Goal: Task Accomplishment & Management: Use online tool/utility

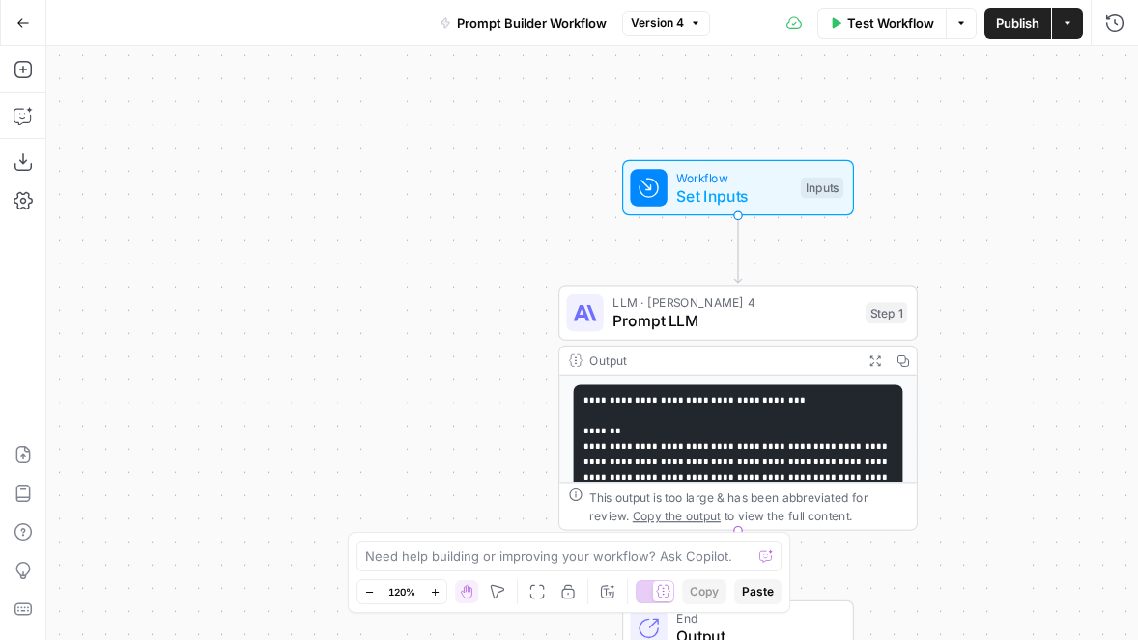
click at [26, 25] on icon "button" at bounding box center [23, 23] width 14 height 14
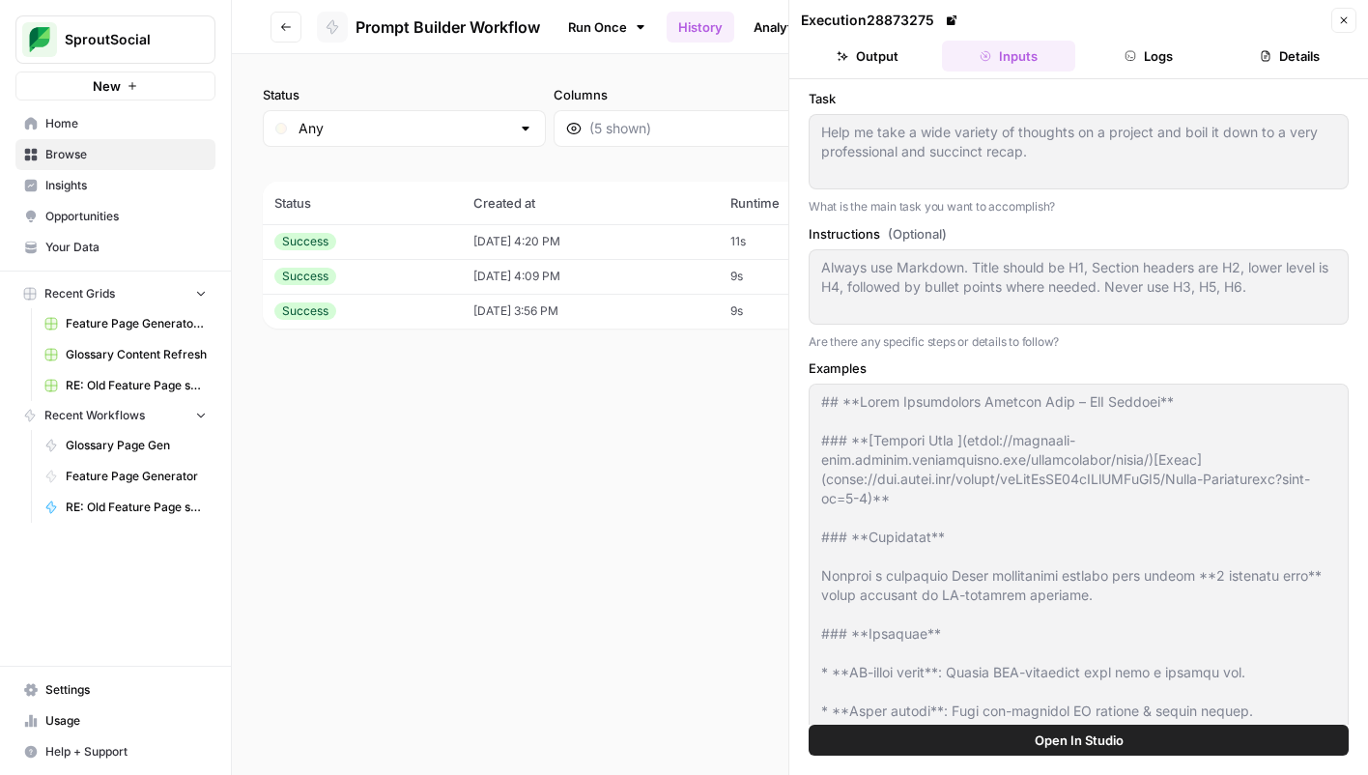
scroll to position [927, 0]
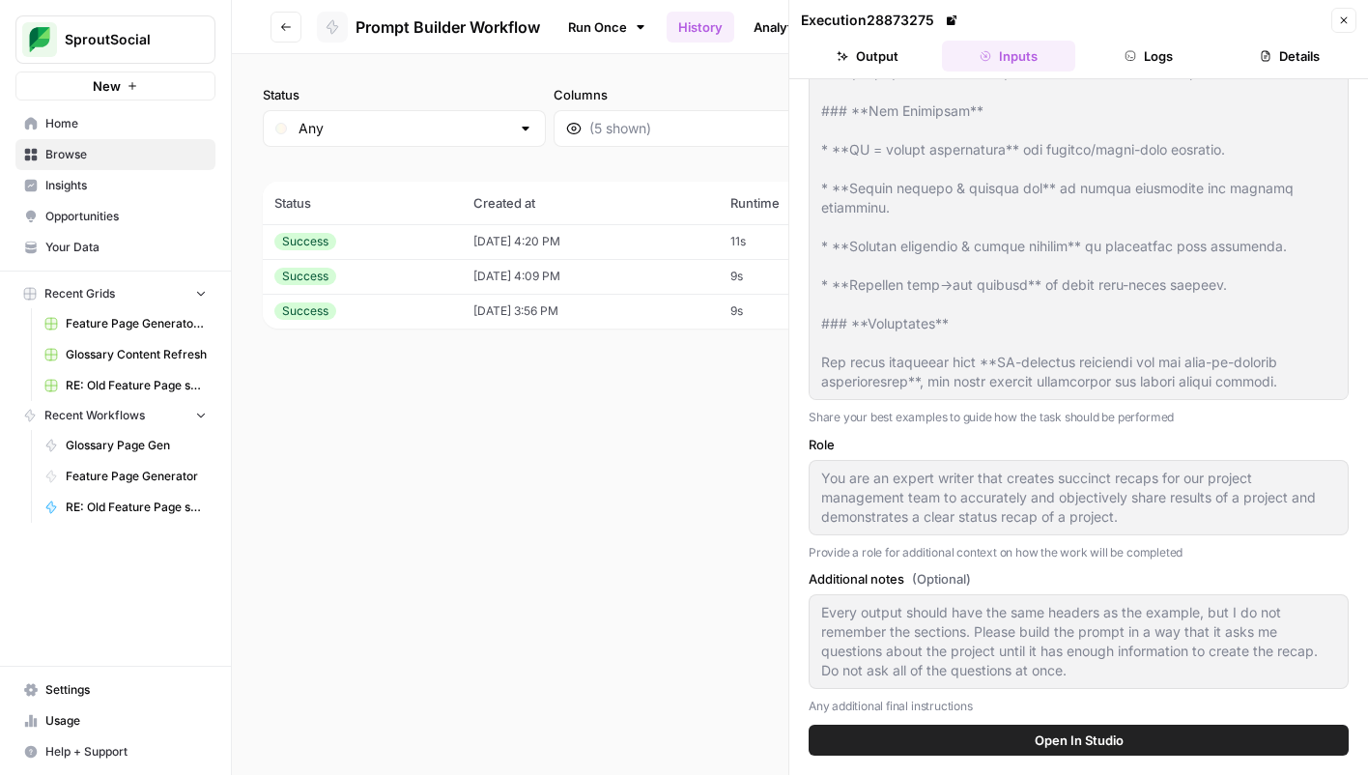
click at [1352, 14] on button "Close" at bounding box center [1343, 20] width 25 height 25
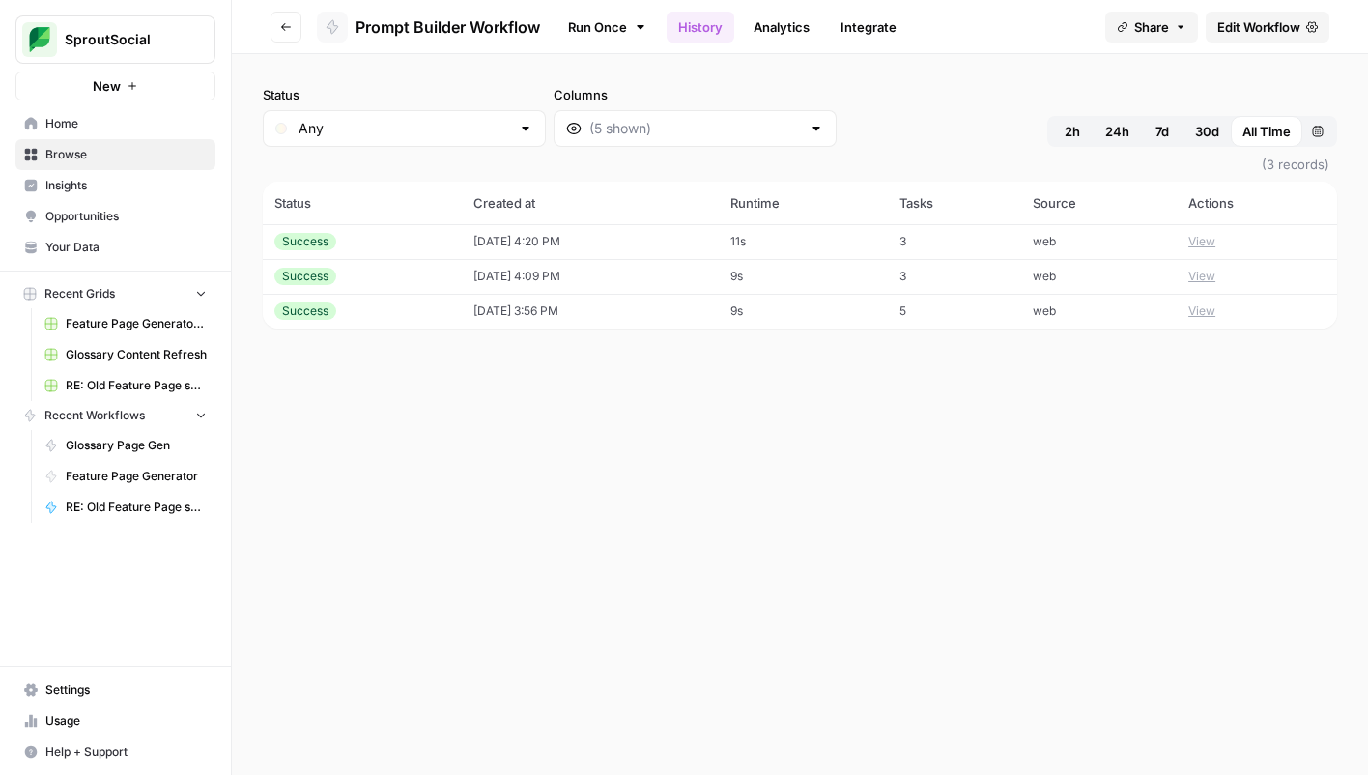
click at [1230, 27] on span "Edit Workflow" at bounding box center [1258, 26] width 83 height 19
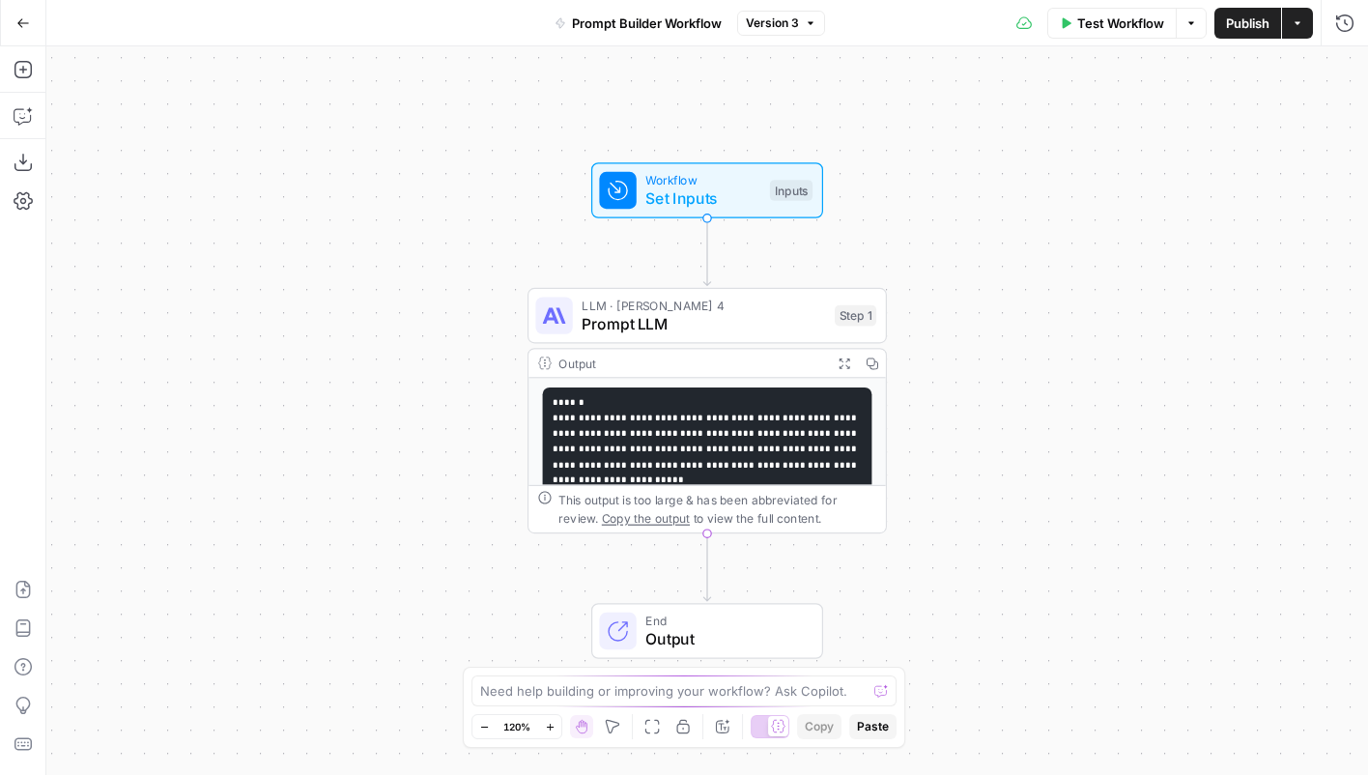
click at [751, 208] on span "Set Inputs" at bounding box center [702, 197] width 115 height 23
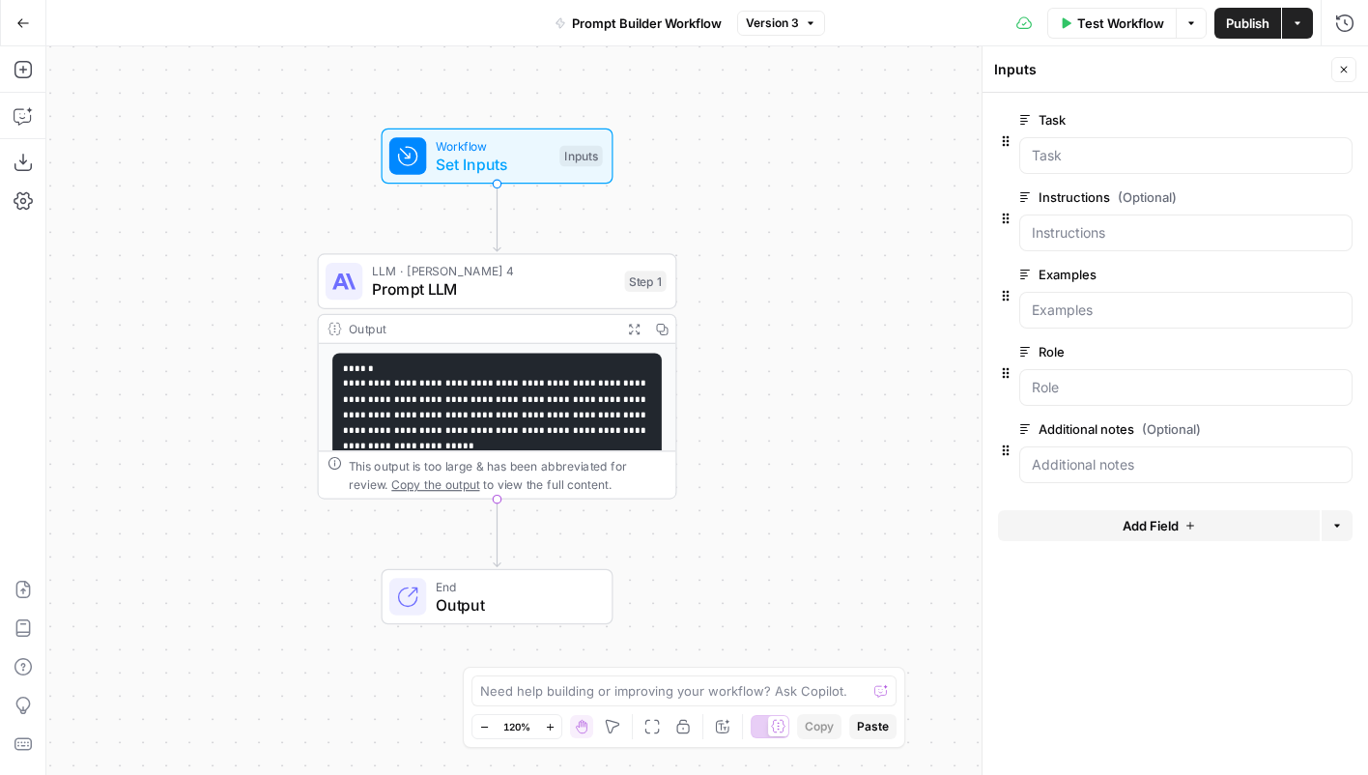
click at [1075, 522] on button "Add Field" at bounding box center [1159, 525] width 322 height 31
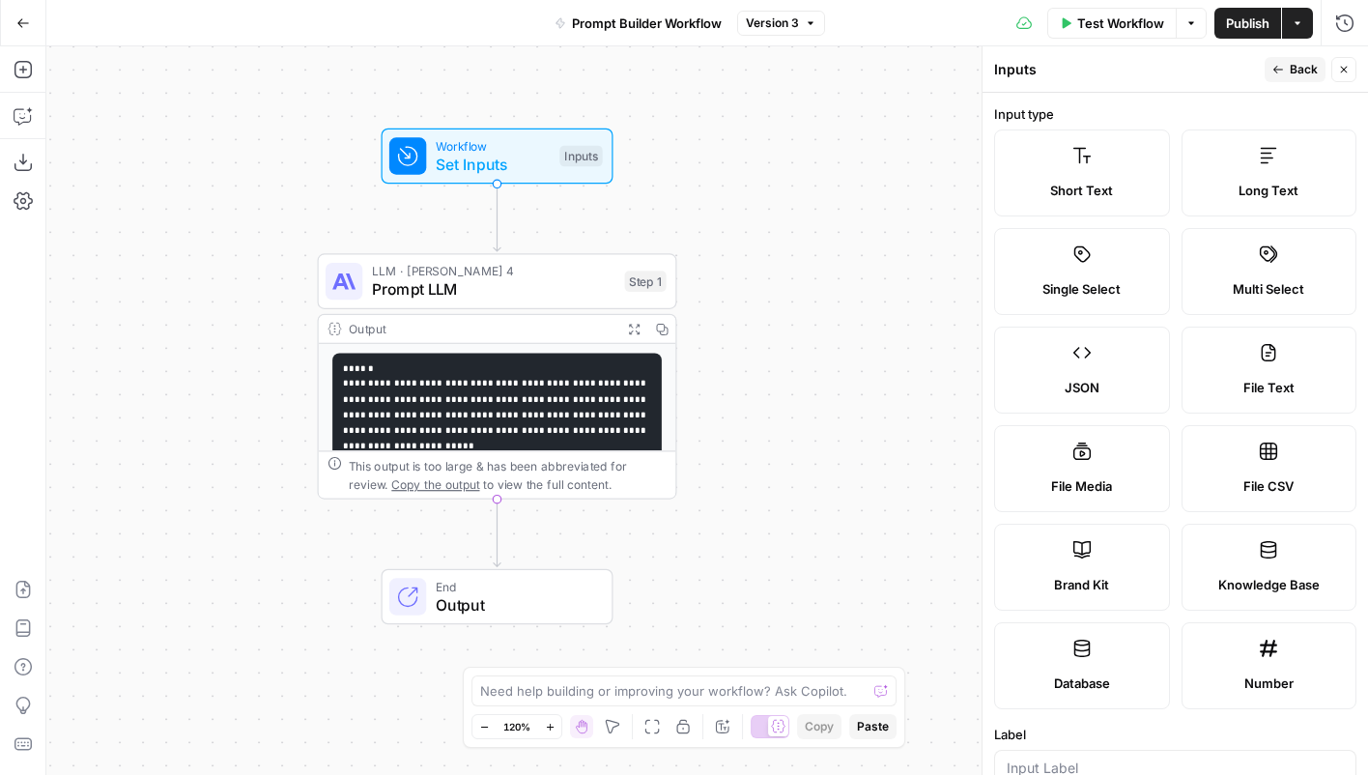
click at [1137, 283] on div "Single Select" at bounding box center [1081, 288] width 143 height 19
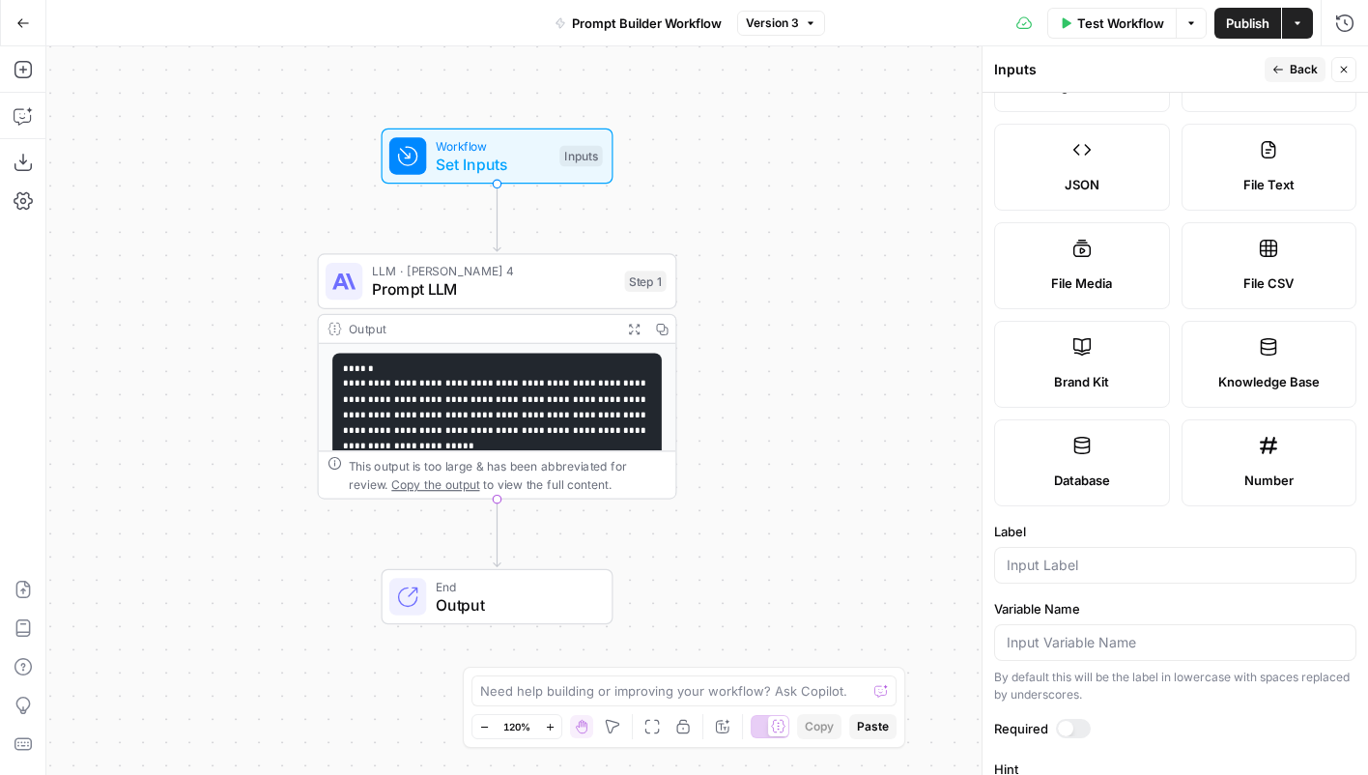
scroll to position [569, 0]
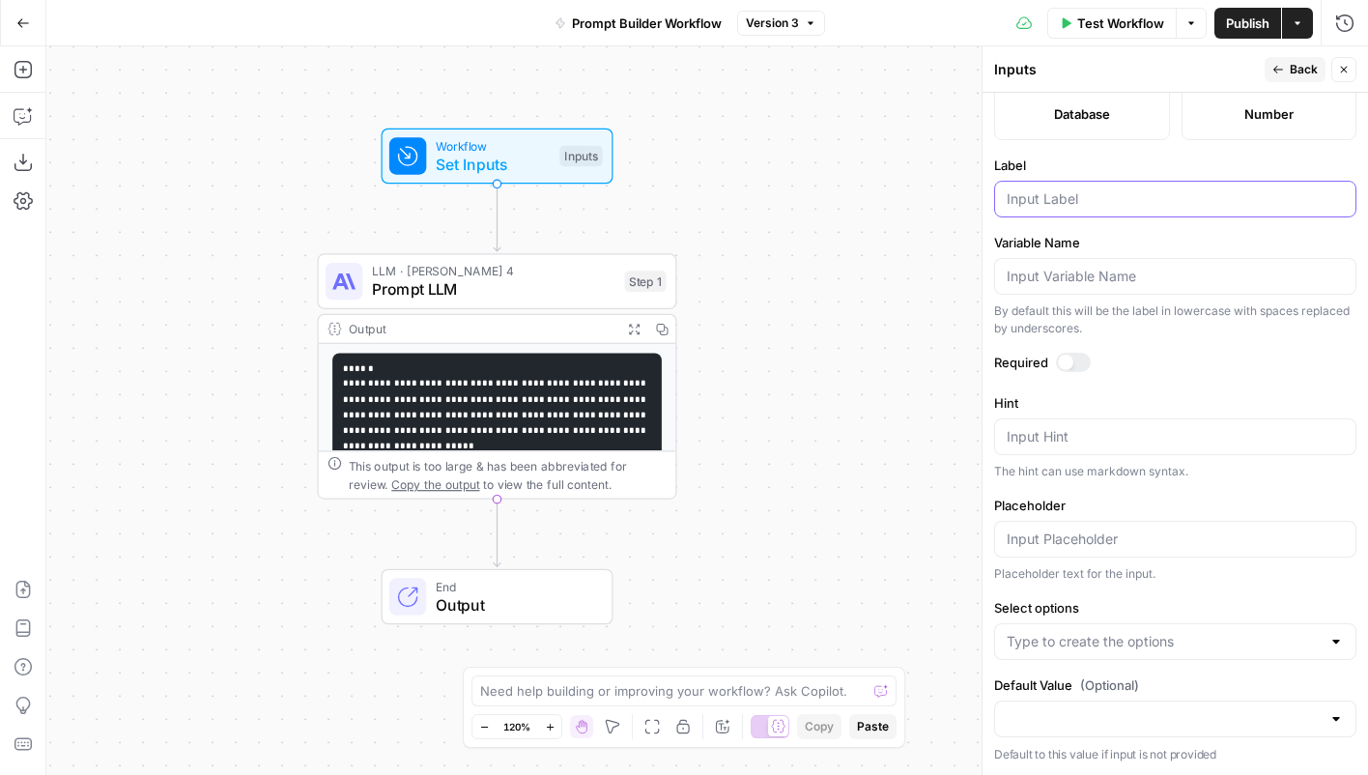
click at [1082, 201] on input "Label" at bounding box center [1175, 198] width 337 height 19
type input "Include Examples"
click at [1143, 388] on form "Input type Short Text Long Text Single Select Multi Select JSON File Text File …" at bounding box center [1174, 434] width 385 height 682
click at [1125, 647] on input "Select options" at bounding box center [1164, 641] width 314 height 19
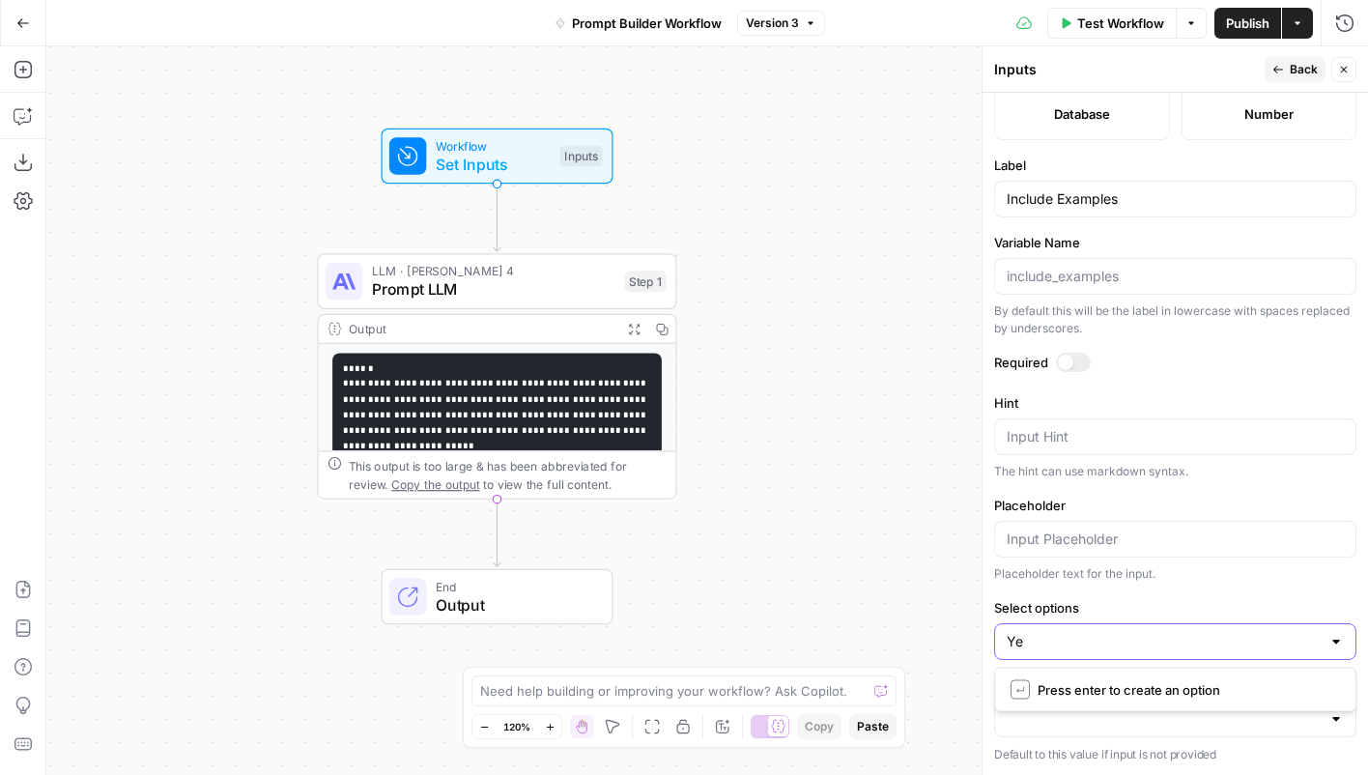
type input "Yes"
type input "No"
click at [570, 283] on span "Prompt LLM" at bounding box center [493, 289] width 243 height 23
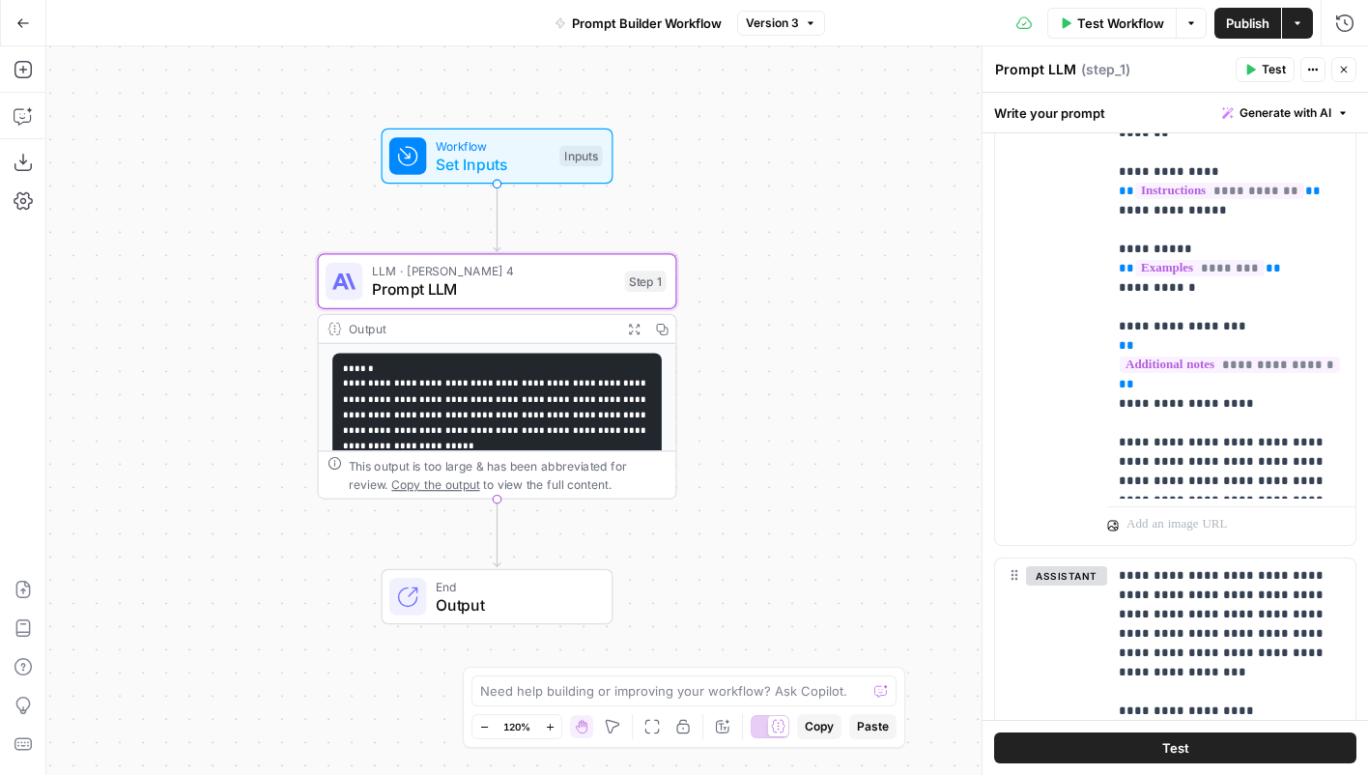
scroll to position [585, 0]
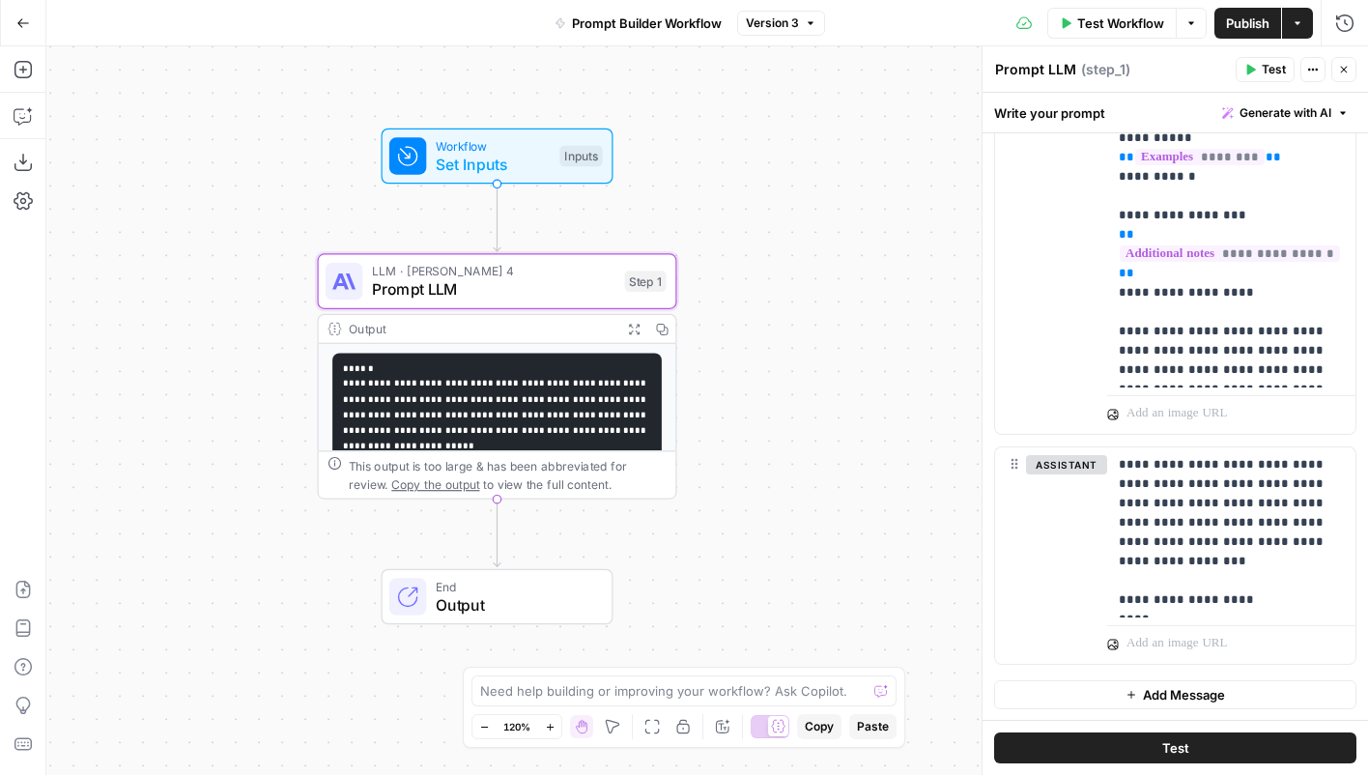
click at [1050, 689] on button "Add Message" at bounding box center [1175, 694] width 362 height 29
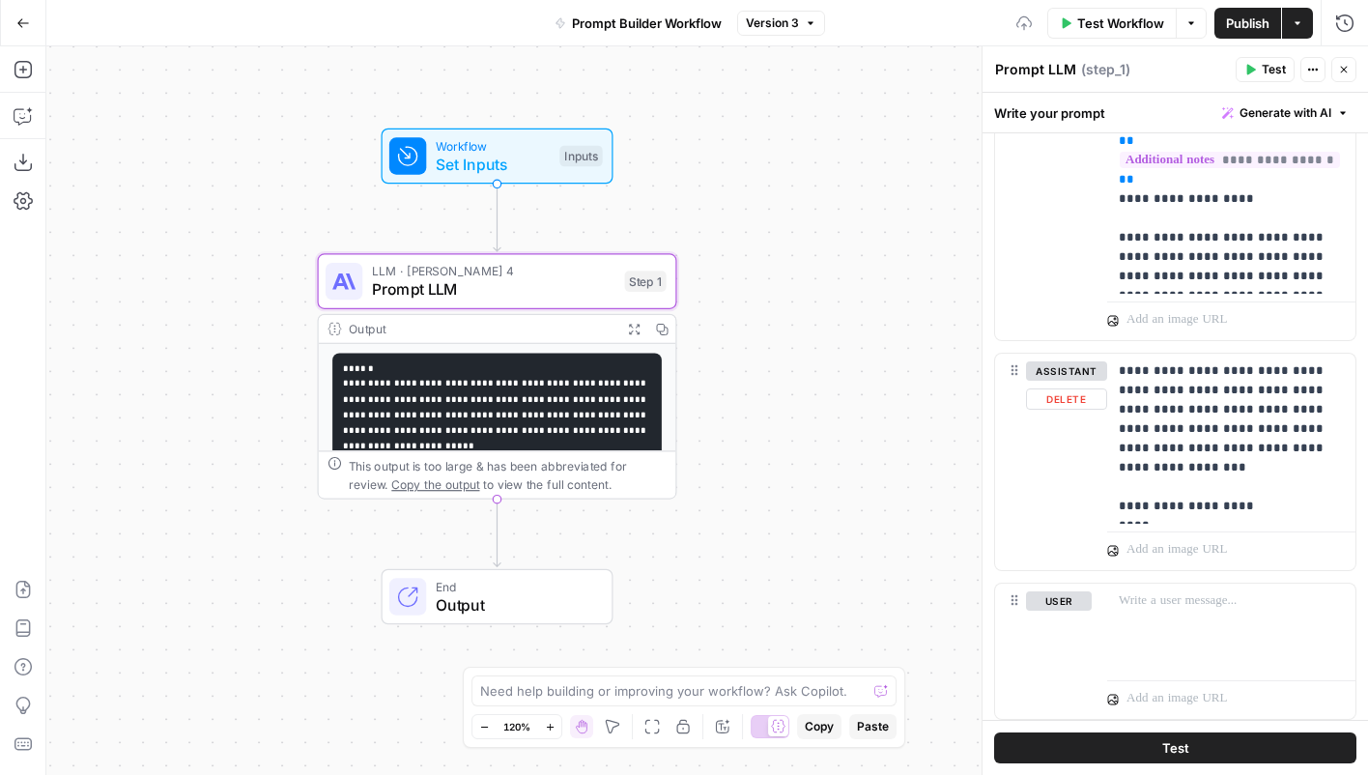
scroll to position [734, 0]
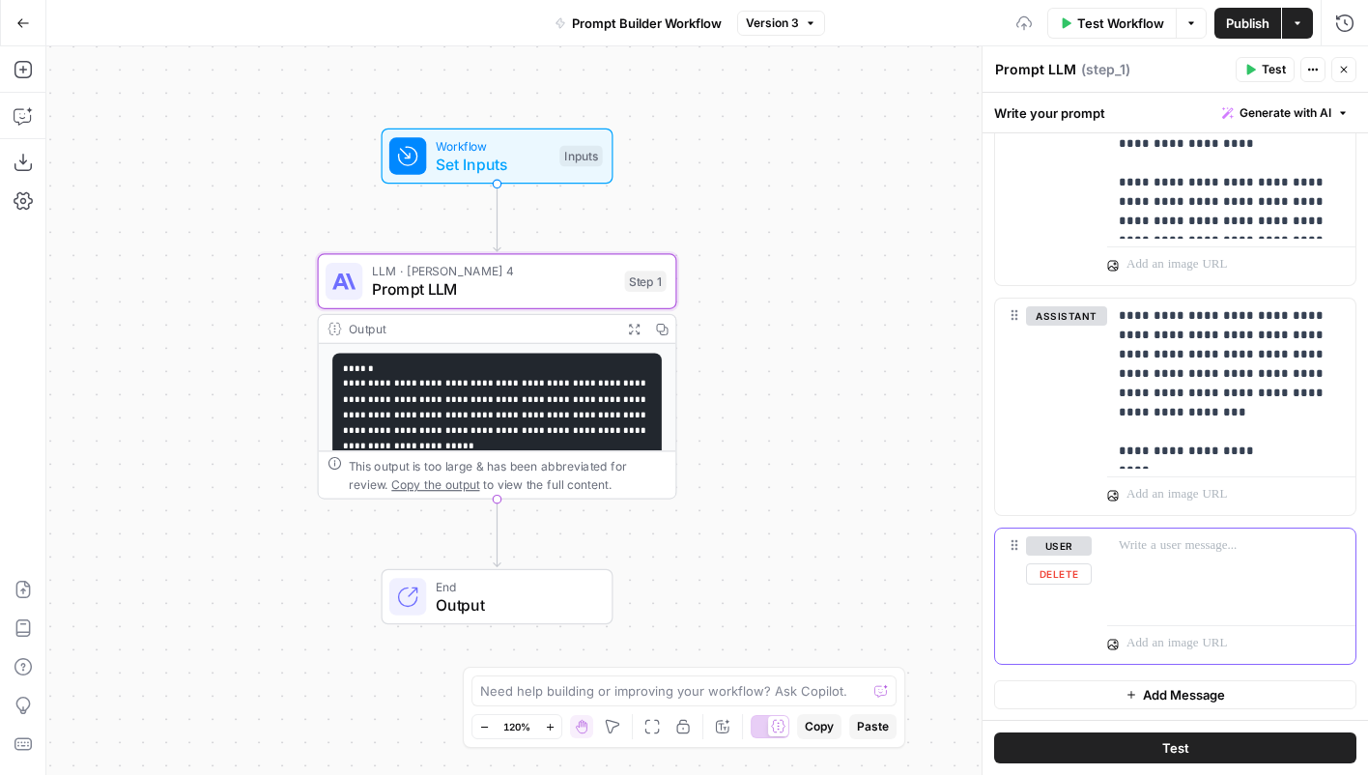
click at [1054, 546] on button "user" at bounding box center [1059, 545] width 66 height 19
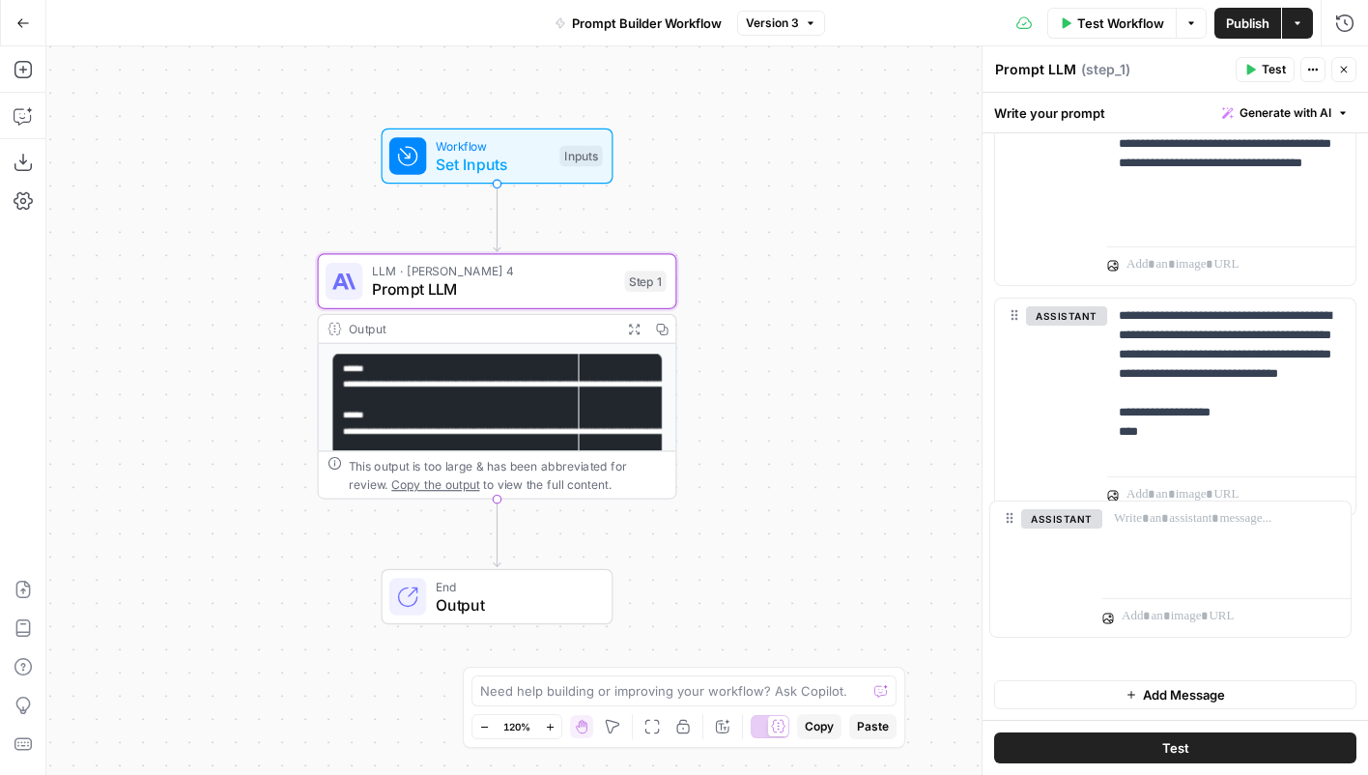
scroll to position [663, 0]
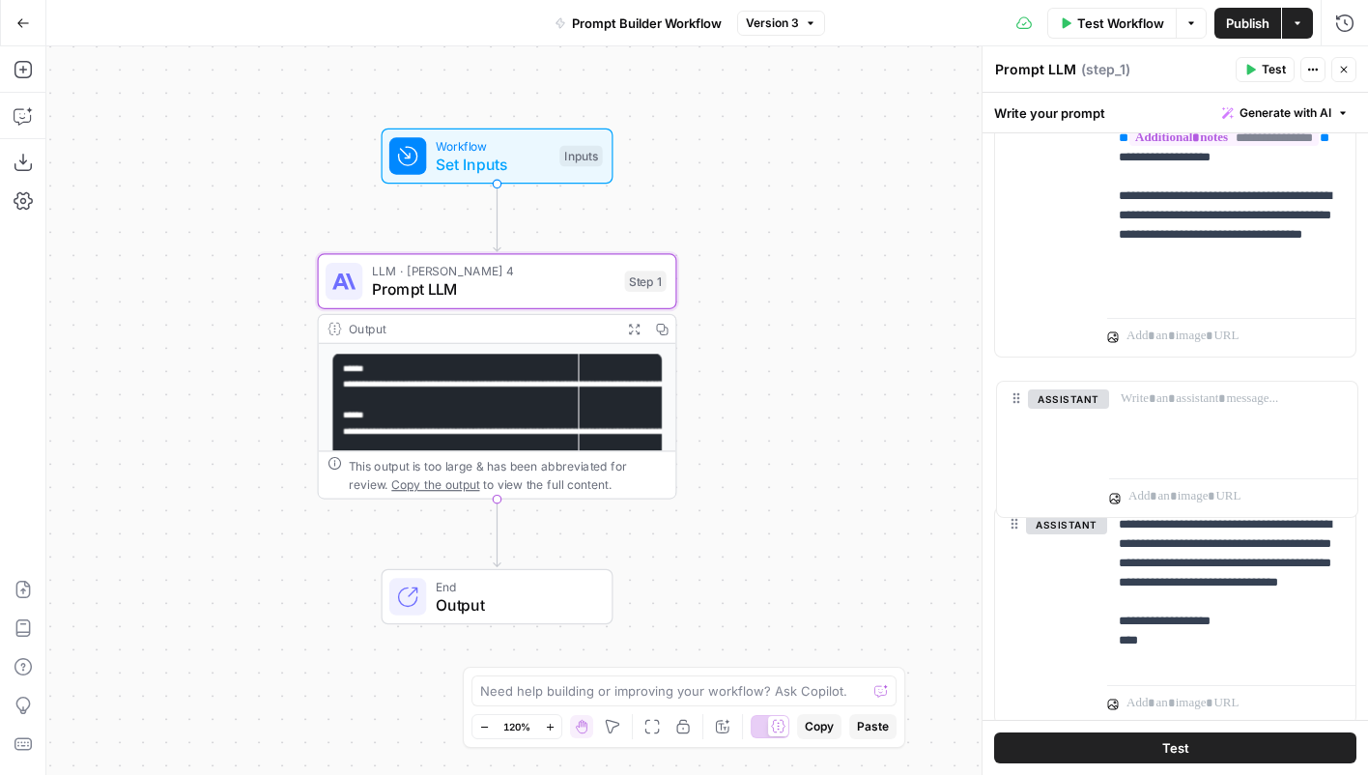
drag, startPoint x: 1012, startPoint y: 539, endPoint x: 1014, endPoint y: 386, distance: 152.6
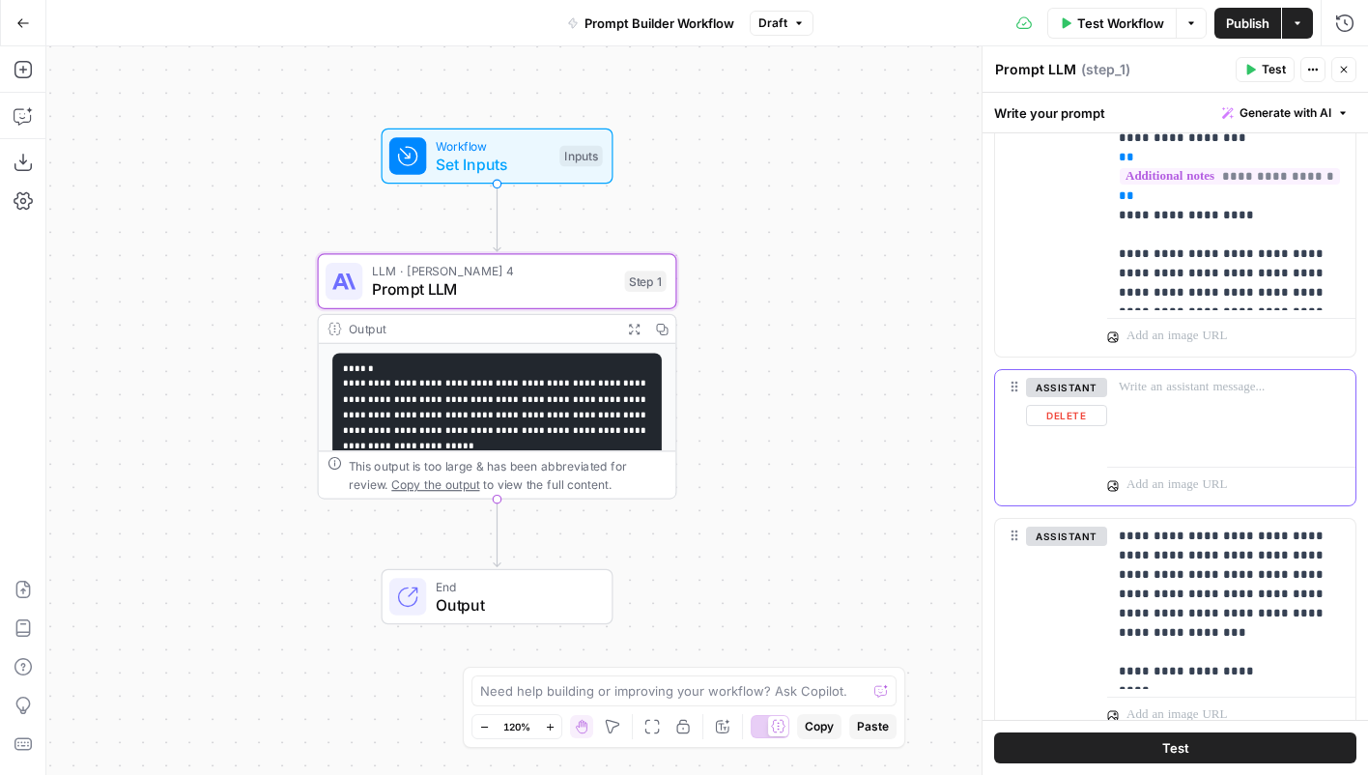
click at [1236, 395] on p at bounding box center [1231, 387] width 225 height 19
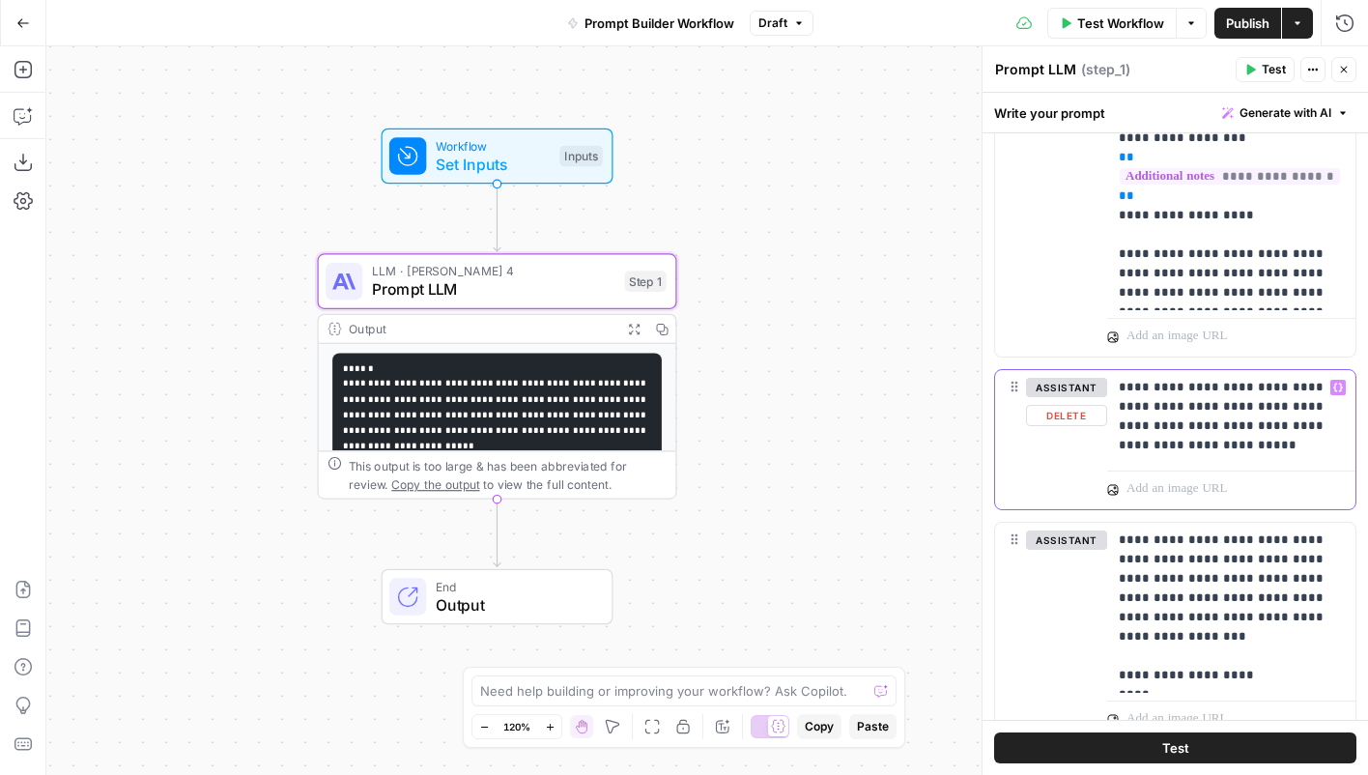
click at [1266, 406] on p "**********" at bounding box center [1231, 416] width 225 height 77
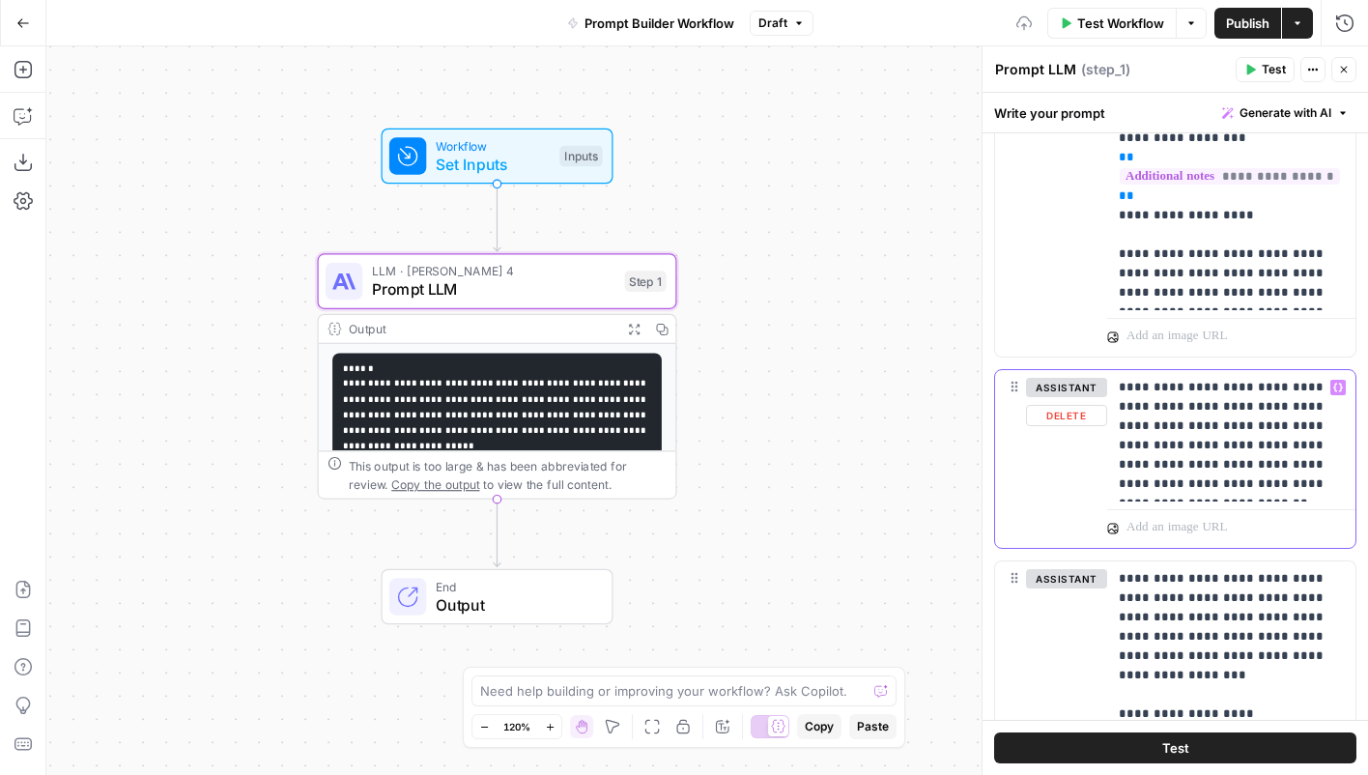
click at [1260, 479] on p "**********" at bounding box center [1231, 436] width 225 height 116
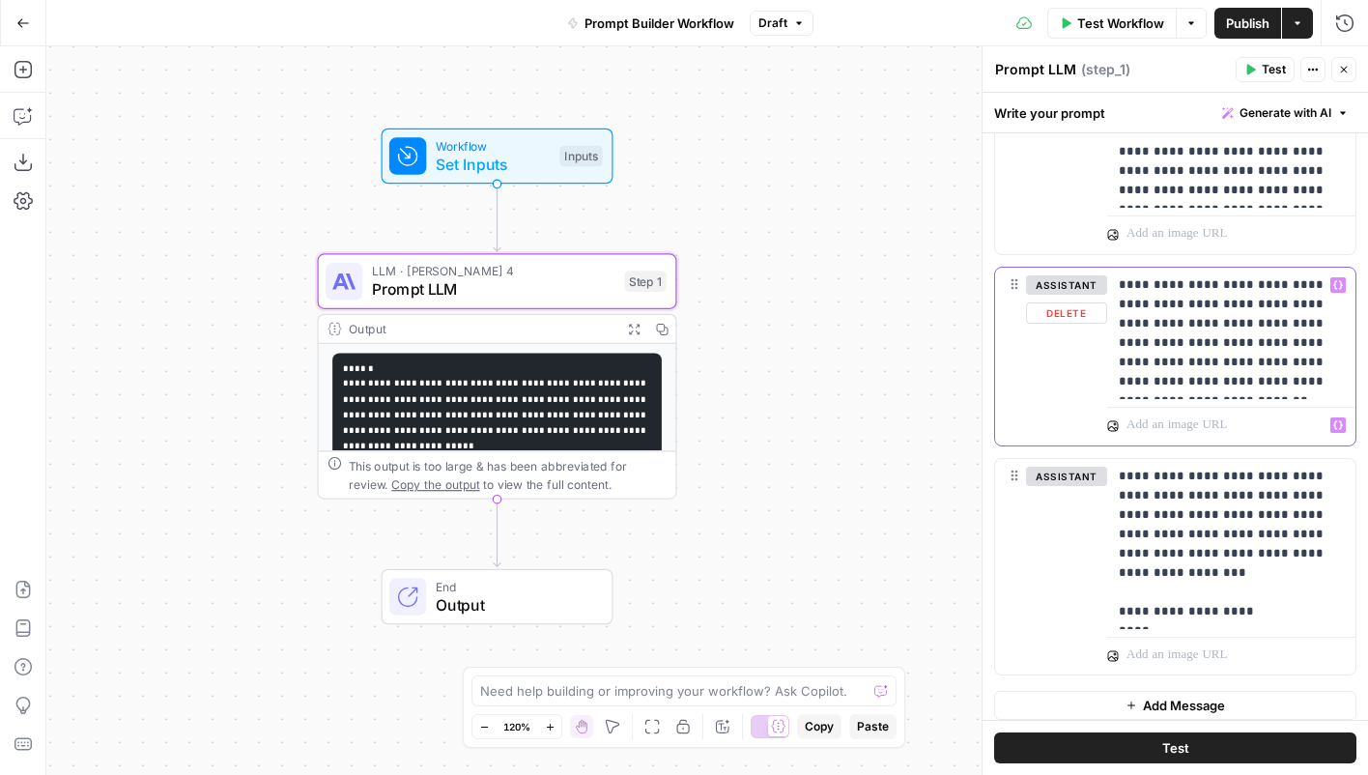
scroll to position [777, 0]
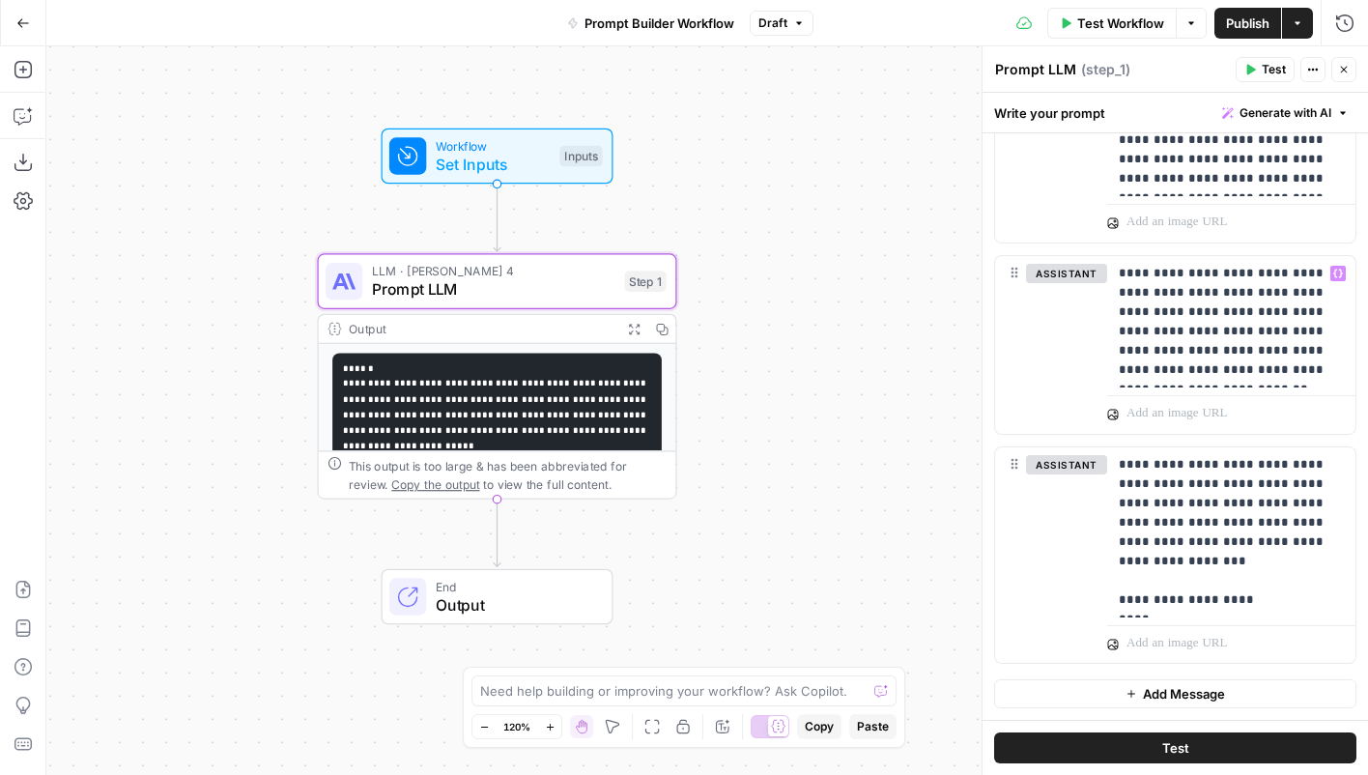
click at [1158, 693] on span "Add Message" at bounding box center [1184, 693] width 82 height 19
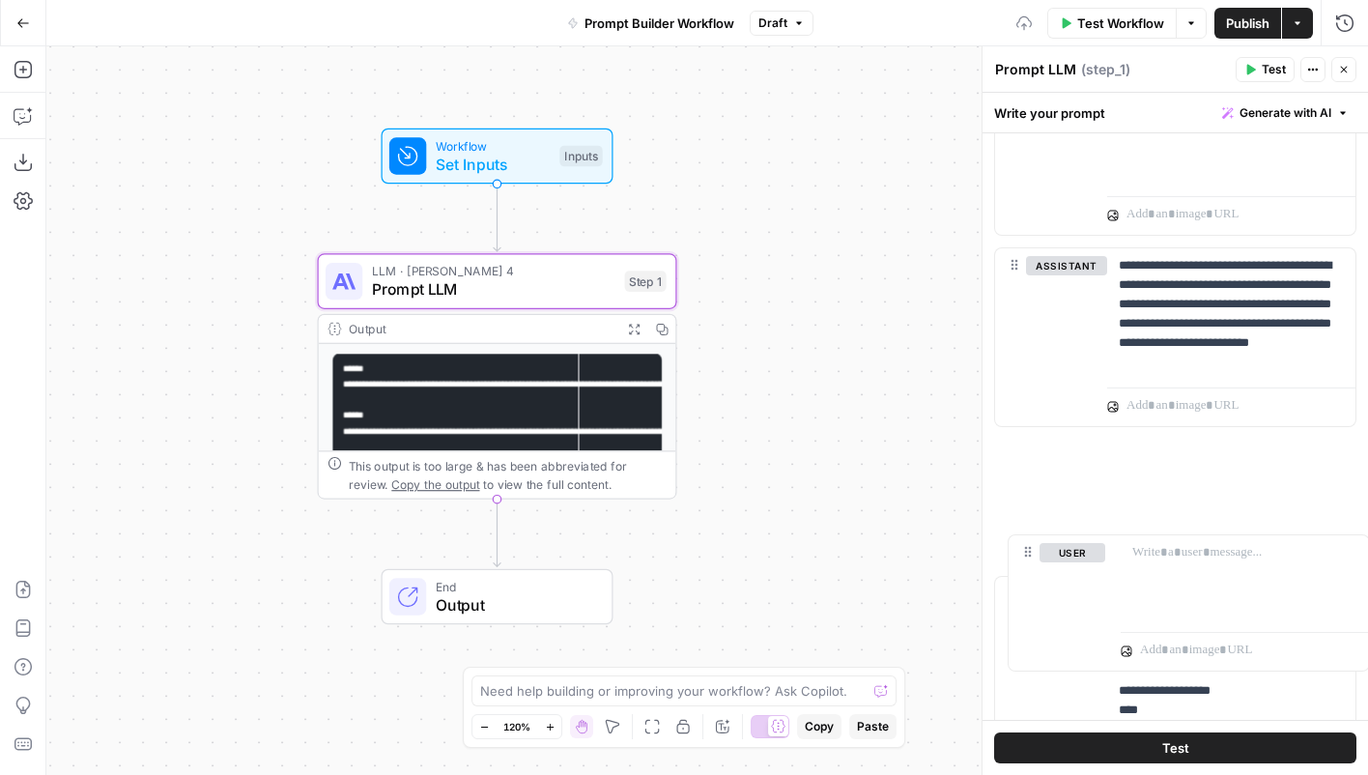
scroll to position [786, 0]
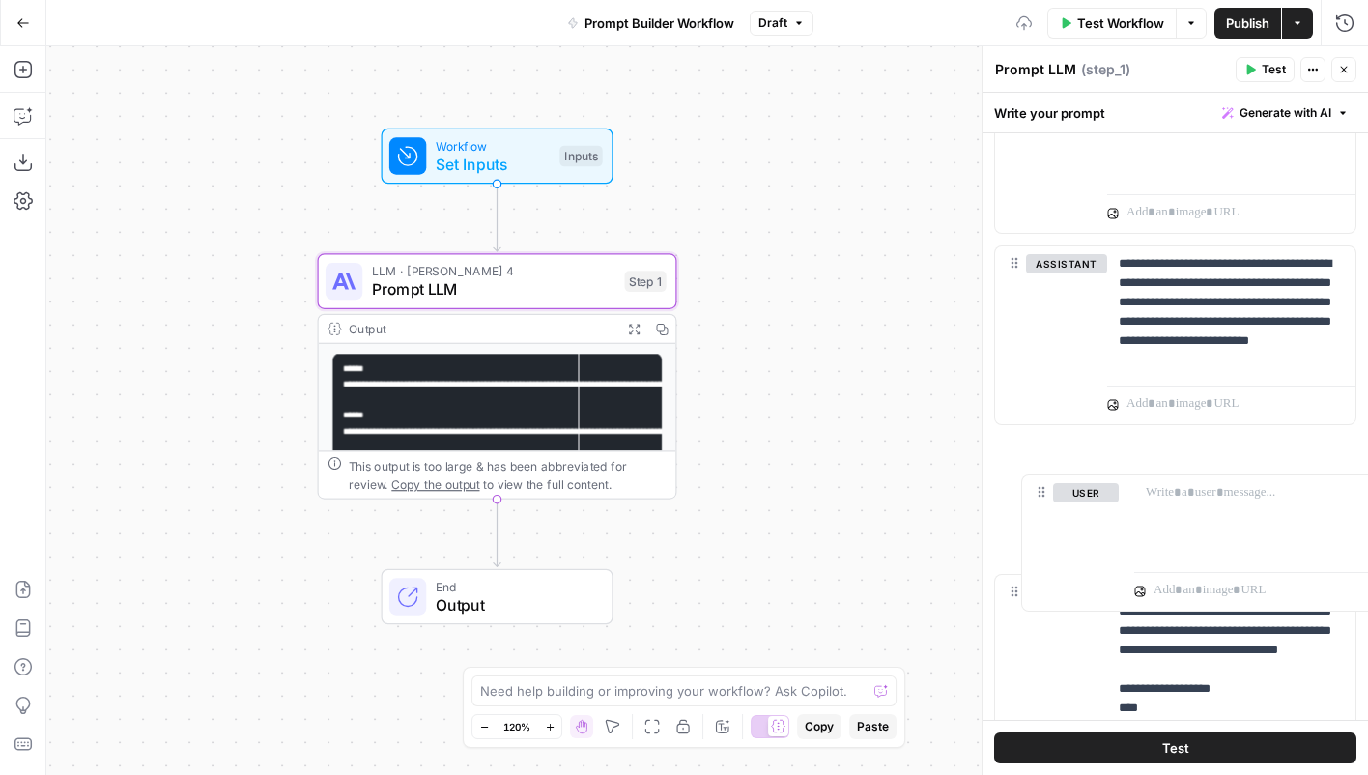
drag, startPoint x: 1012, startPoint y: 689, endPoint x: 1039, endPoint y: 482, distance: 208.5
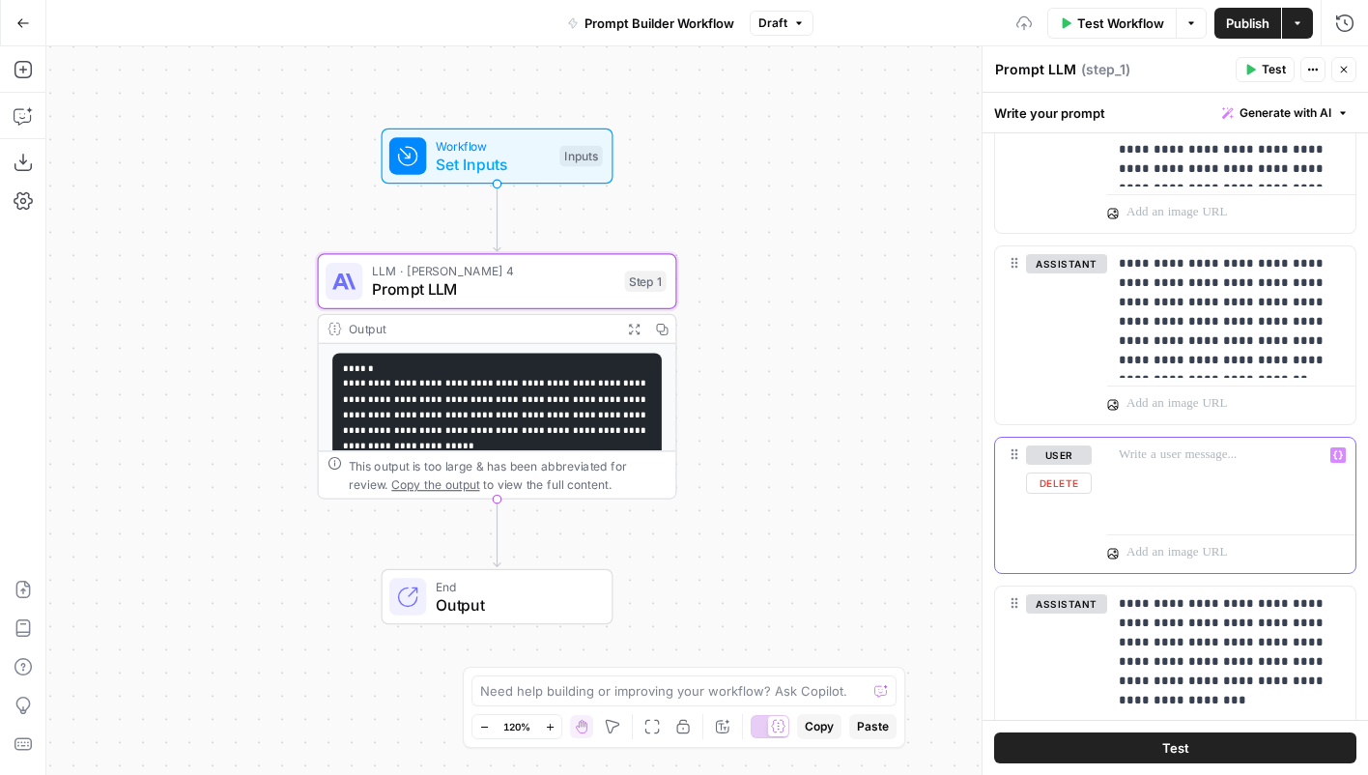
click at [1171, 456] on p at bounding box center [1231, 454] width 225 height 19
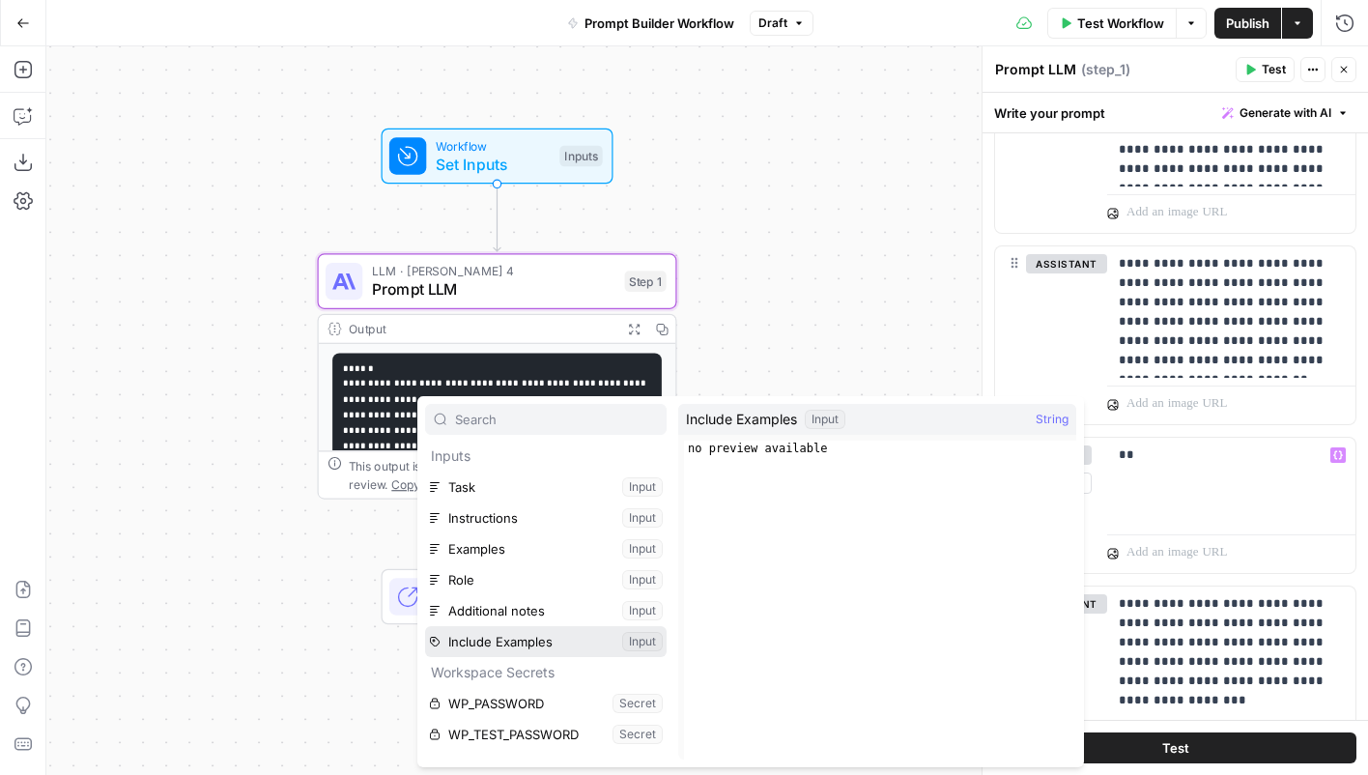
click at [531, 637] on button "Select variable Include Examples" at bounding box center [546, 641] width 242 height 31
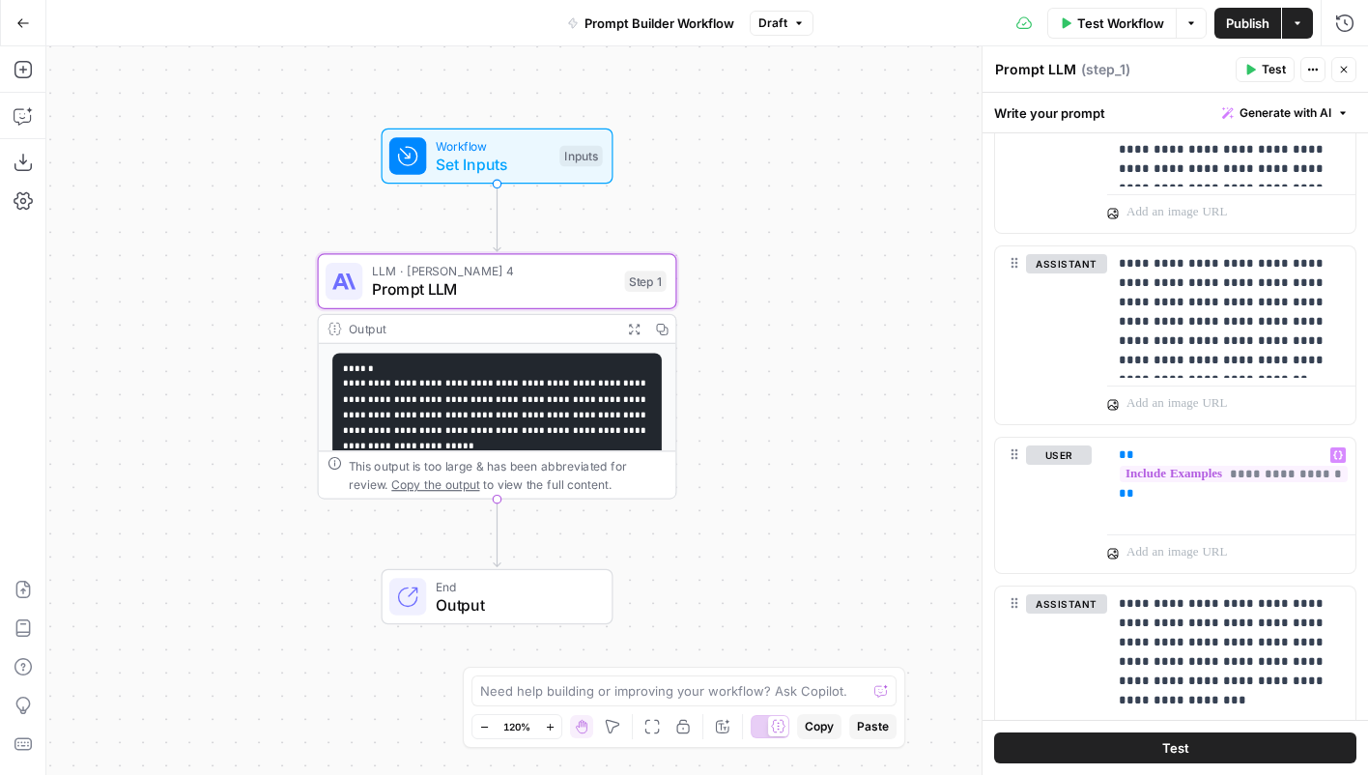
click at [1087, 744] on button "Test" at bounding box center [1175, 747] width 362 height 31
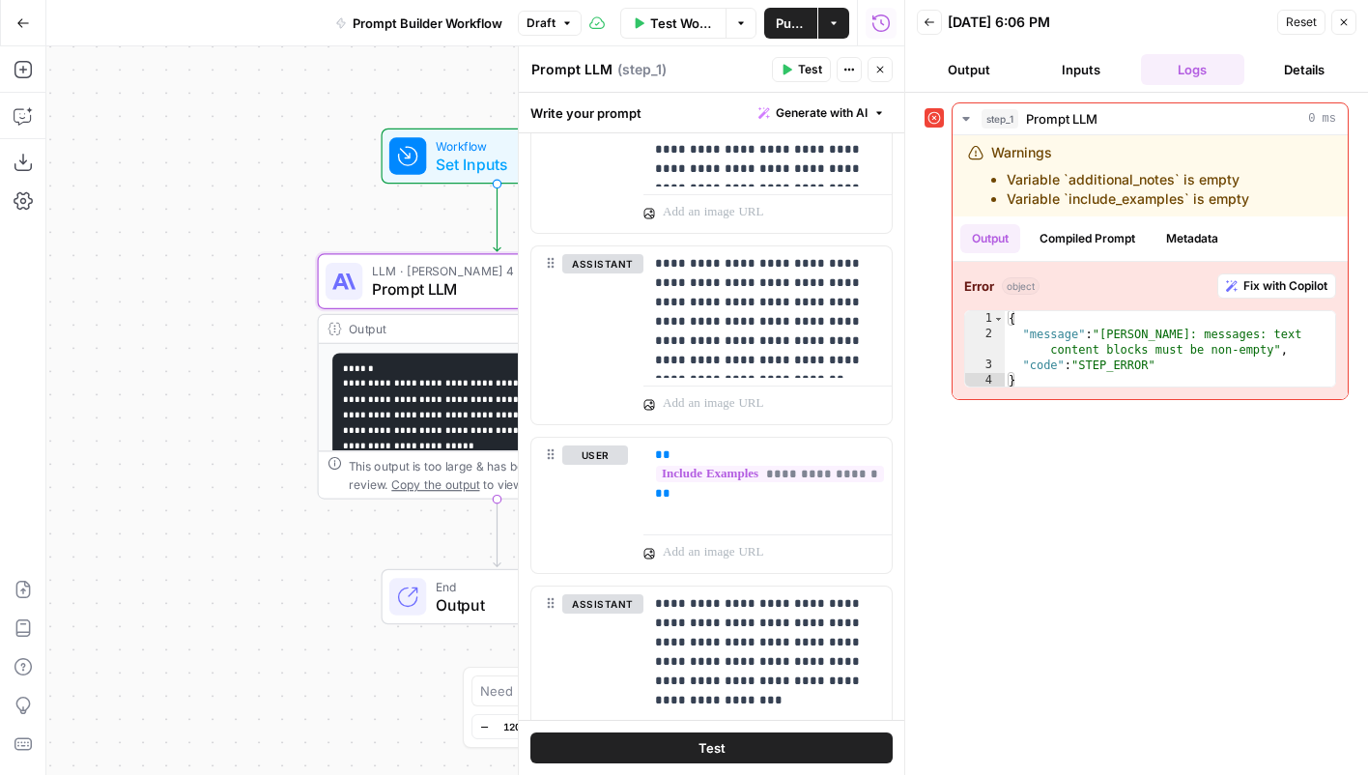
click at [1068, 79] on button "Inputs" at bounding box center [1081, 69] width 104 height 31
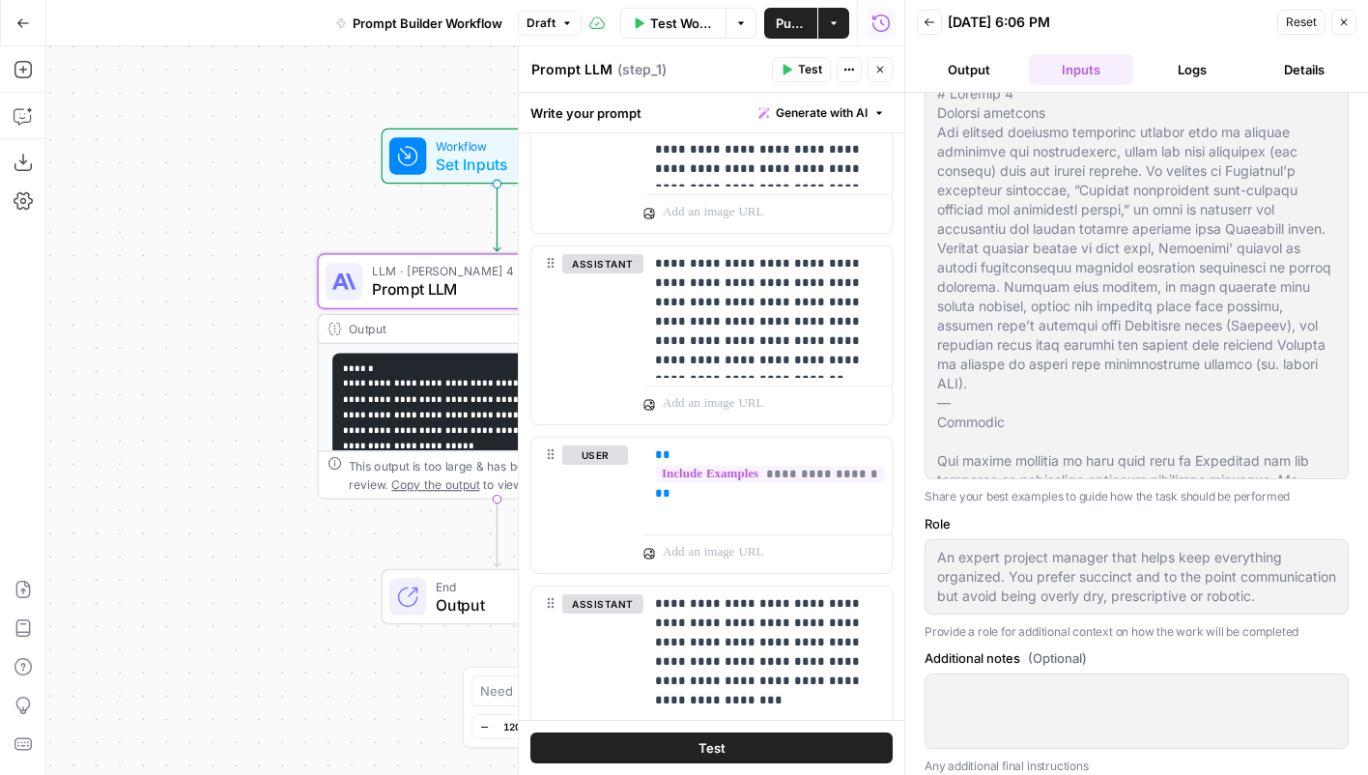
scroll to position [563, 0]
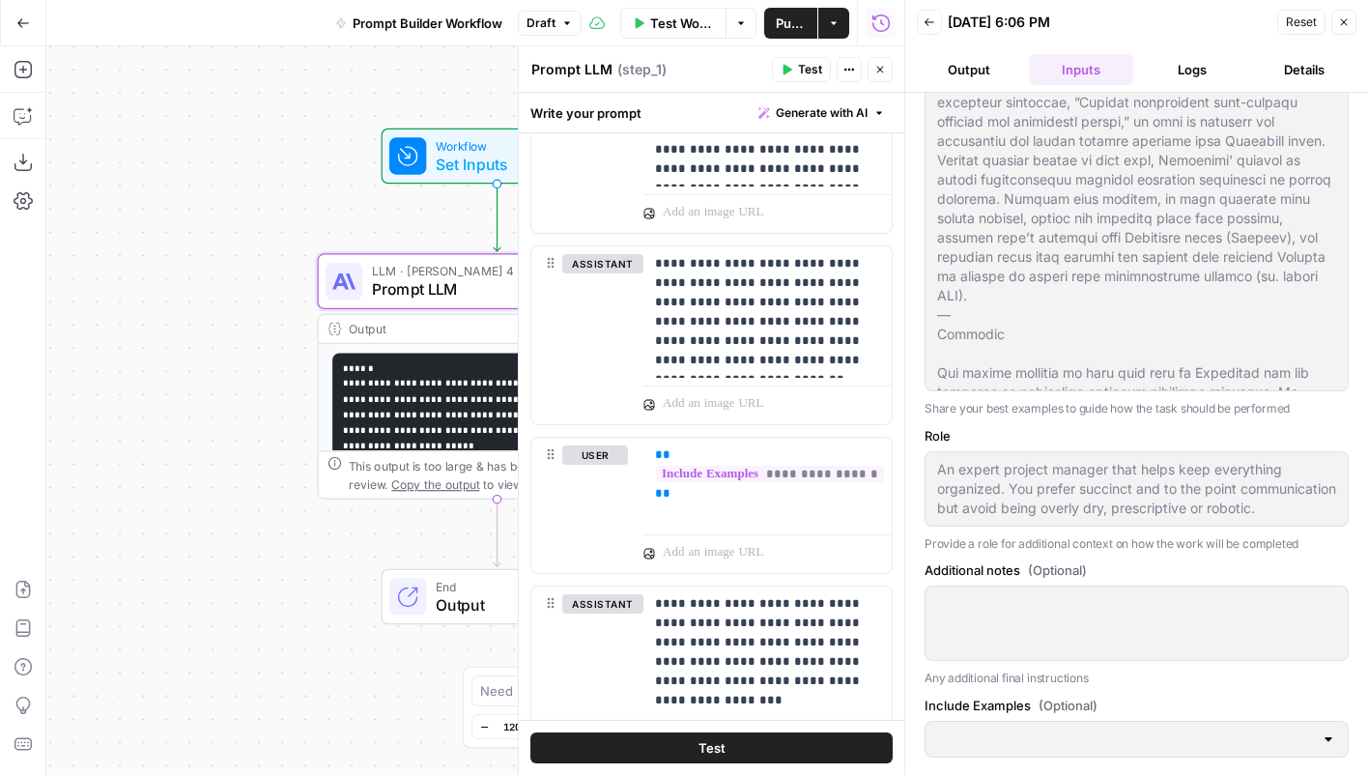
click at [1288, 23] on span "Reset" at bounding box center [1301, 22] width 31 height 17
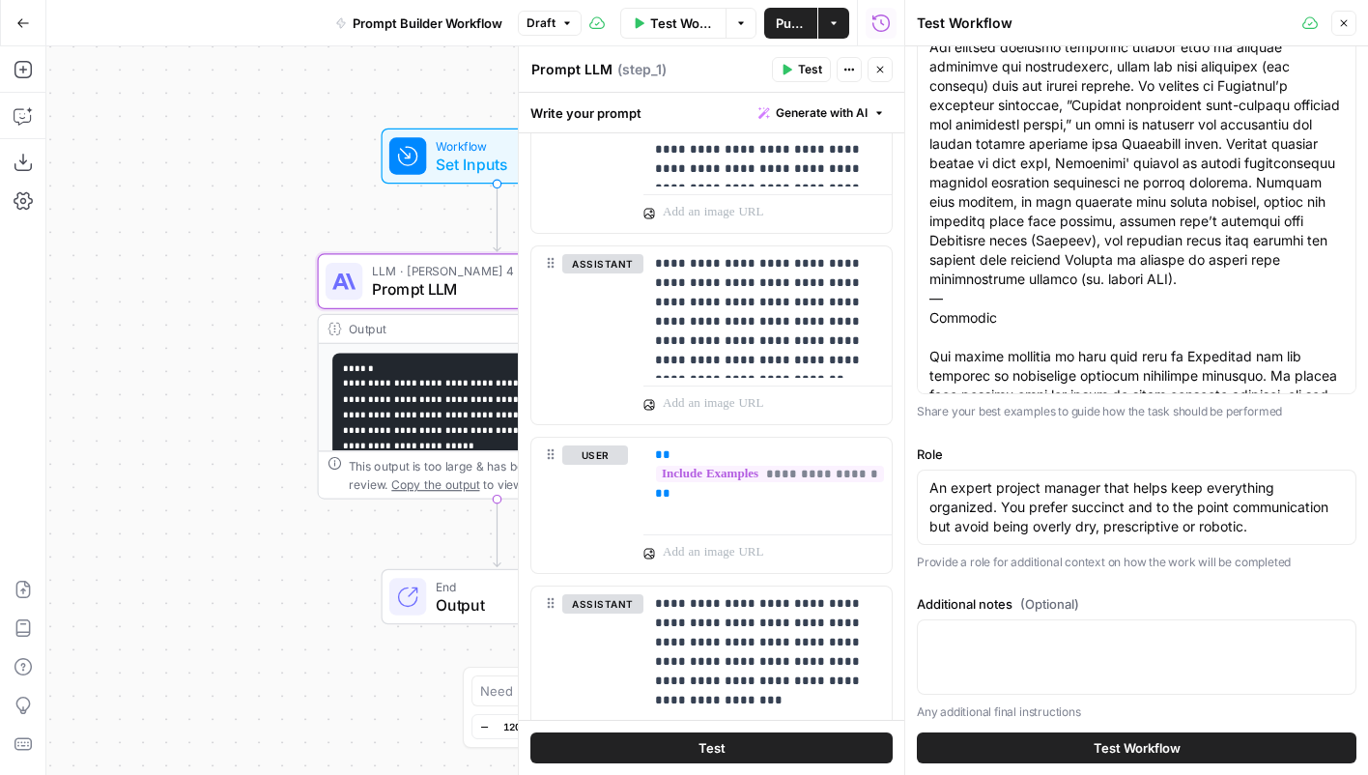
scroll to position [633, 0]
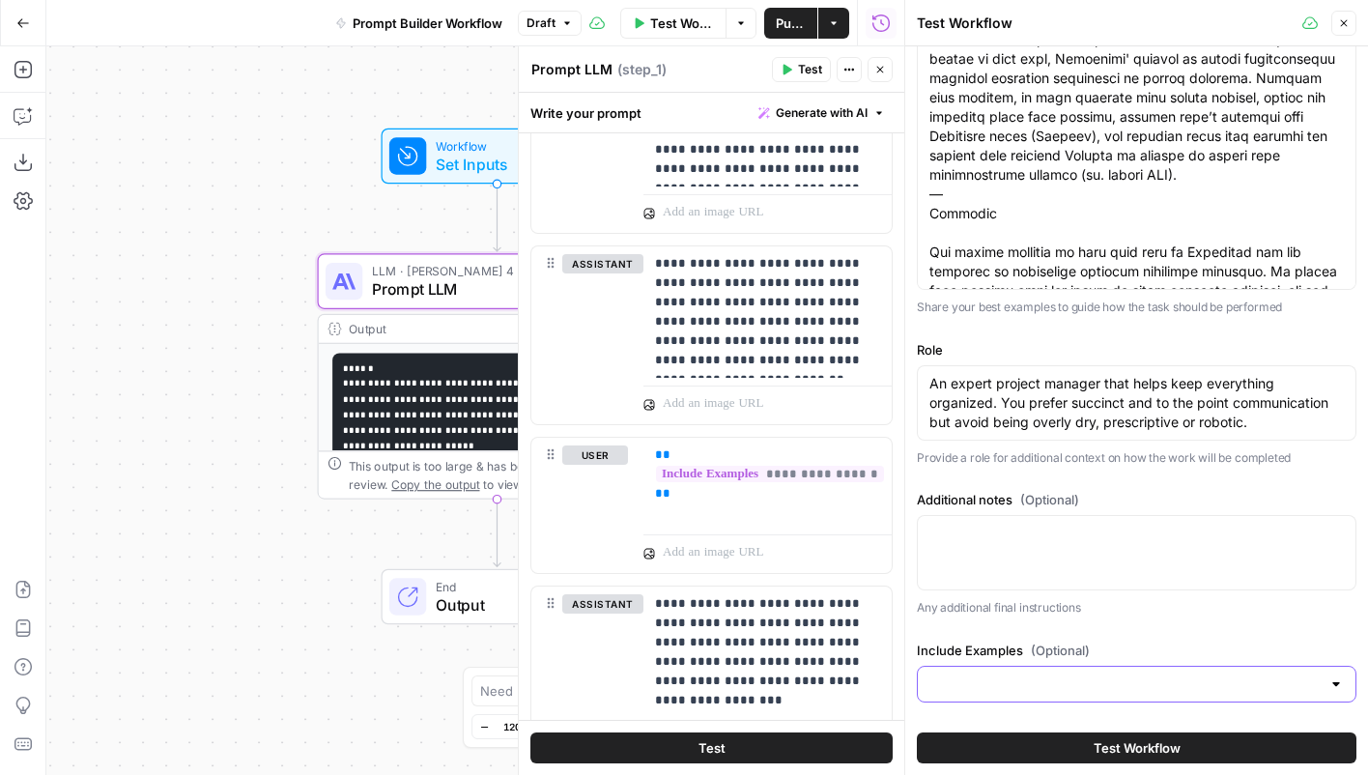
click at [1081, 674] on input "Include Examples (Optional)" at bounding box center [1124, 683] width 391 height 19
click at [1026, 603] on span "Yes" at bounding box center [1132, 607] width 399 height 19
type input "Yes"
click at [1037, 747] on button "Test Workflow" at bounding box center [1137, 747] width 440 height 31
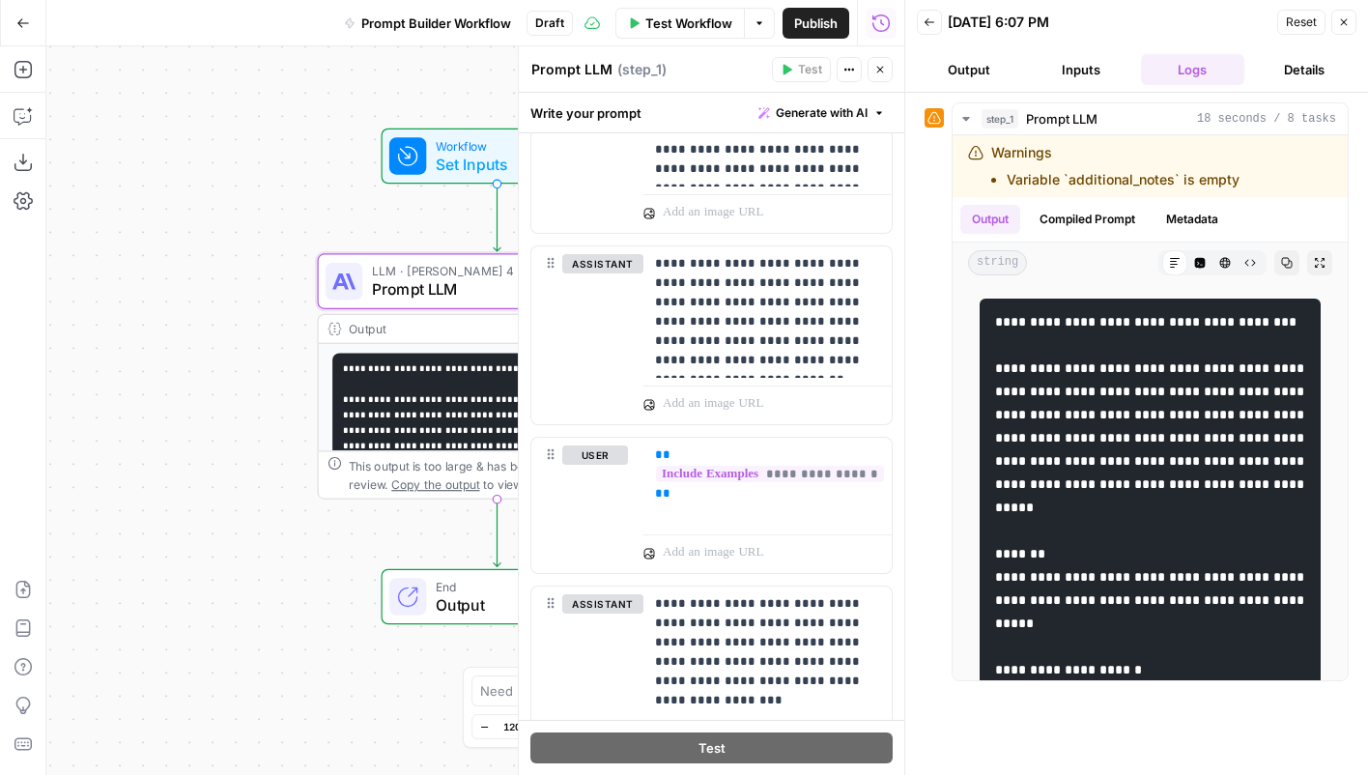
click at [927, 18] on icon "button" at bounding box center [930, 22] width 10 height 8
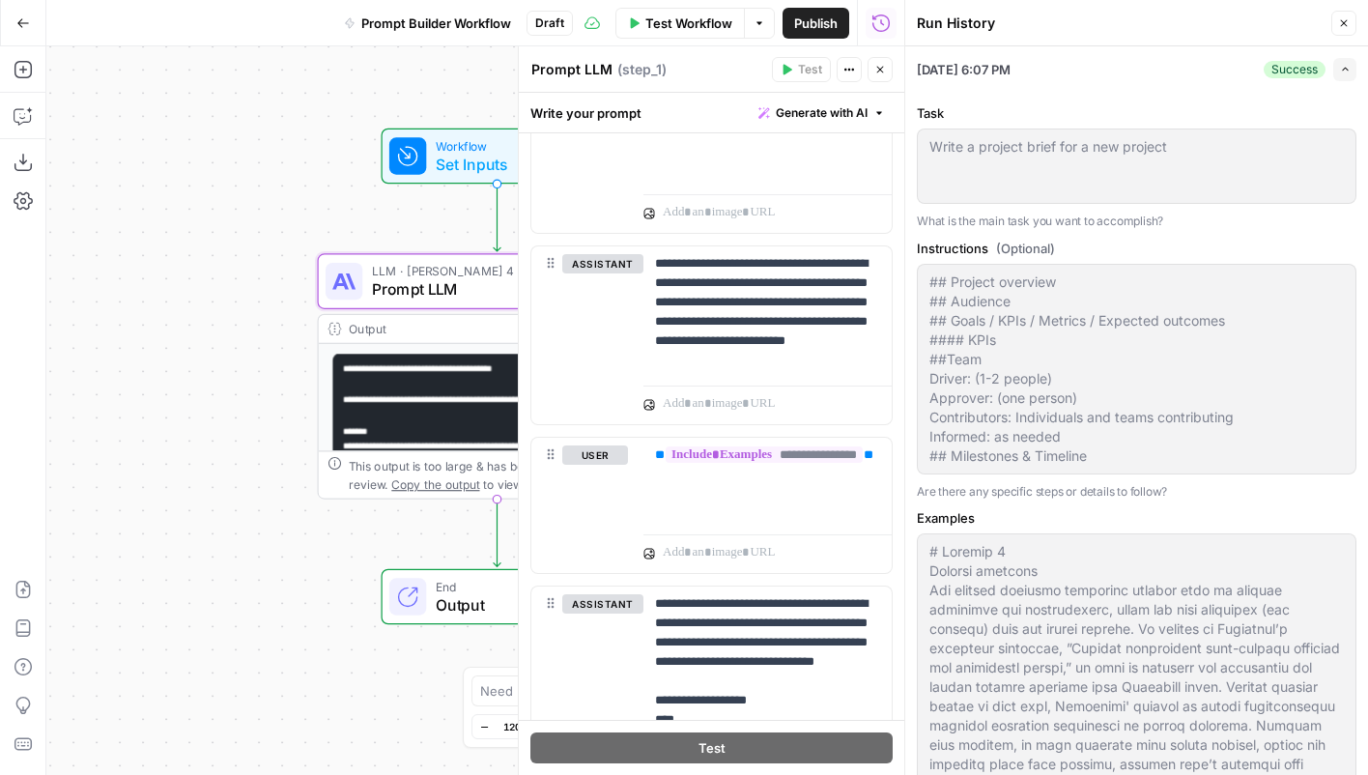
click at [483, 158] on span "Set Inputs" at bounding box center [493, 164] width 115 height 23
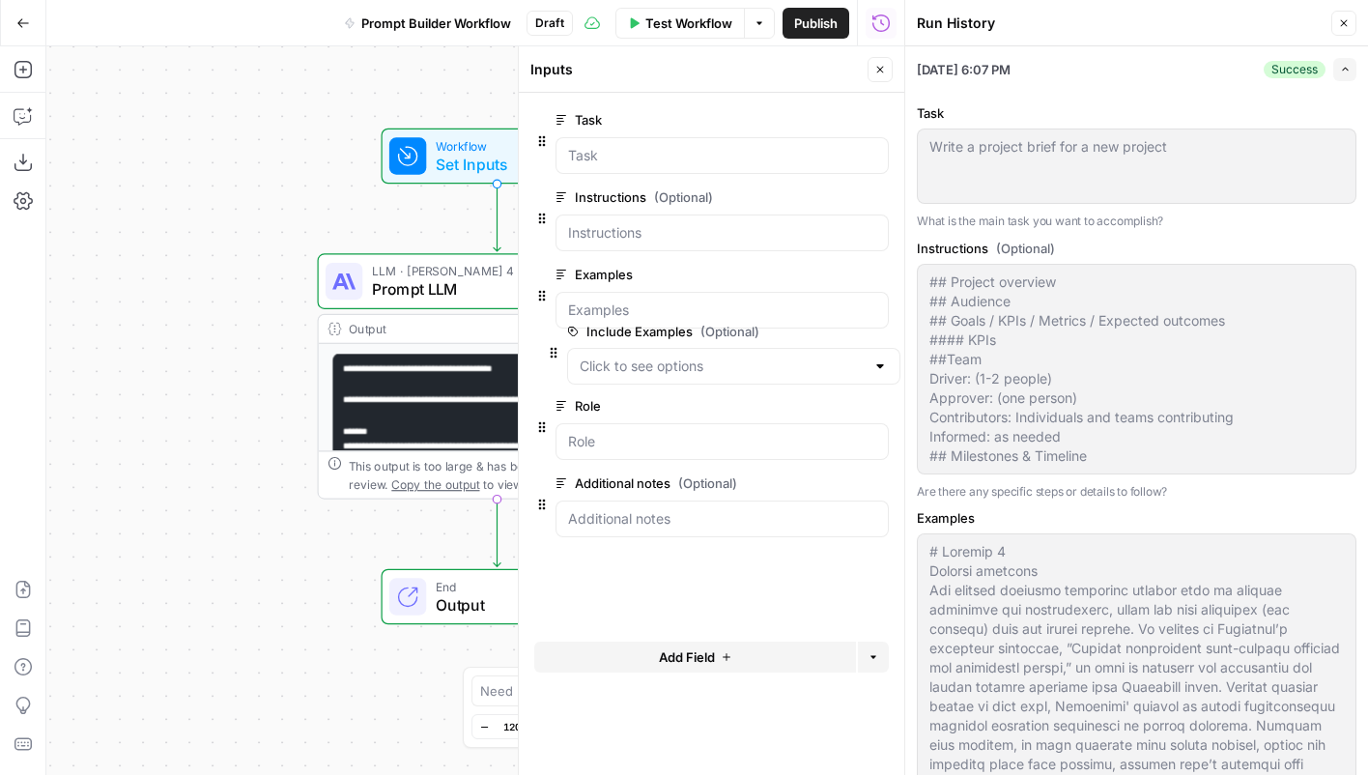
drag, startPoint x: 542, startPoint y: 522, endPoint x: 554, endPoint y: 343, distance: 179.1
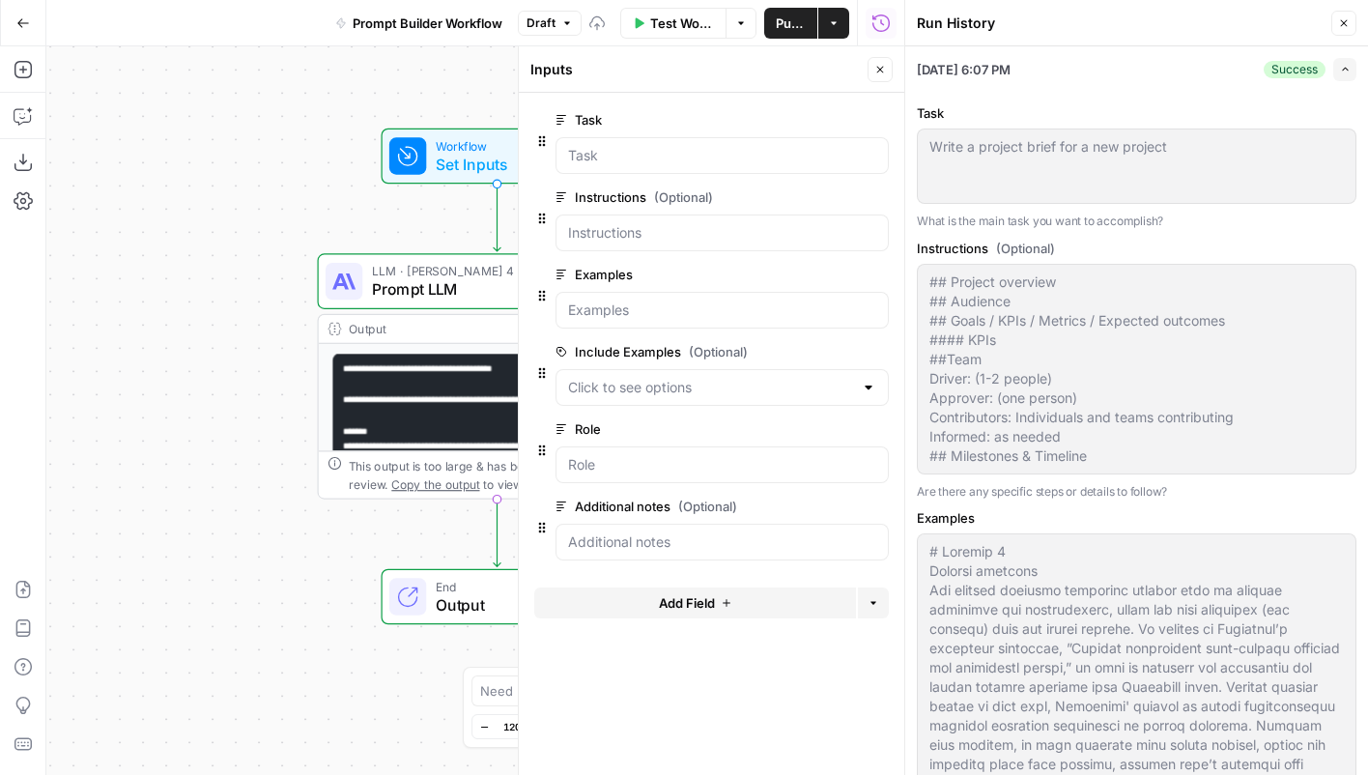
click at [818, 356] on span "edit field" at bounding box center [816, 351] width 43 height 15
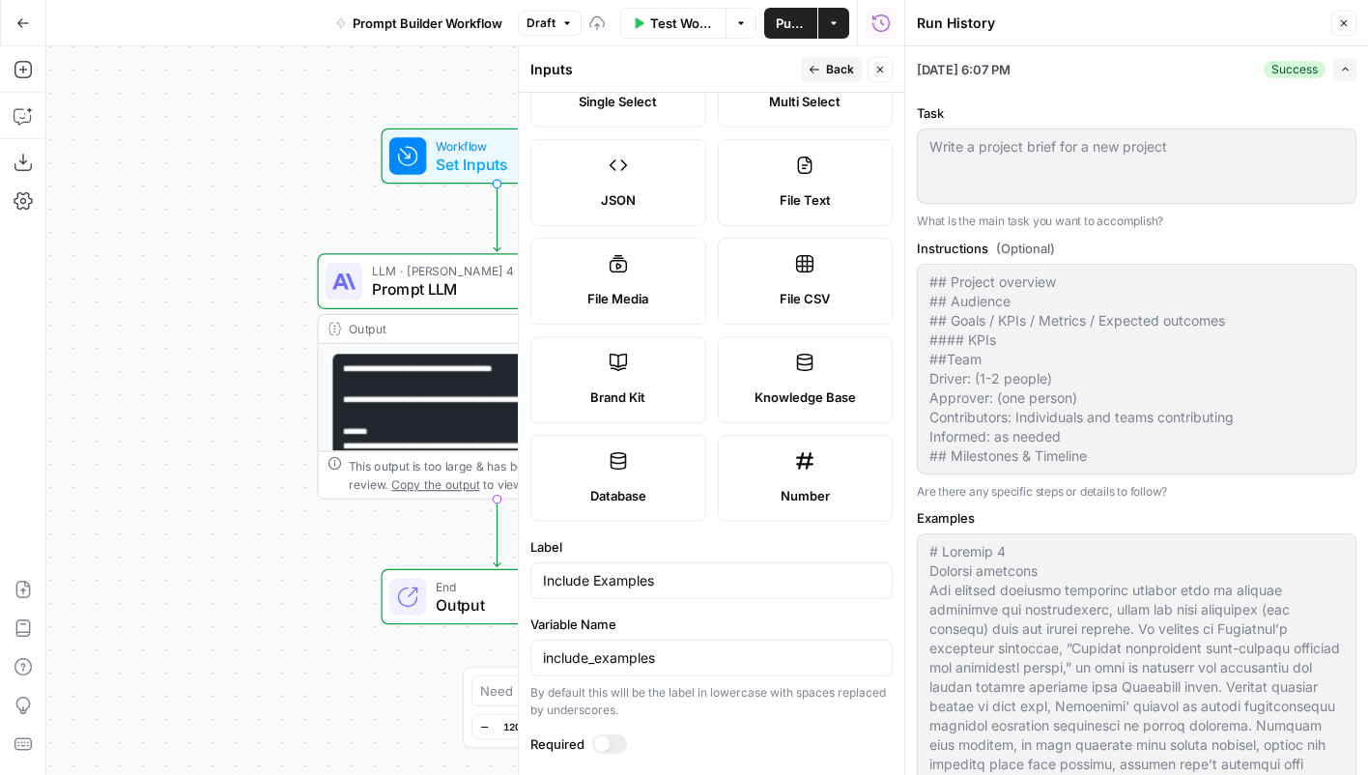
scroll to position [194, 0]
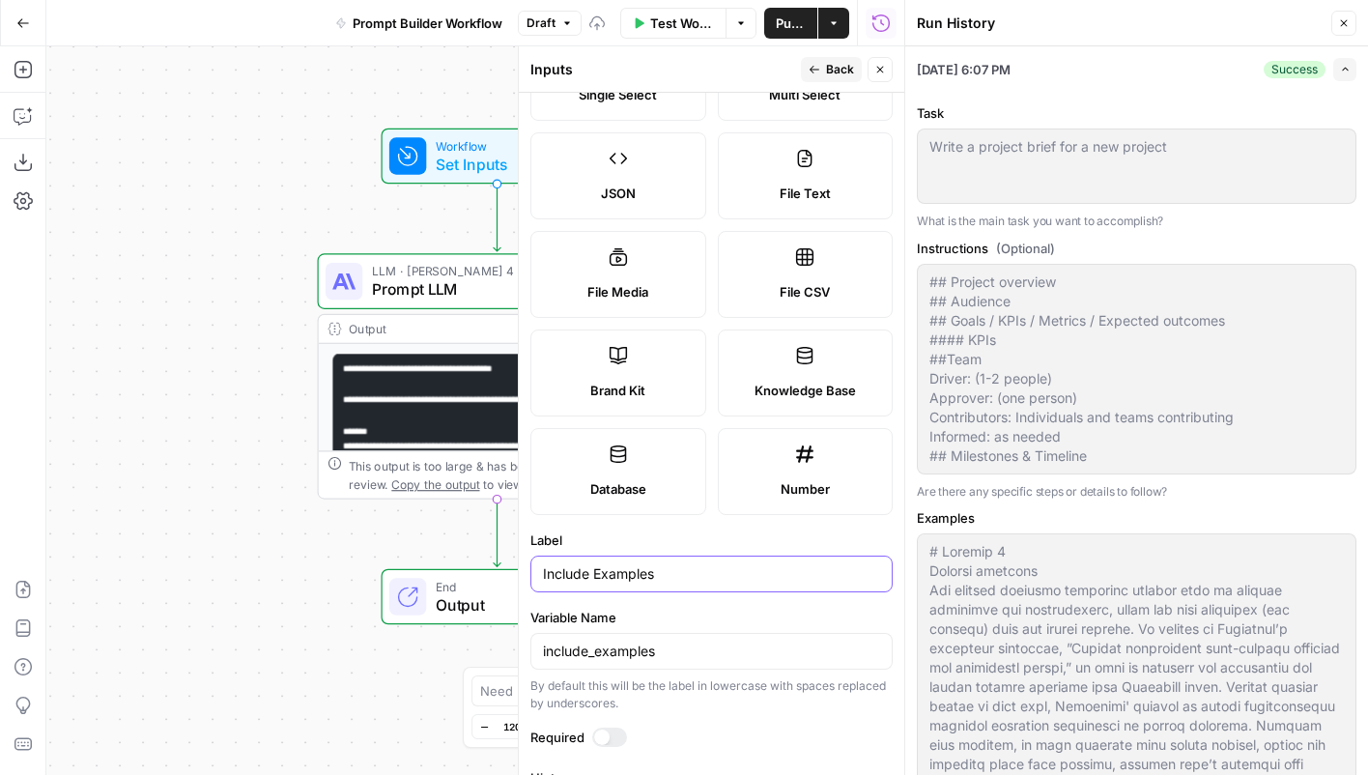
click at [698, 581] on input "Include Examples" at bounding box center [711, 573] width 337 height 19
type input "Include Examples in the prompt?"
click at [607, 736] on div at bounding box center [601, 736] width 15 height 15
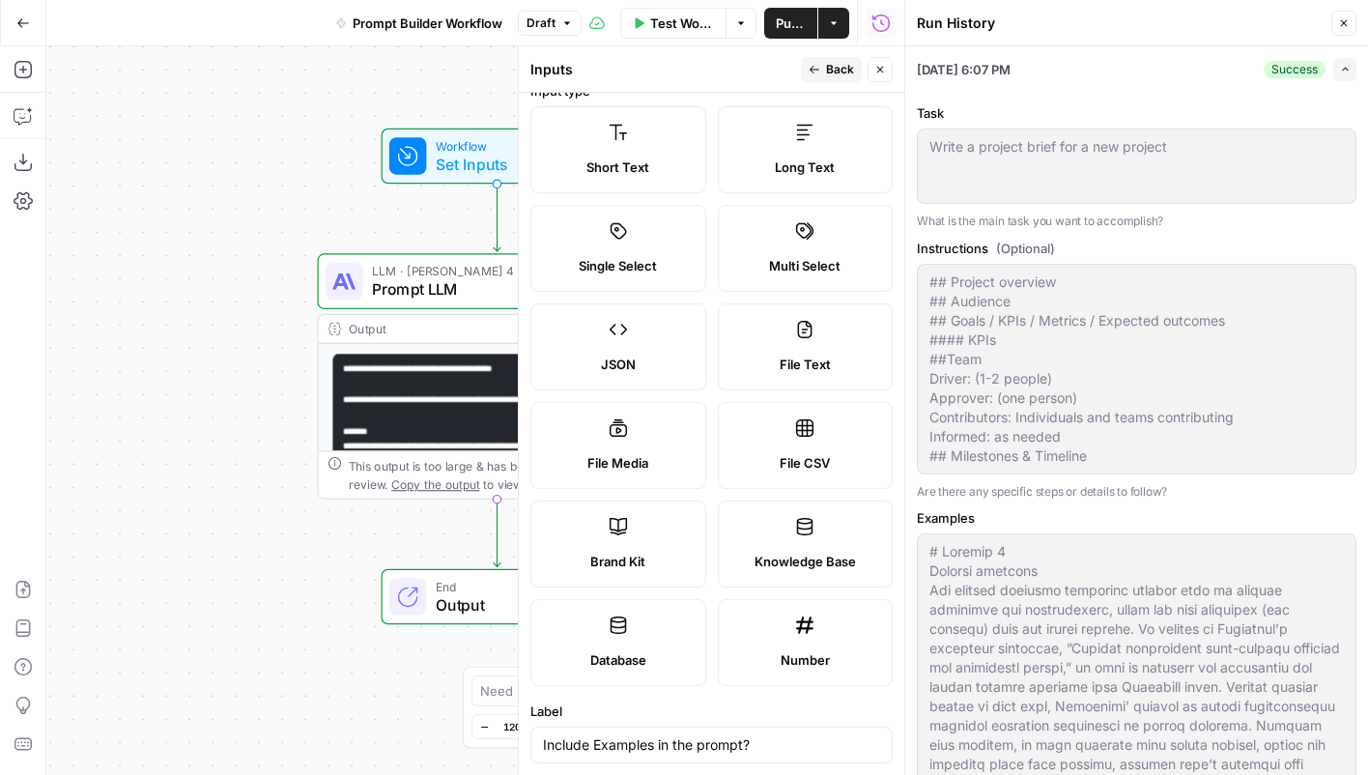
scroll to position [0, 0]
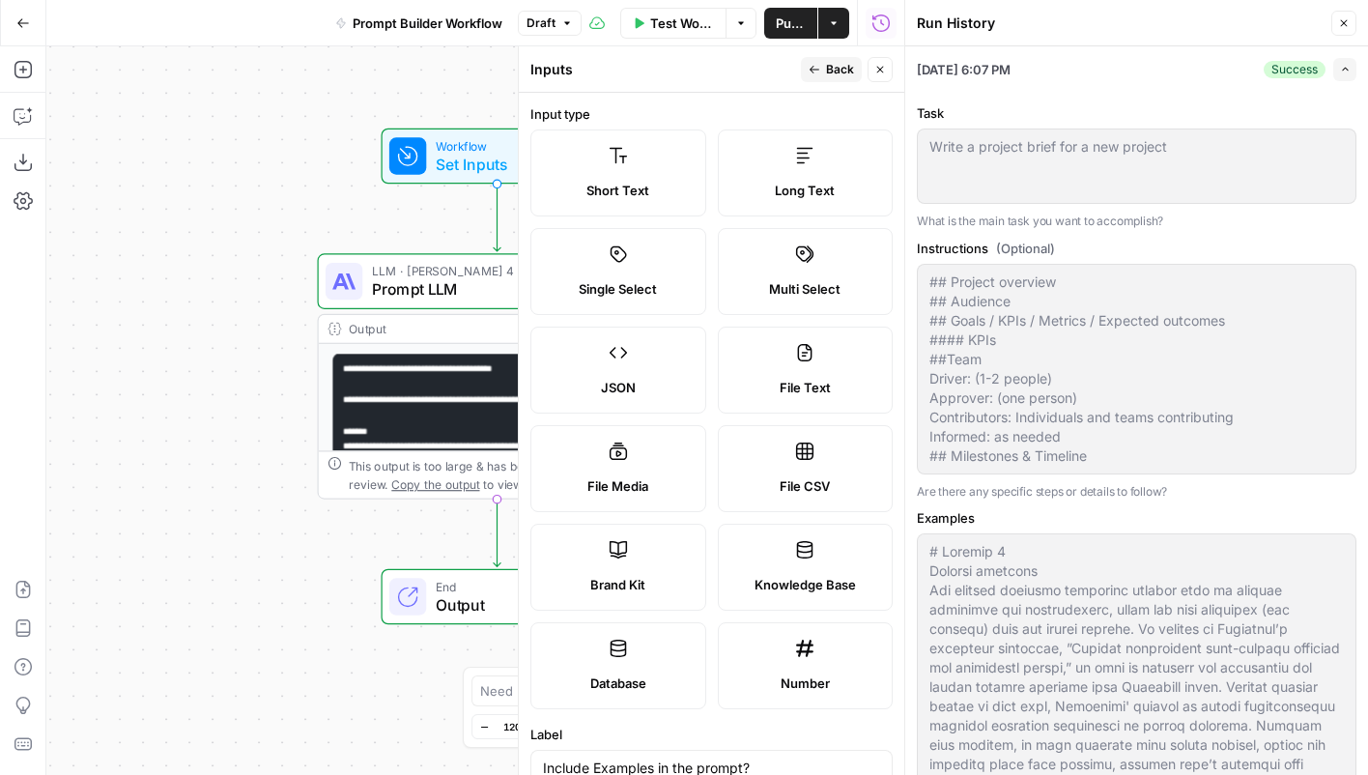
click at [827, 63] on span "Back" at bounding box center [840, 69] width 28 height 17
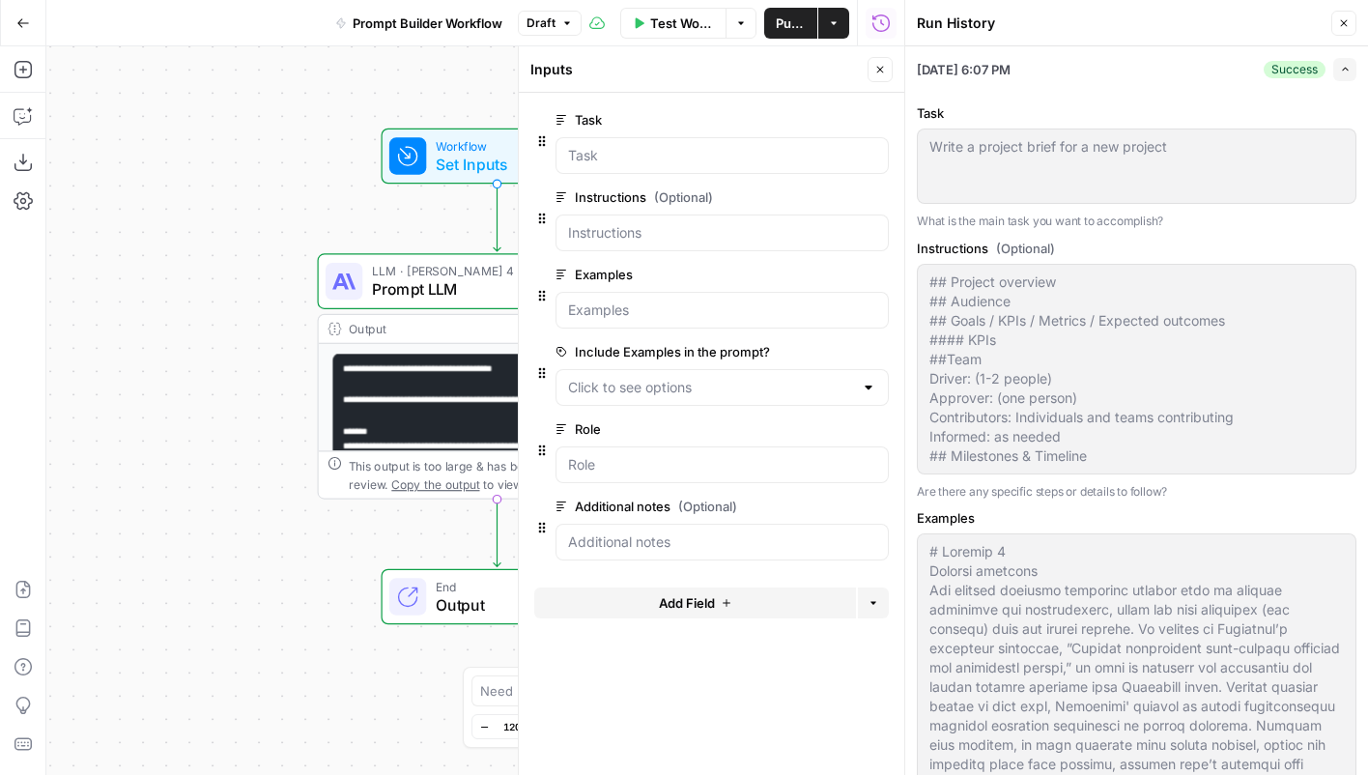
click at [879, 70] on icon "button" at bounding box center [880, 70] width 7 height 7
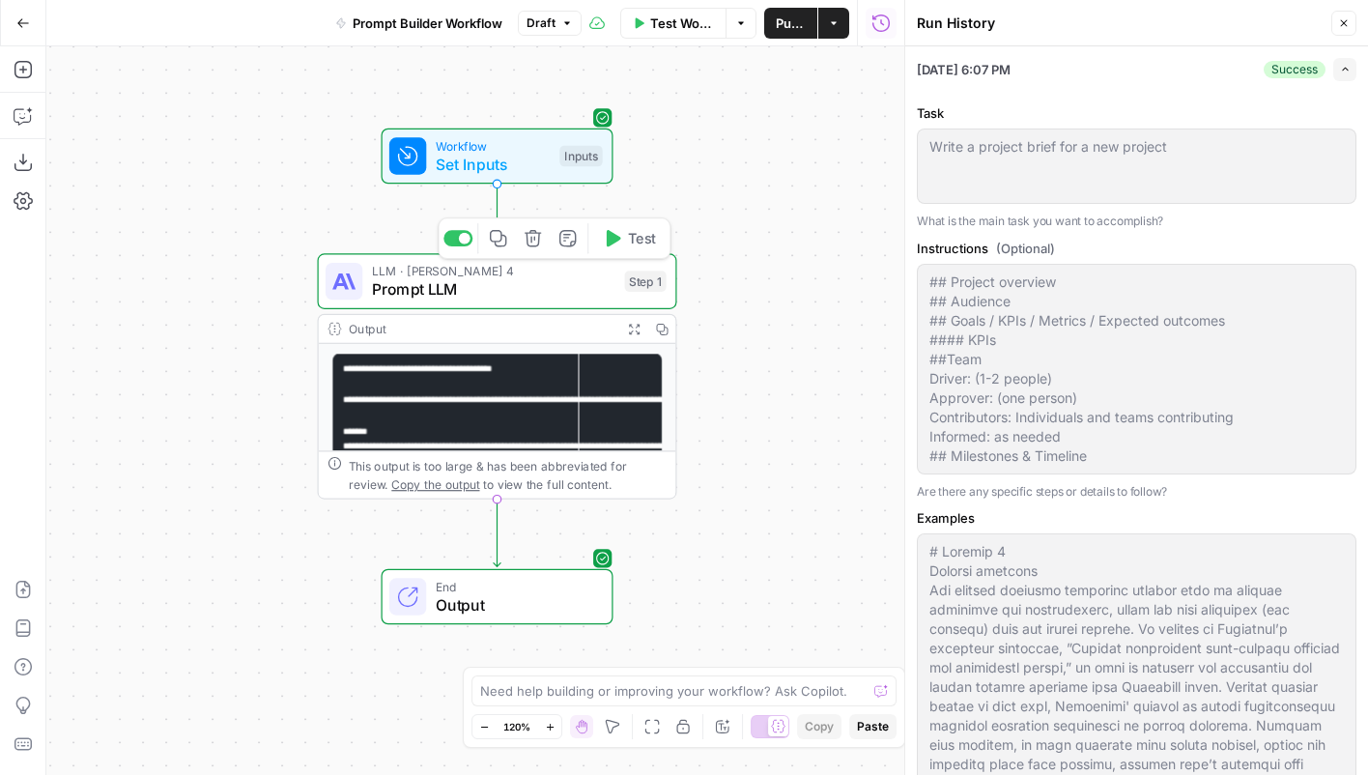
click at [562, 171] on div "Workflow Set Inputs Inputs Test Step" at bounding box center [495, 156] width 213 height 40
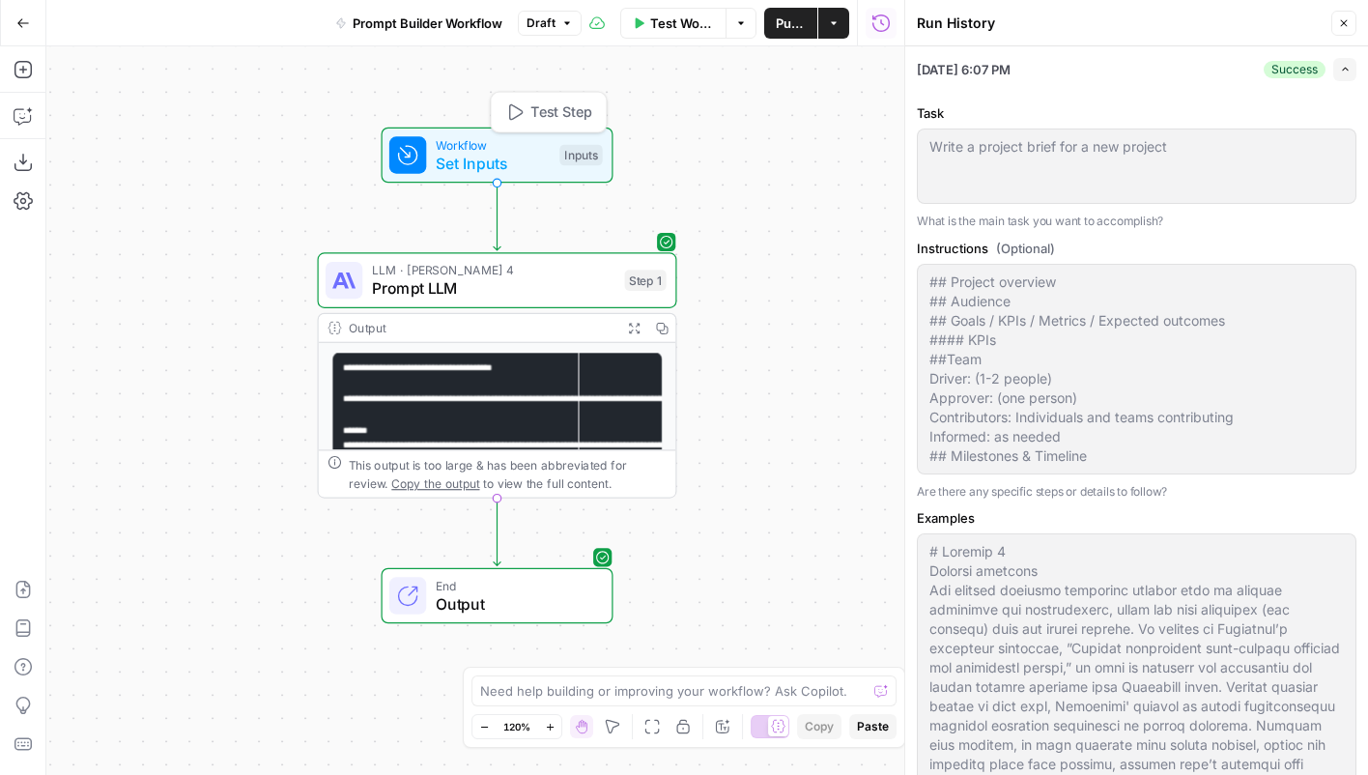
click at [502, 158] on span "Set Inputs" at bounding box center [493, 163] width 115 height 23
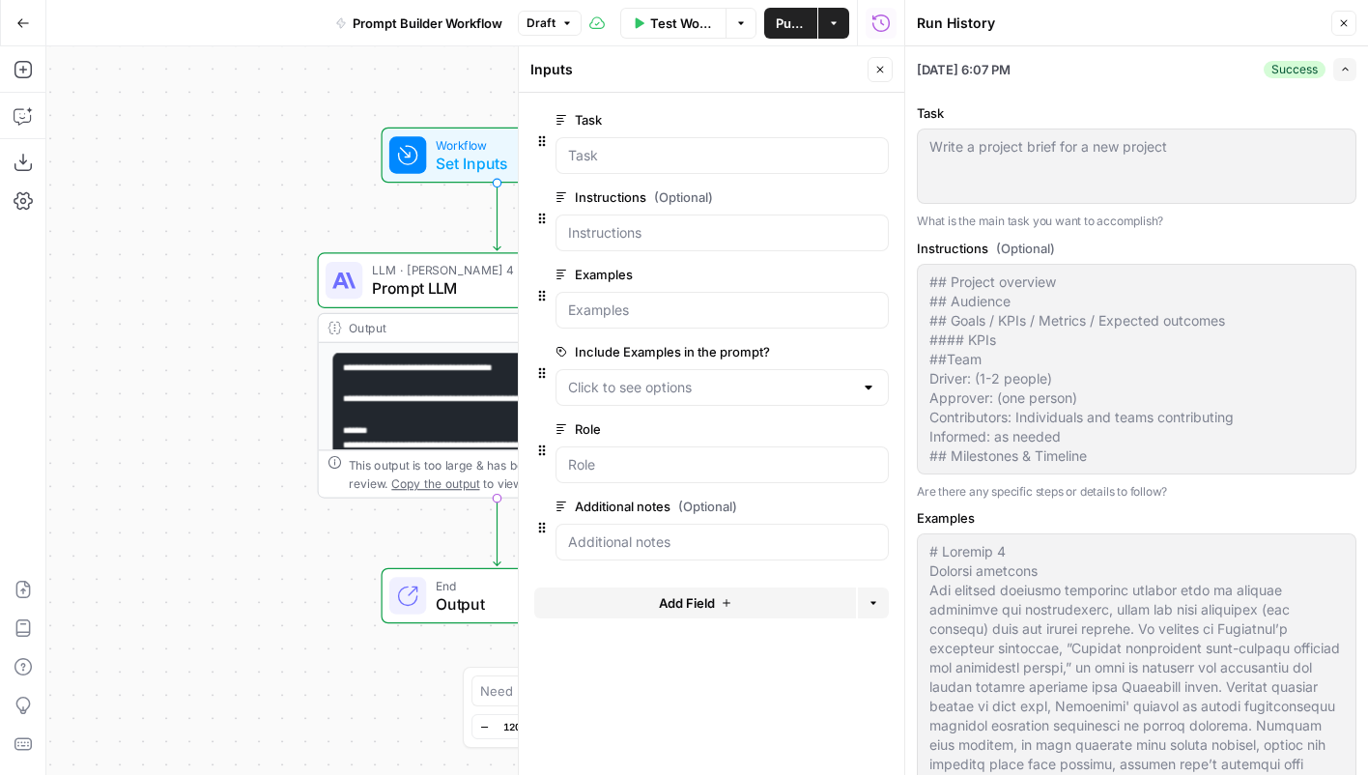
click at [886, 71] on button "Close" at bounding box center [880, 69] width 25 height 25
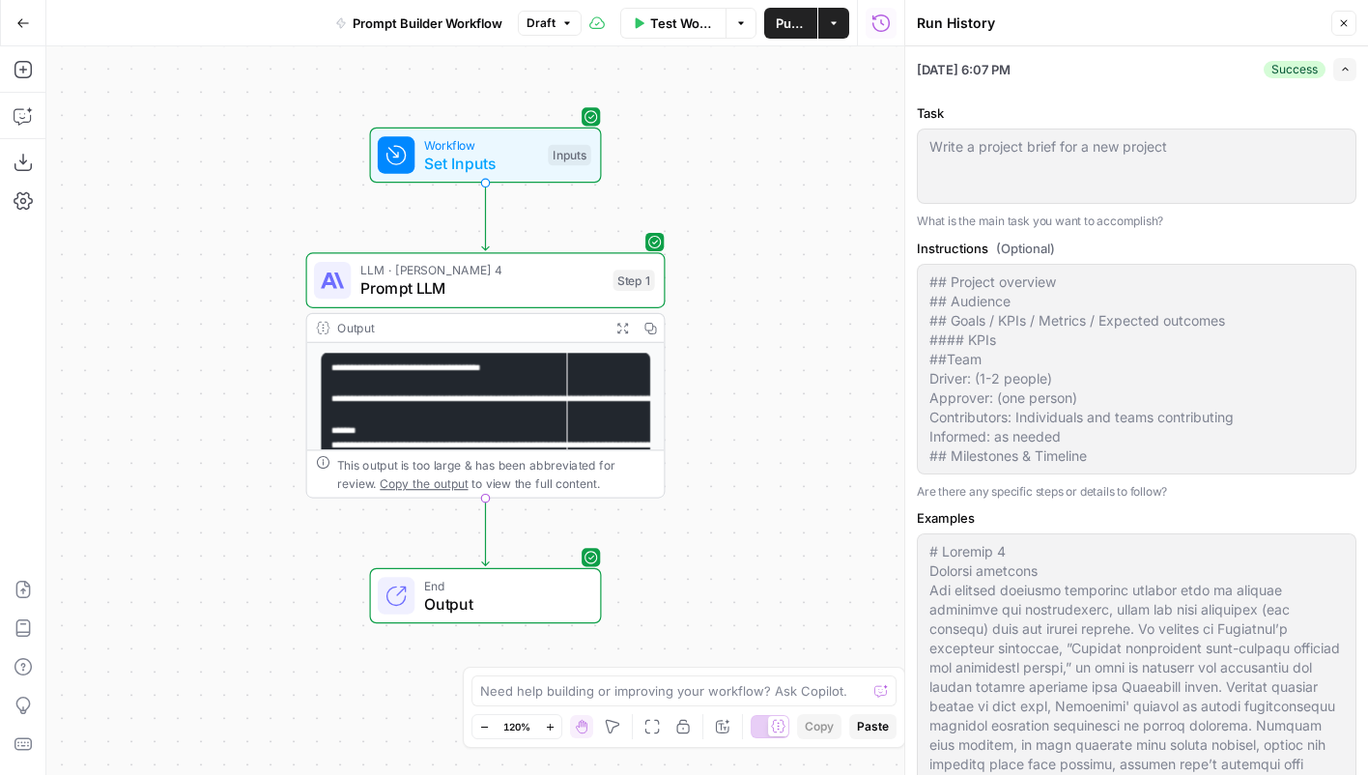
click at [531, 167] on span "Set Inputs" at bounding box center [481, 163] width 115 height 23
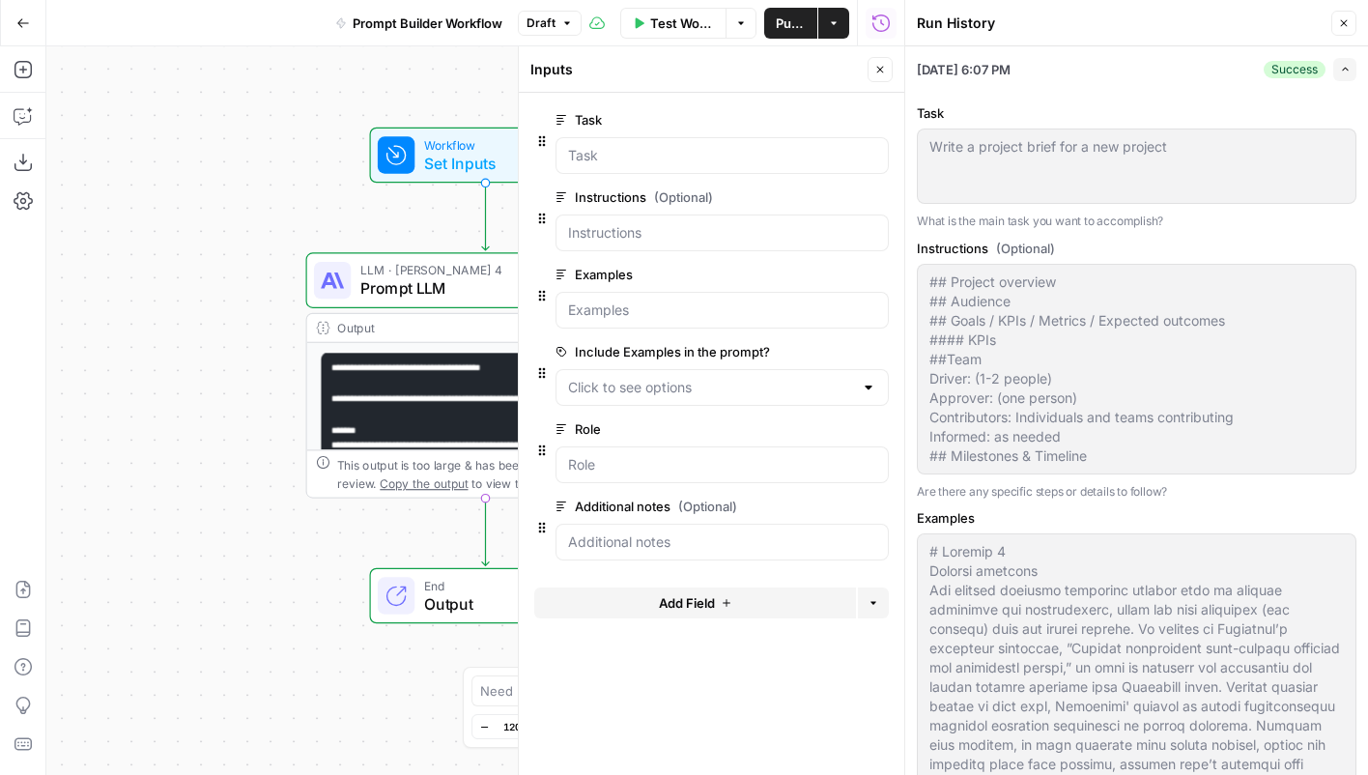
click at [810, 351] on span "edit field" at bounding box center [816, 351] width 43 height 15
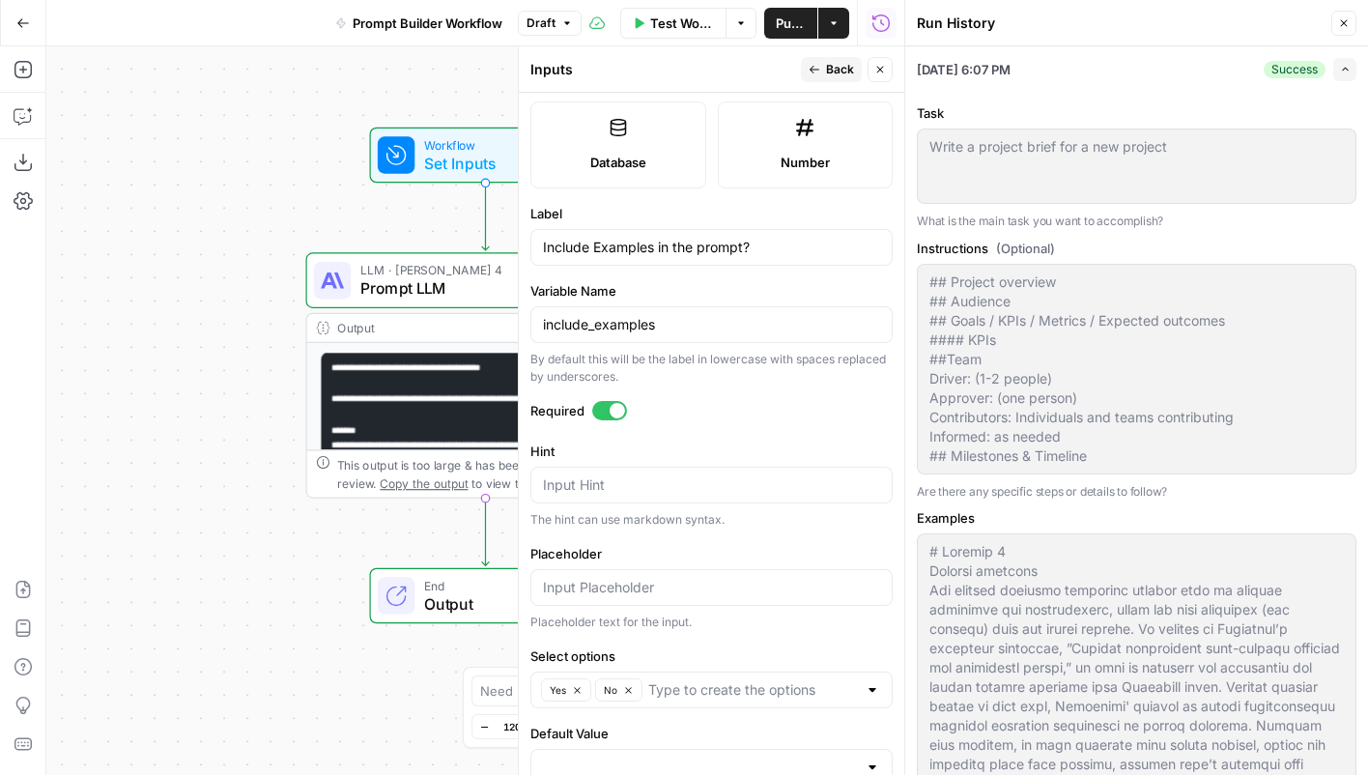
scroll to position [569, 0]
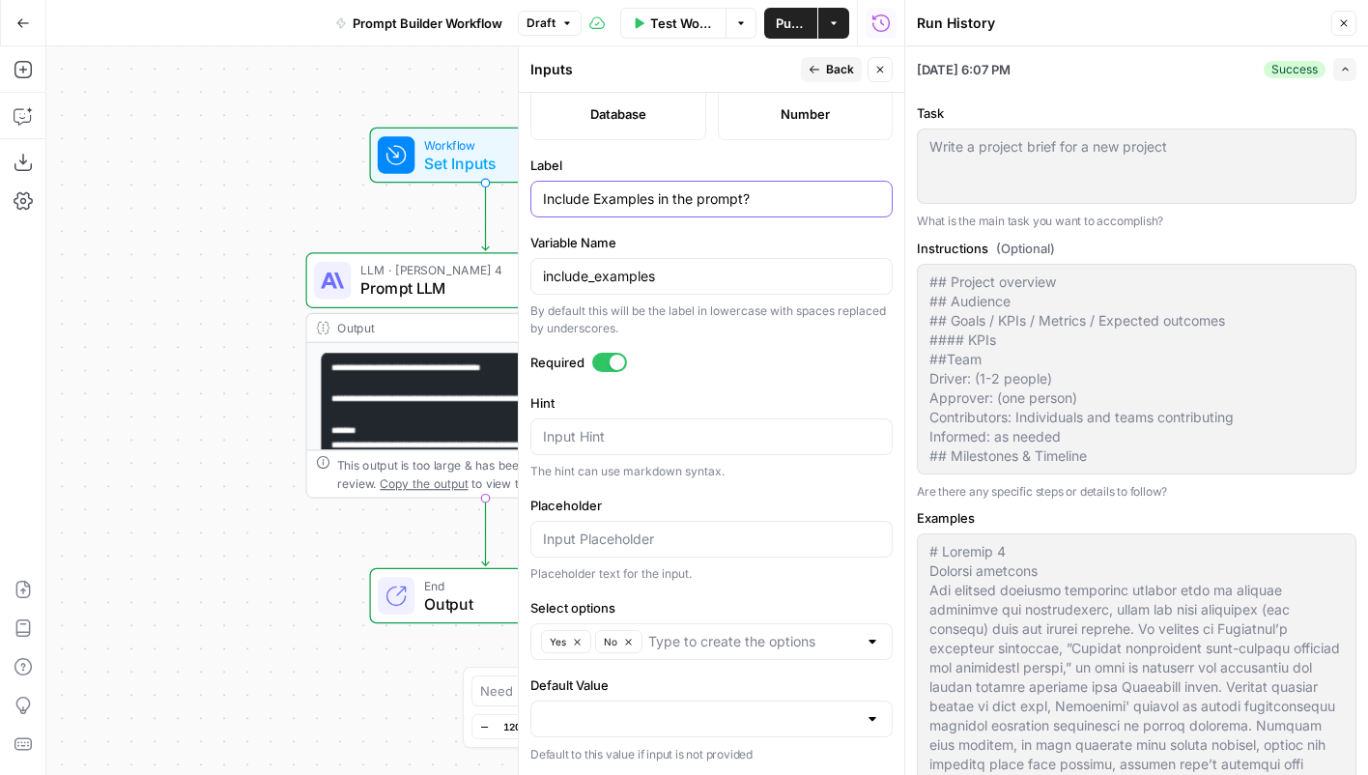
click at [600, 198] on input "Include Examples in the prompt?" at bounding box center [711, 198] width 337 height 19
click at [590, 202] on input "Include Examples in the prompt?" at bounding box center [711, 198] width 337 height 19
type input "Include full Examples in the prompt?"
click at [565, 640] on span "Yes" at bounding box center [558, 641] width 16 height 15
click at [647, 638] on input "Select options" at bounding box center [725, 641] width 263 height 19
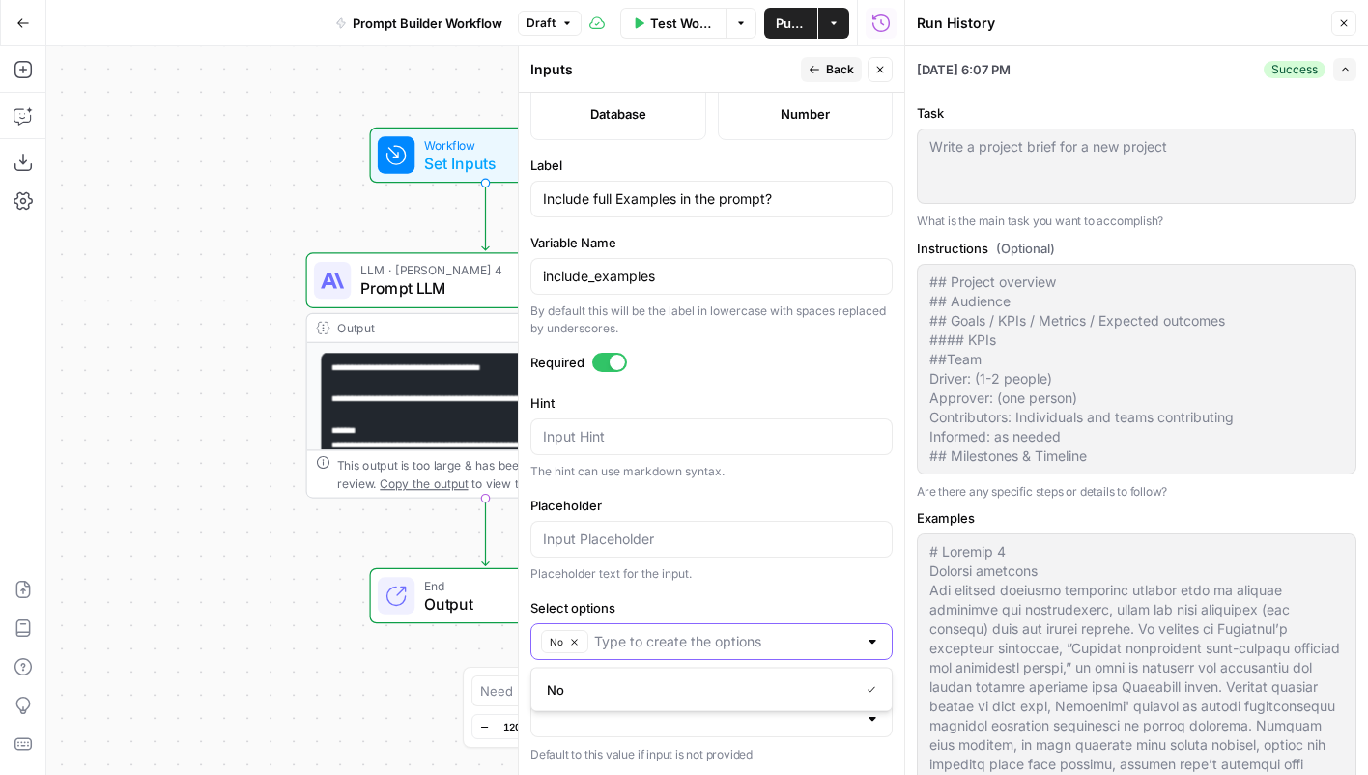
click at [579, 640] on icon "button" at bounding box center [574, 642] width 11 height 11
click at [580, 640] on input "Select options" at bounding box center [700, 641] width 314 height 19
type input "Yes - include the full contents of the examples"
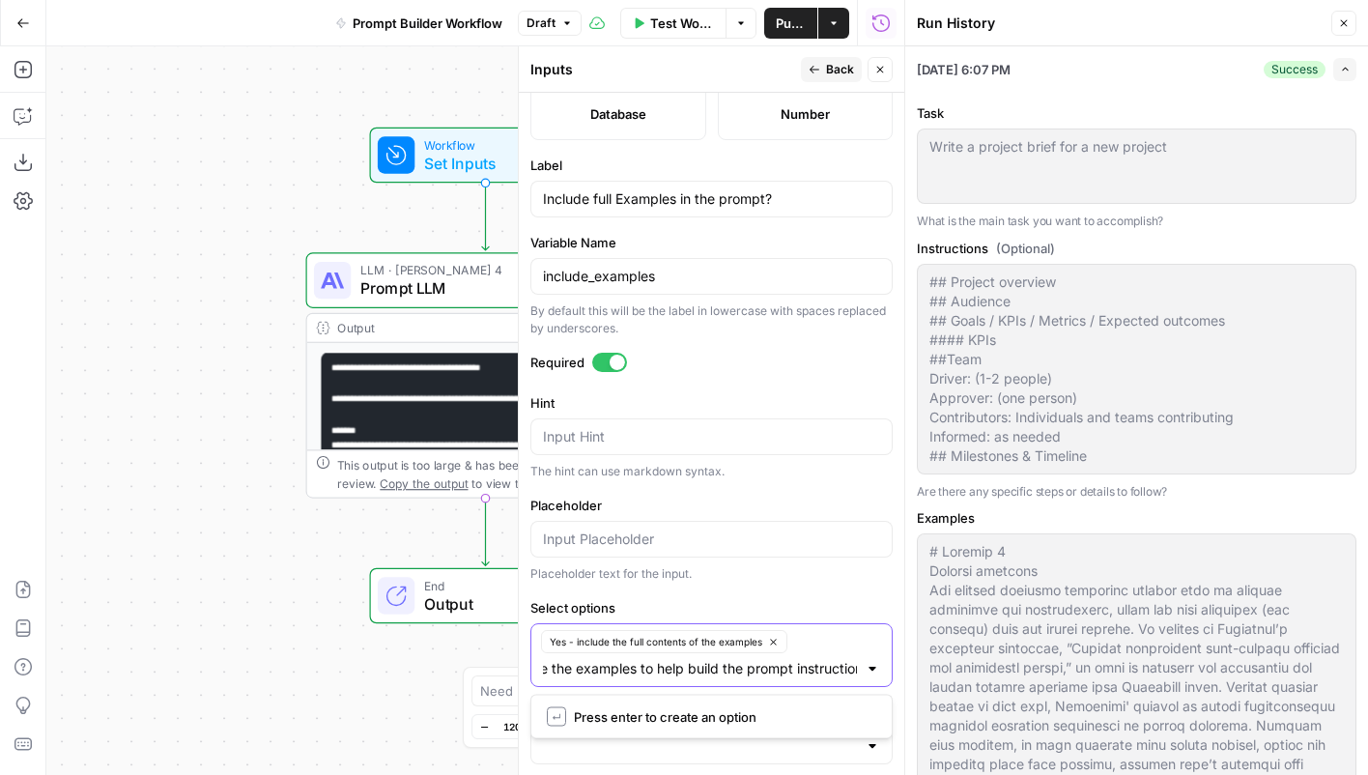
type input "No - just use the examples to help build the prompt instructions"
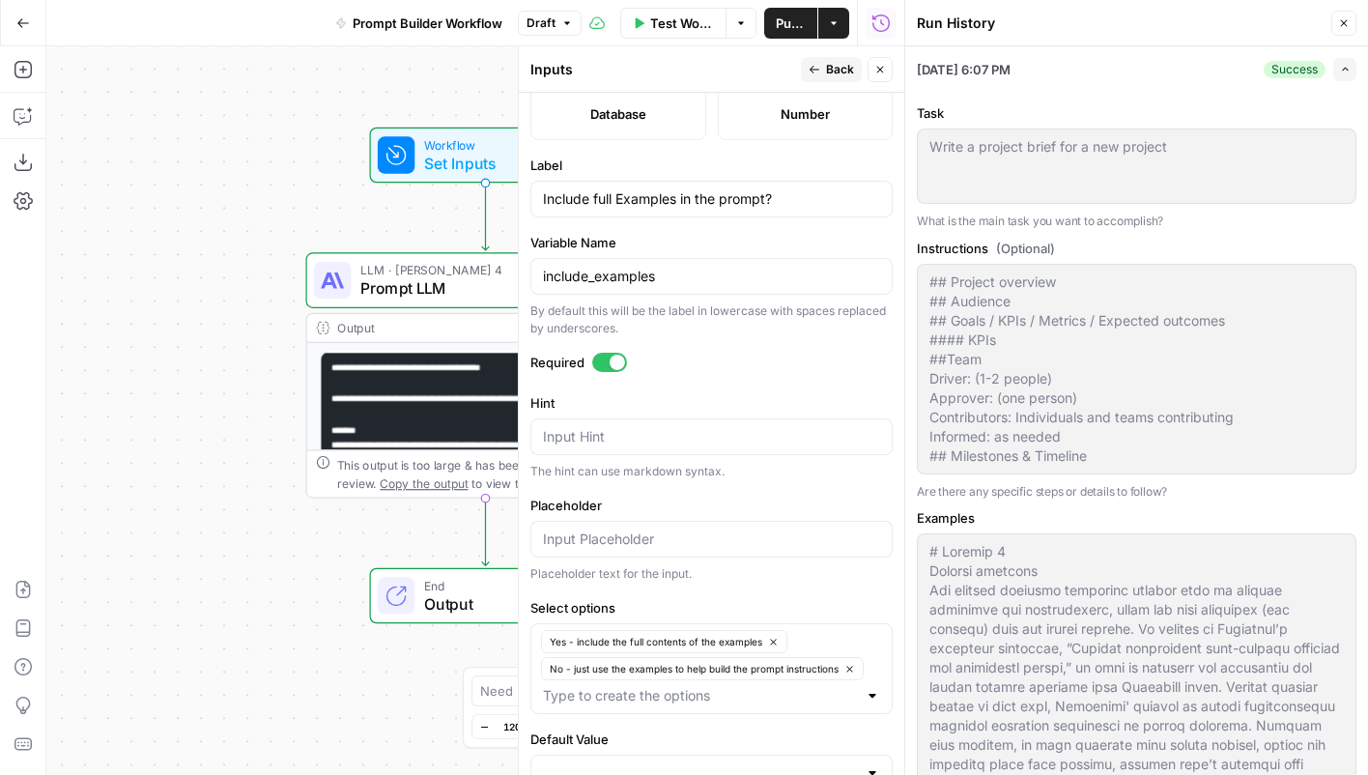
click at [832, 67] on span "Back" at bounding box center [840, 69] width 28 height 17
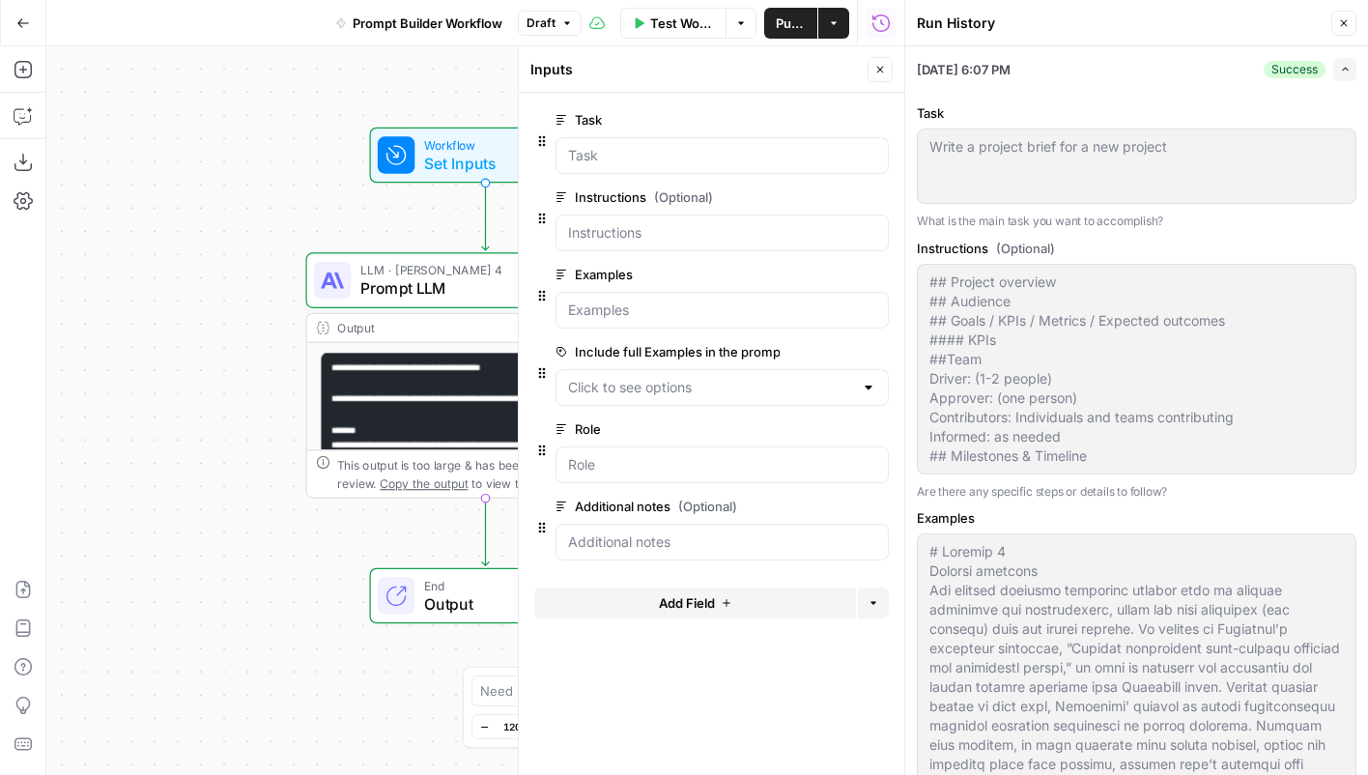
click at [1341, 15] on button "Close" at bounding box center [1343, 23] width 25 height 25
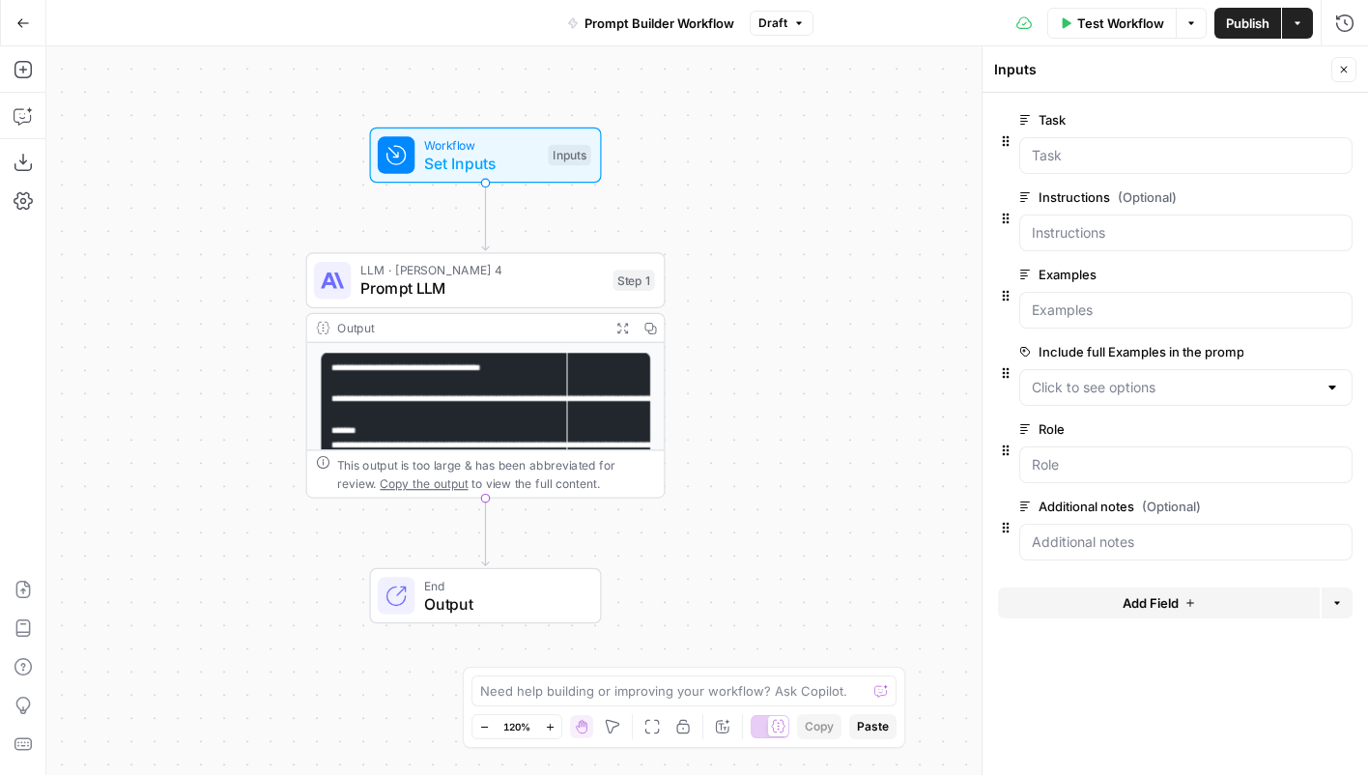
click at [1099, 24] on span "Test Workflow" at bounding box center [1120, 23] width 87 height 19
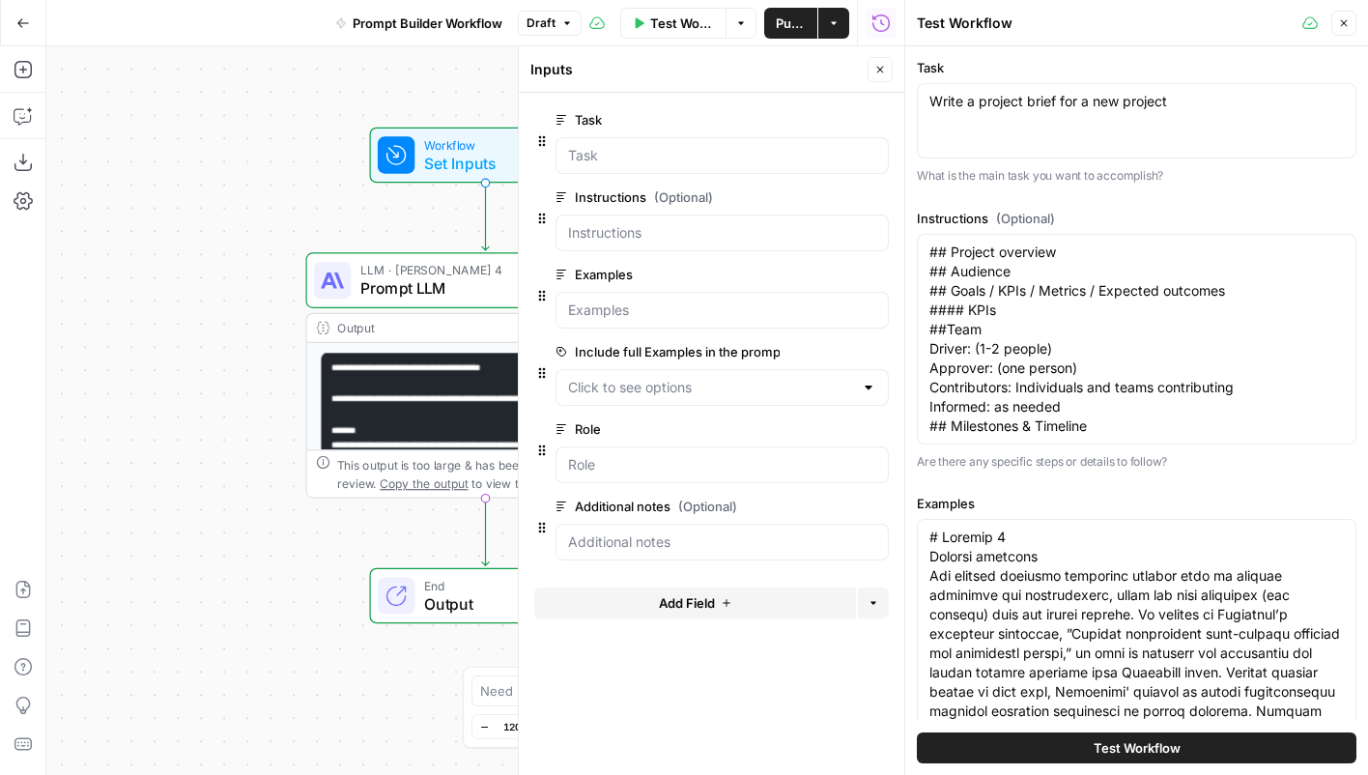
click at [1344, 23] on icon "button" at bounding box center [1344, 23] width 7 height 7
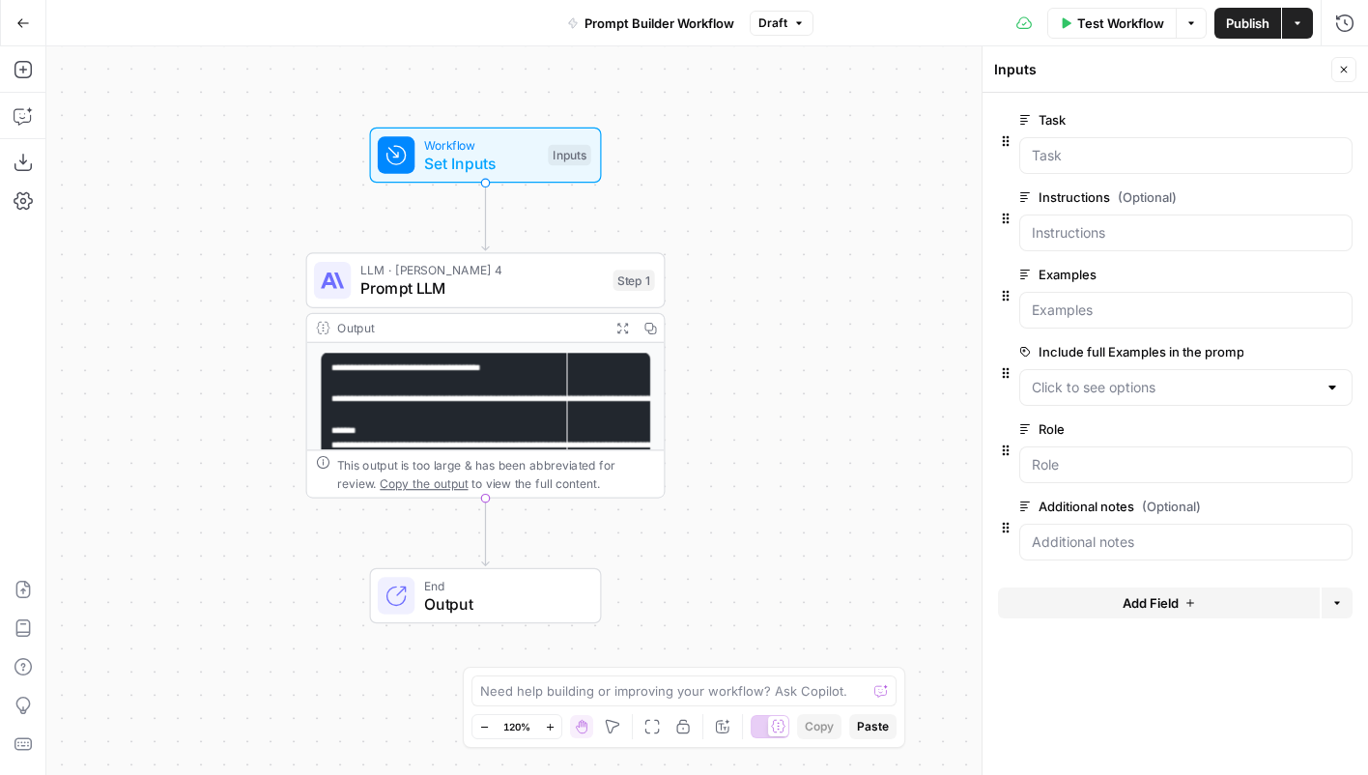
click at [1120, 19] on span "Test Workflow" at bounding box center [1120, 23] width 87 height 19
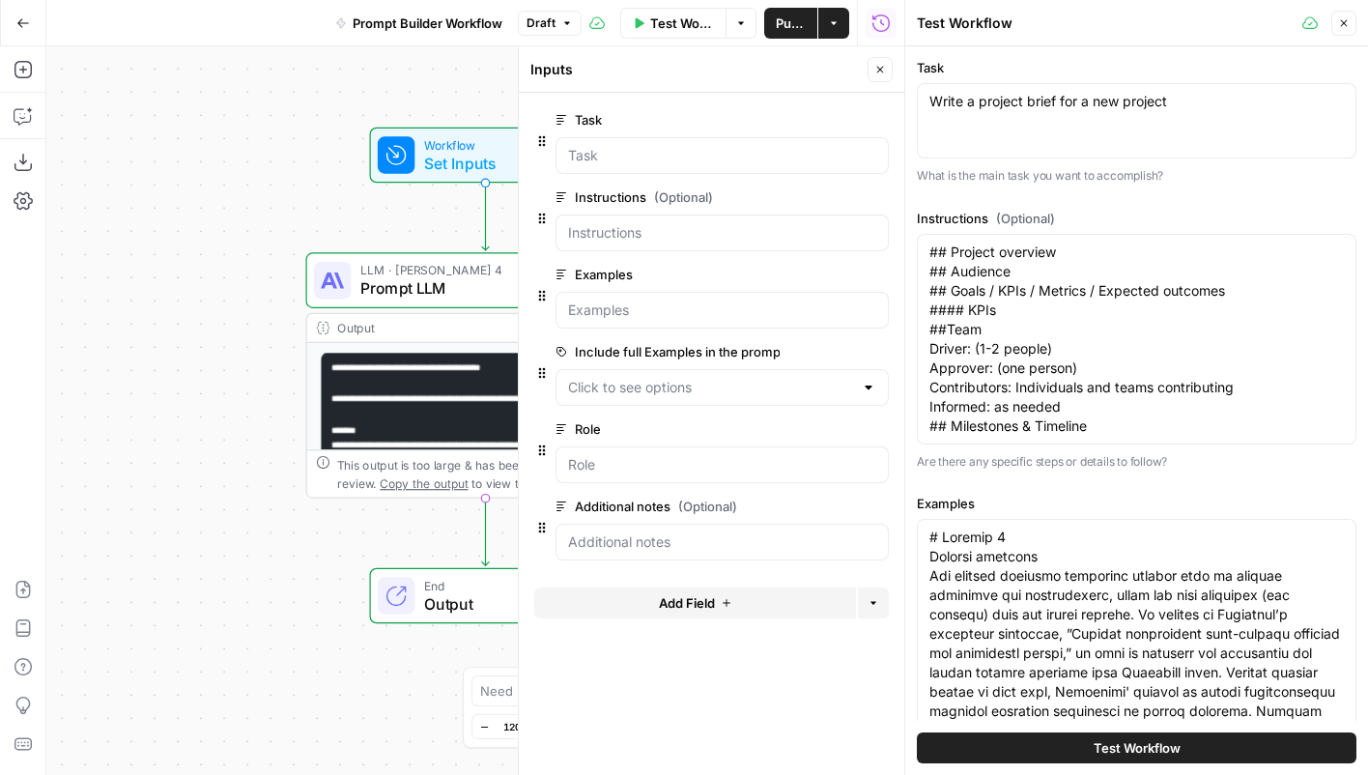
click at [1101, 741] on span "Test Workflow" at bounding box center [1137, 747] width 87 height 19
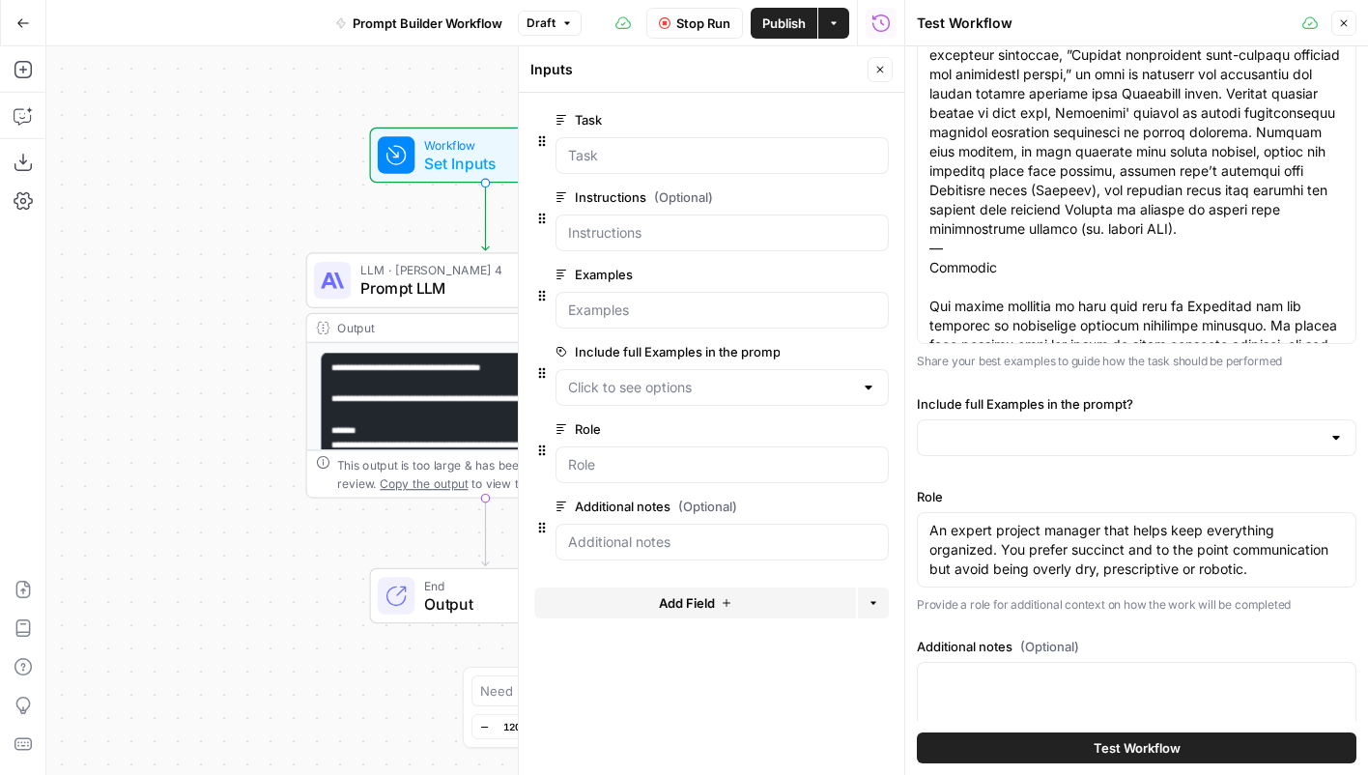
scroll to position [633, 0]
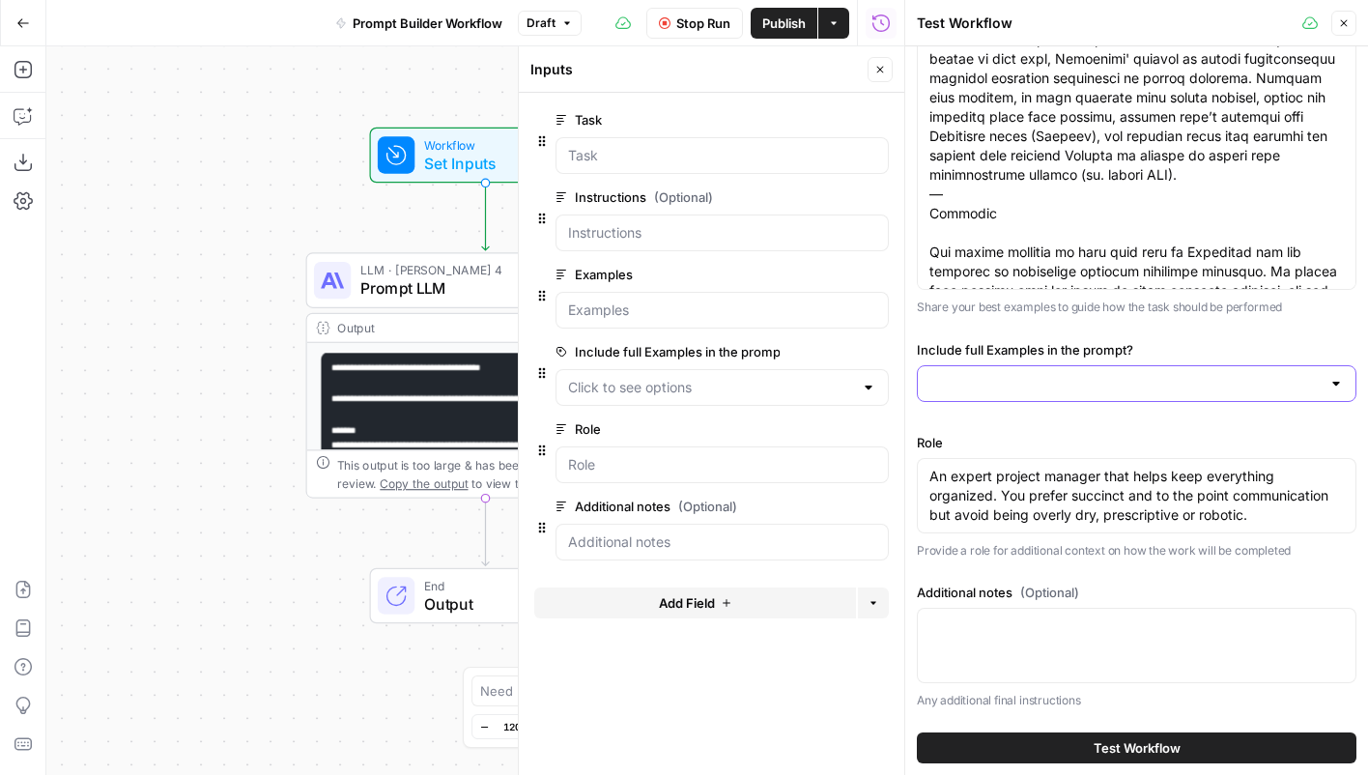
click at [1114, 388] on input "Include full Examples in the prompt?" at bounding box center [1124, 383] width 391 height 19
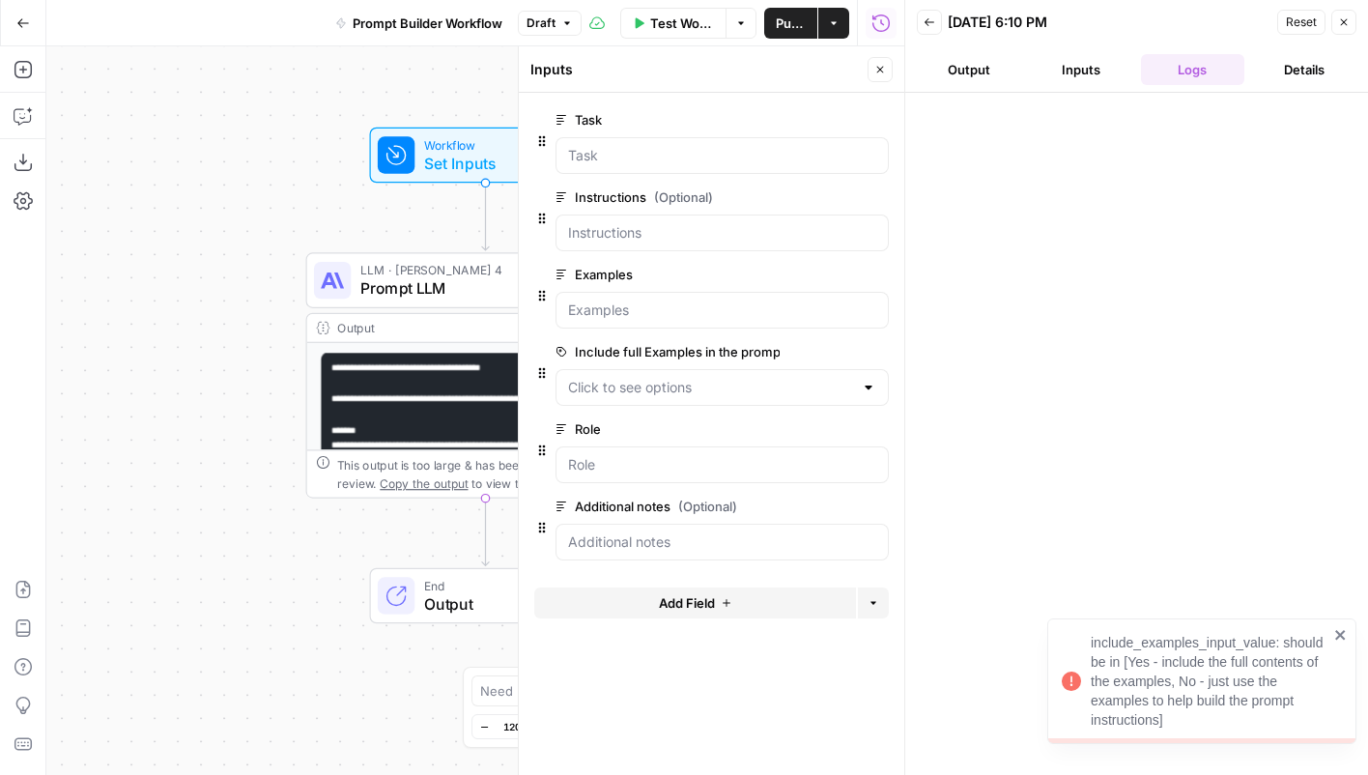
click at [935, 21] on button "Back" at bounding box center [929, 22] width 25 height 25
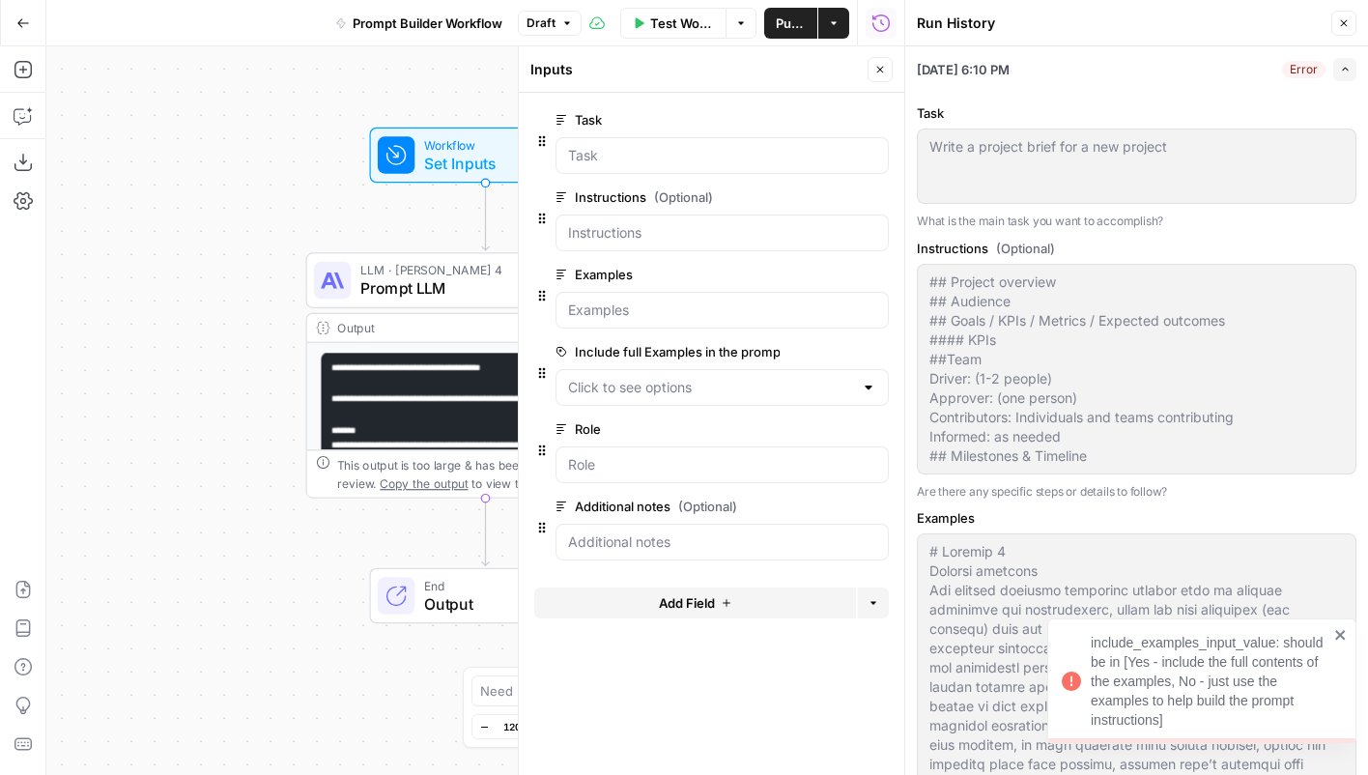
click at [1339, 22] on icon "button" at bounding box center [1344, 23] width 12 height 12
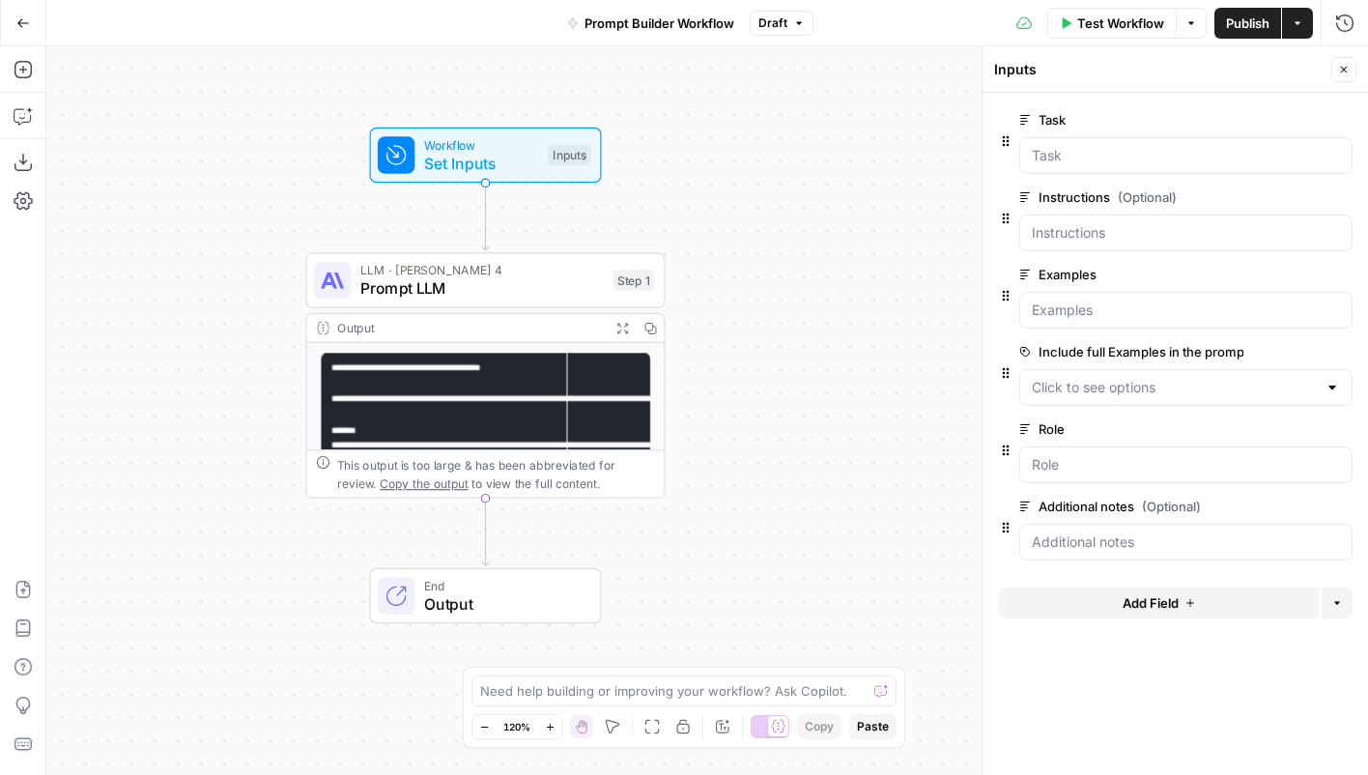
click at [1136, 22] on span "Test Workflow" at bounding box center [1120, 23] width 87 height 19
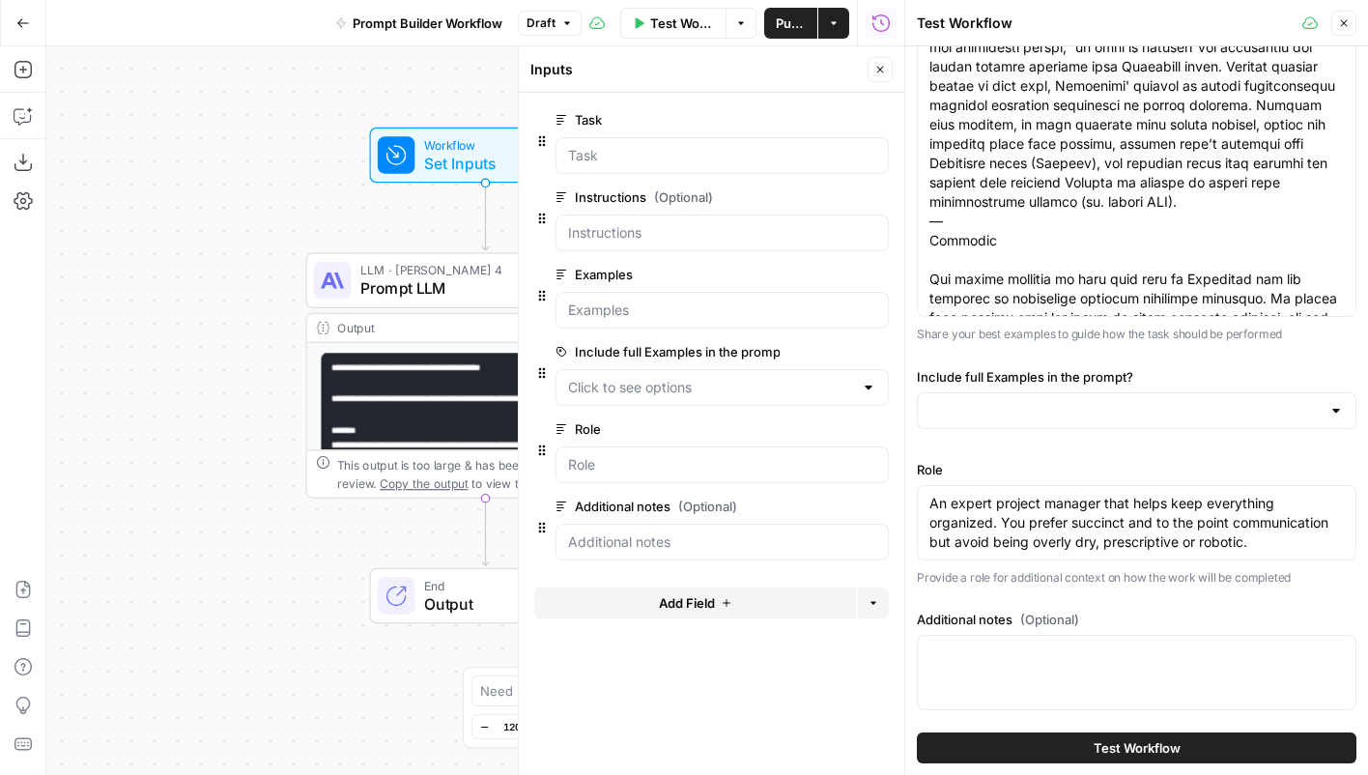
scroll to position [611, 0]
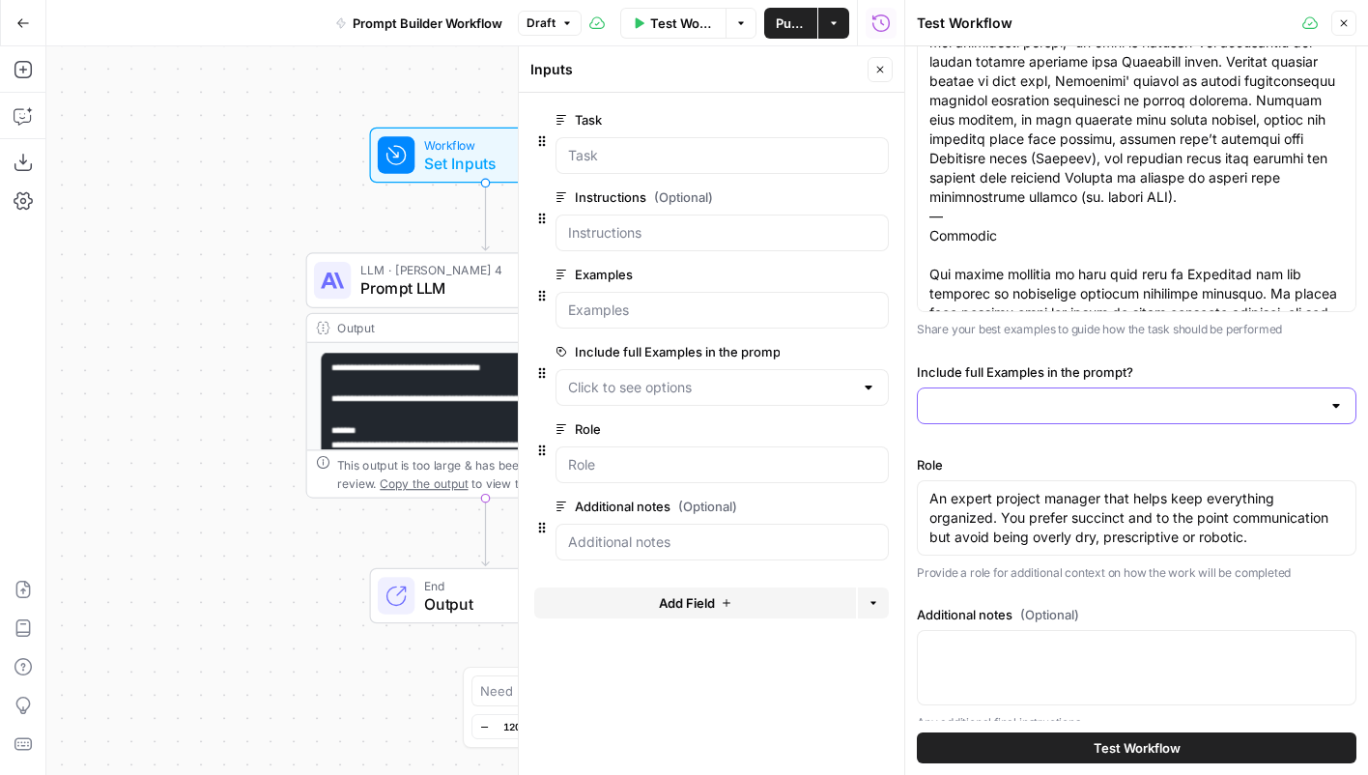
click at [1100, 413] on input "Include full Examples in the prompt?" at bounding box center [1124, 405] width 391 height 19
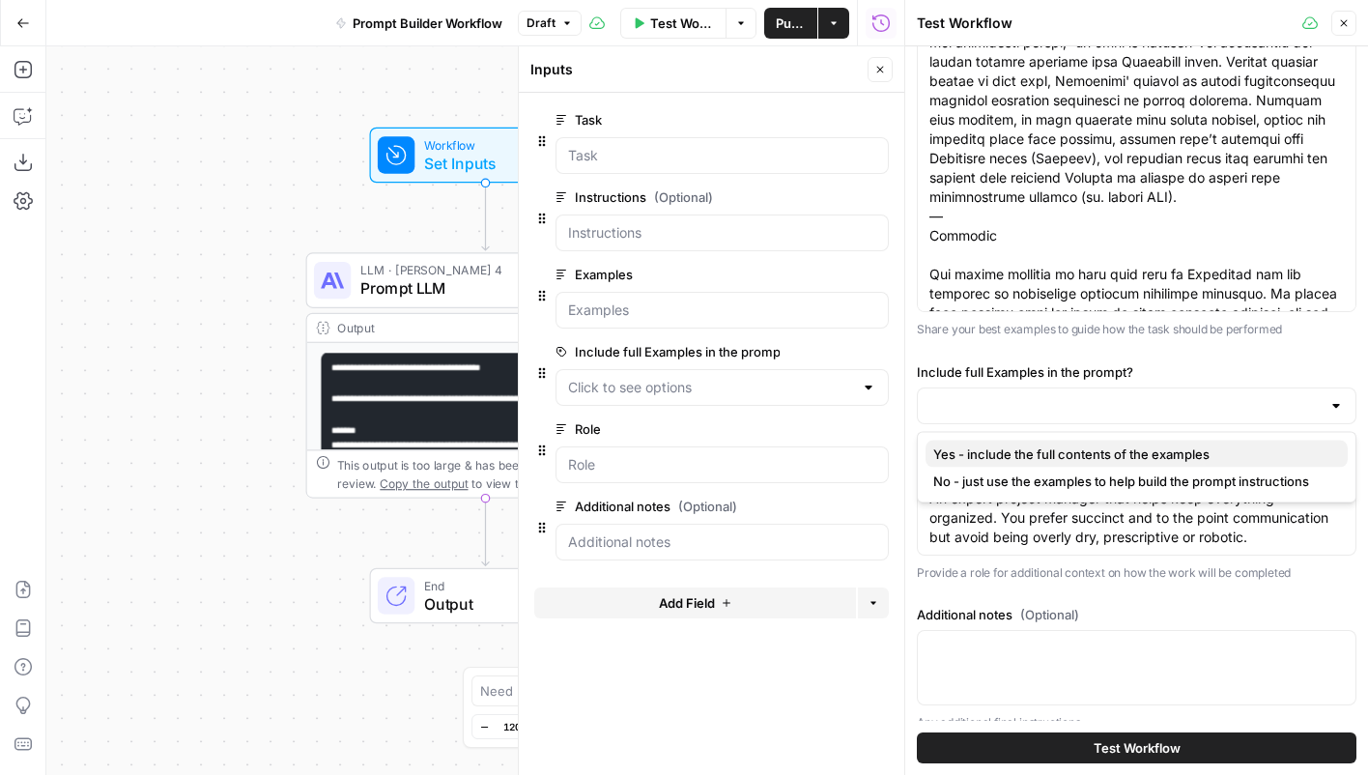
click at [1057, 457] on span "Yes - include the full contents of the examples" at bounding box center [1132, 453] width 399 height 19
type input "Yes - include the full contents of the examples"
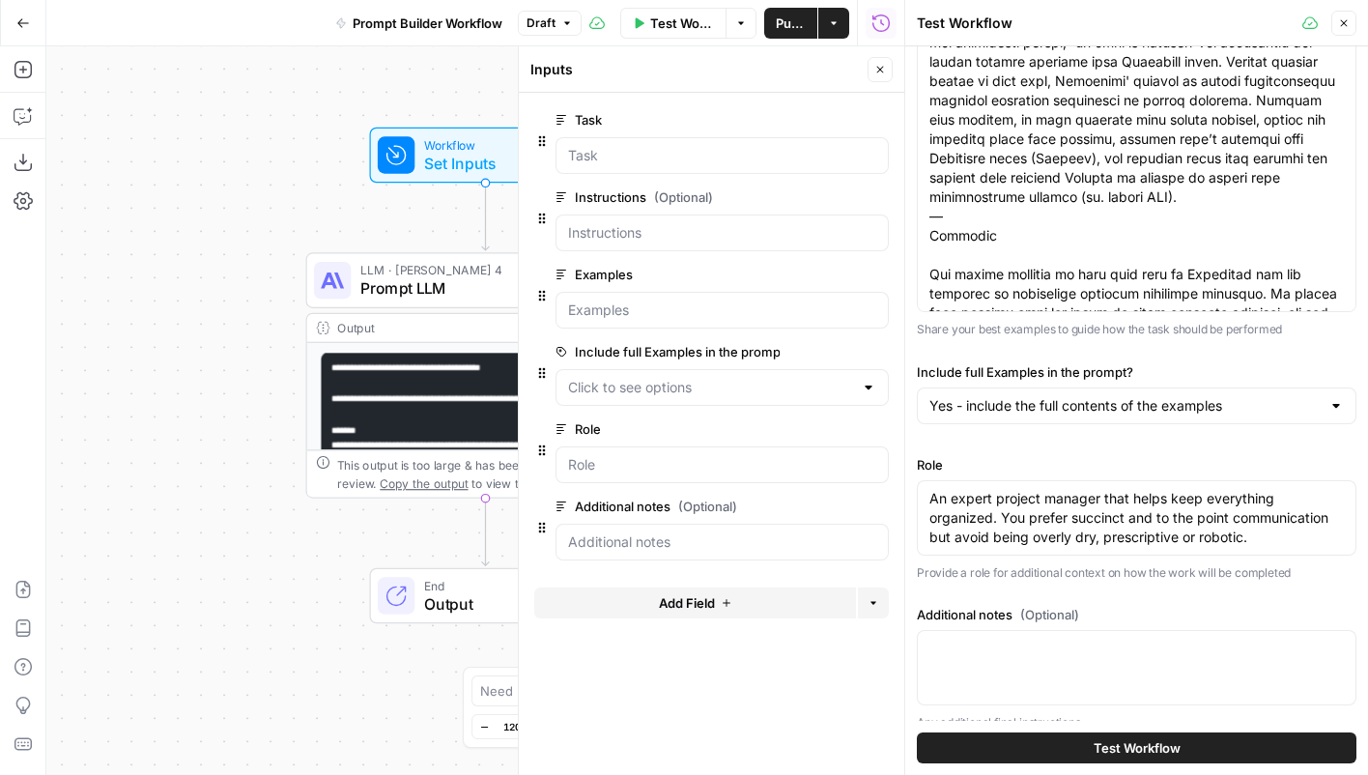
click at [1030, 751] on button "Test Workflow" at bounding box center [1137, 747] width 440 height 31
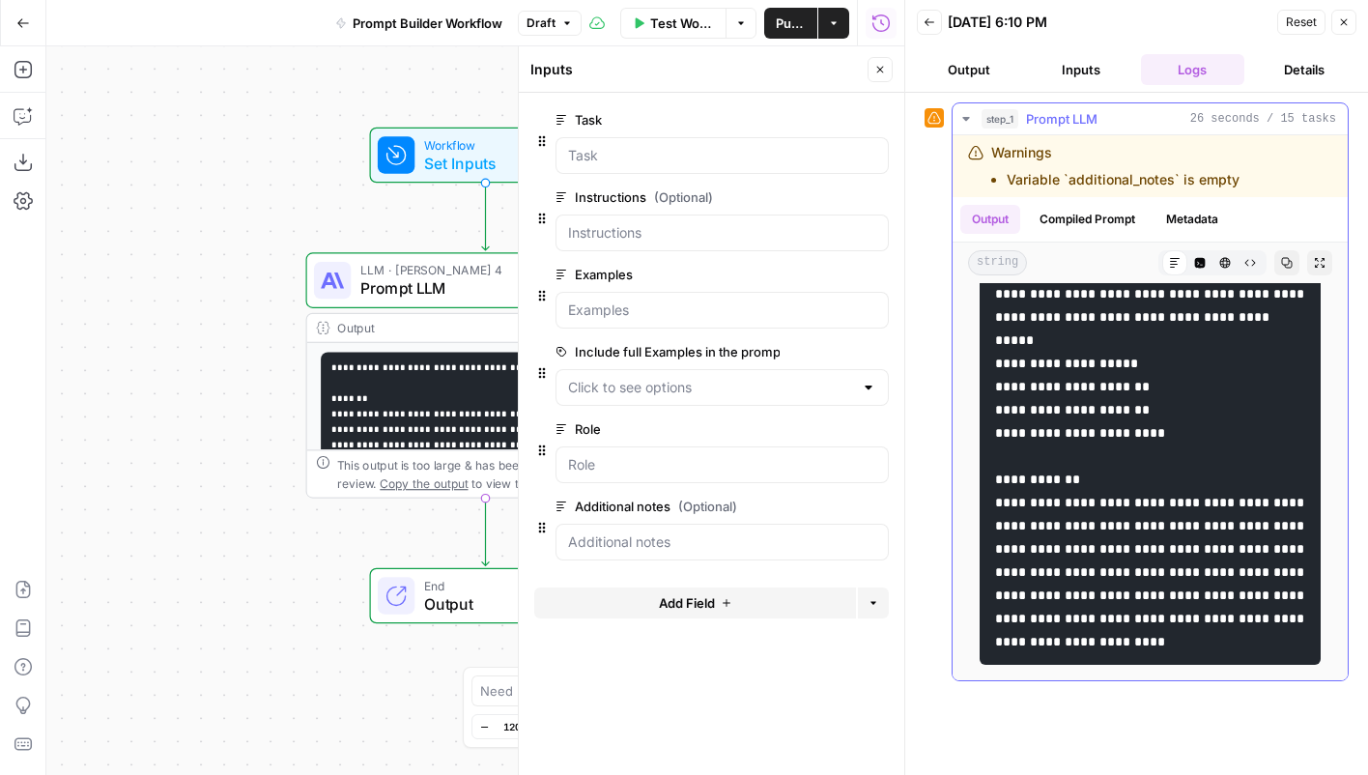
scroll to position [8375, 0]
click at [1308, 11] on button "Reset" at bounding box center [1301, 22] width 48 height 25
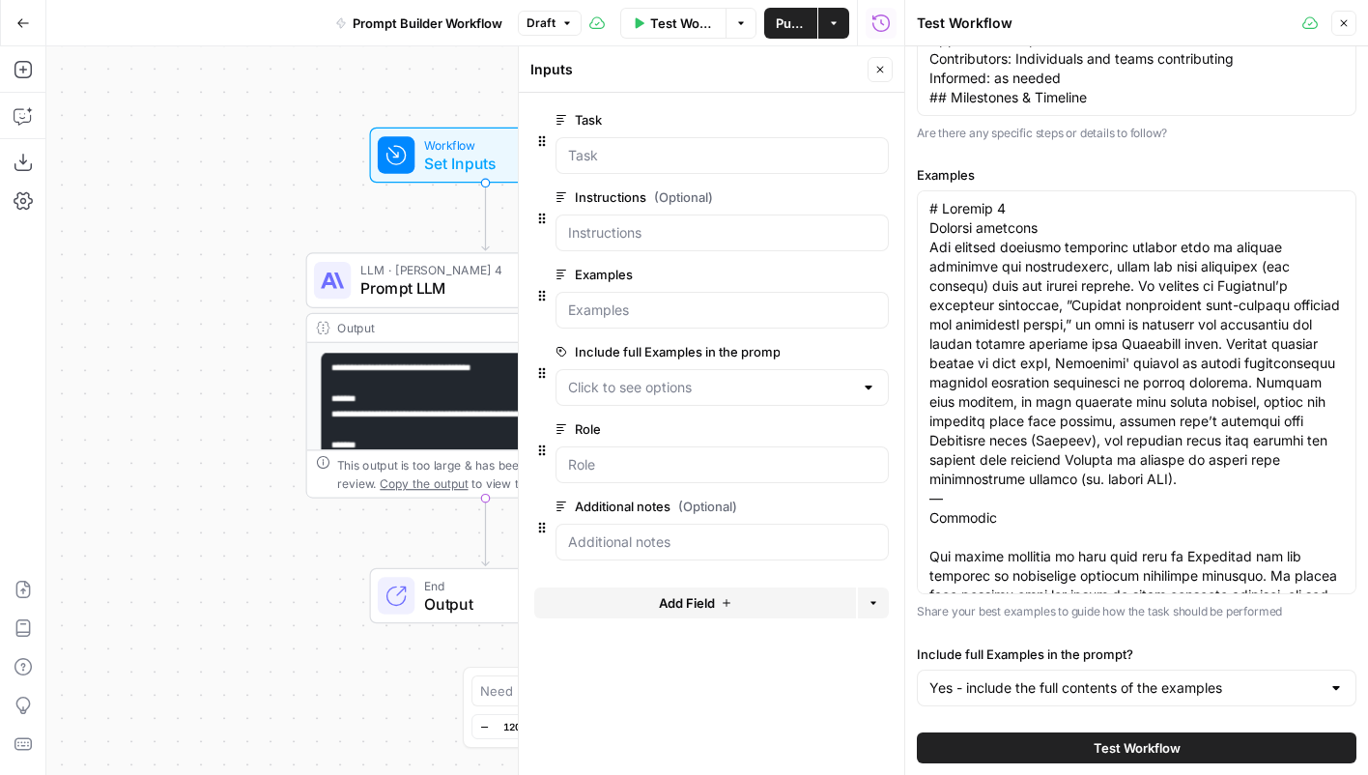
scroll to position [633, 0]
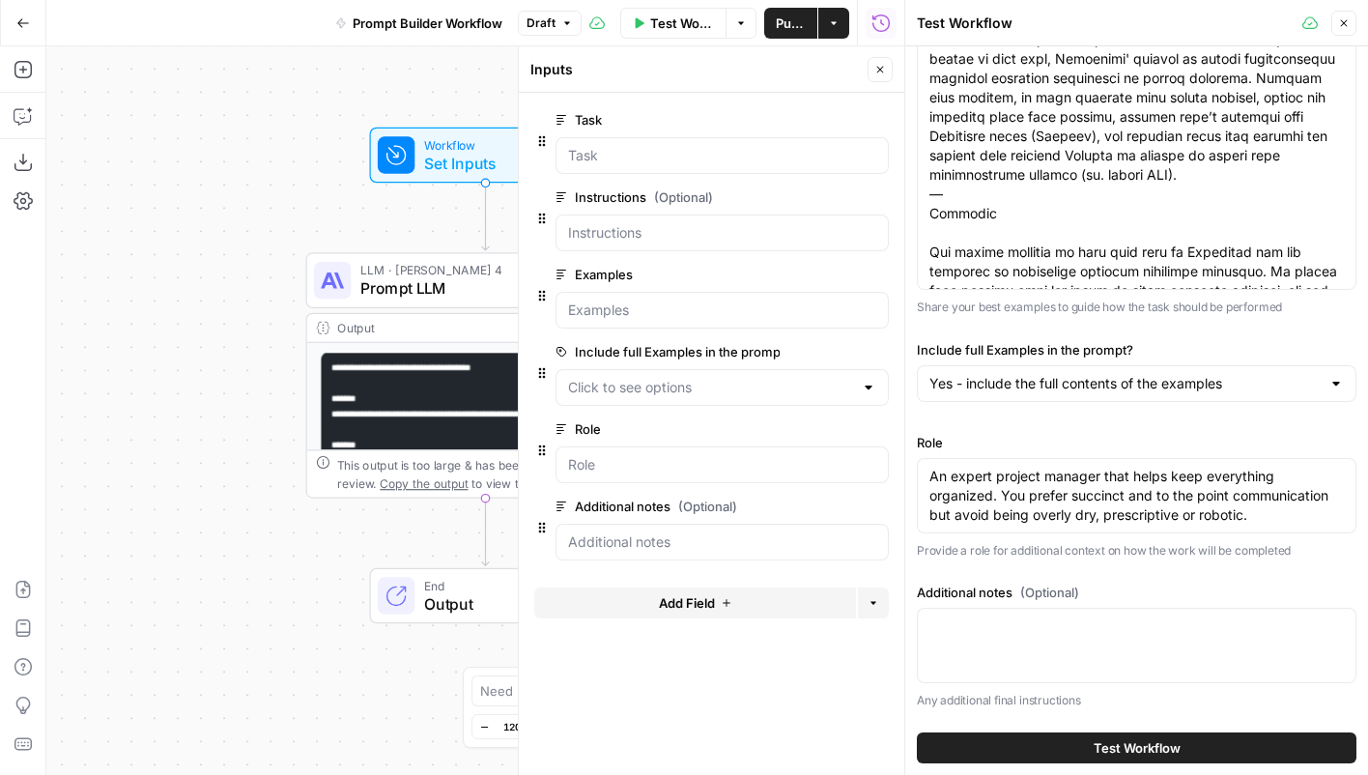
click at [1162, 403] on div "Include full Examples in the prompt? Yes - include the full contents of the exa…" at bounding box center [1137, 375] width 440 height 70
click at [1162, 387] on input "Include full Examples in the prompt?" at bounding box center [1124, 383] width 391 height 19
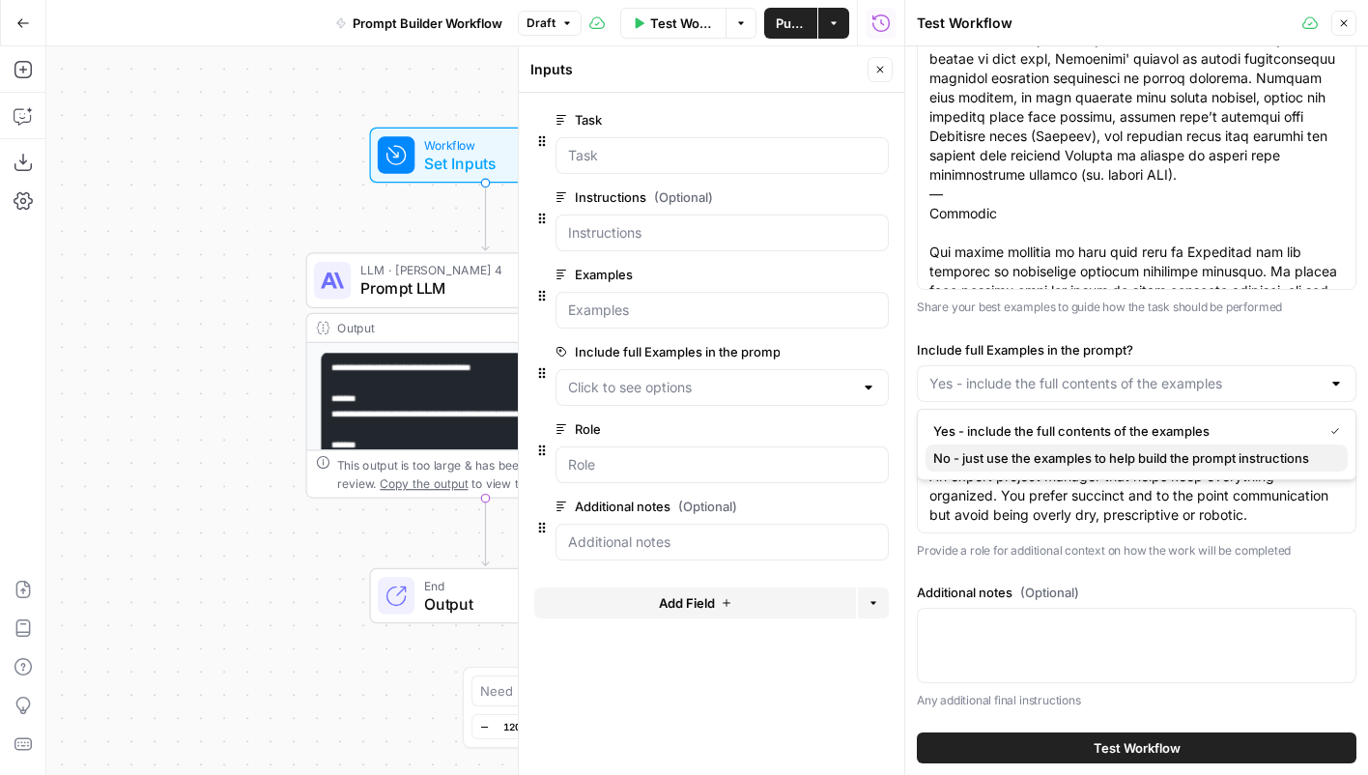
click at [1114, 455] on span "No - just use the examples to help build the prompt instructions" at bounding box center [1132, 457] width 399 height 19
type input "No - just use the examples to help build the prompt instructions"
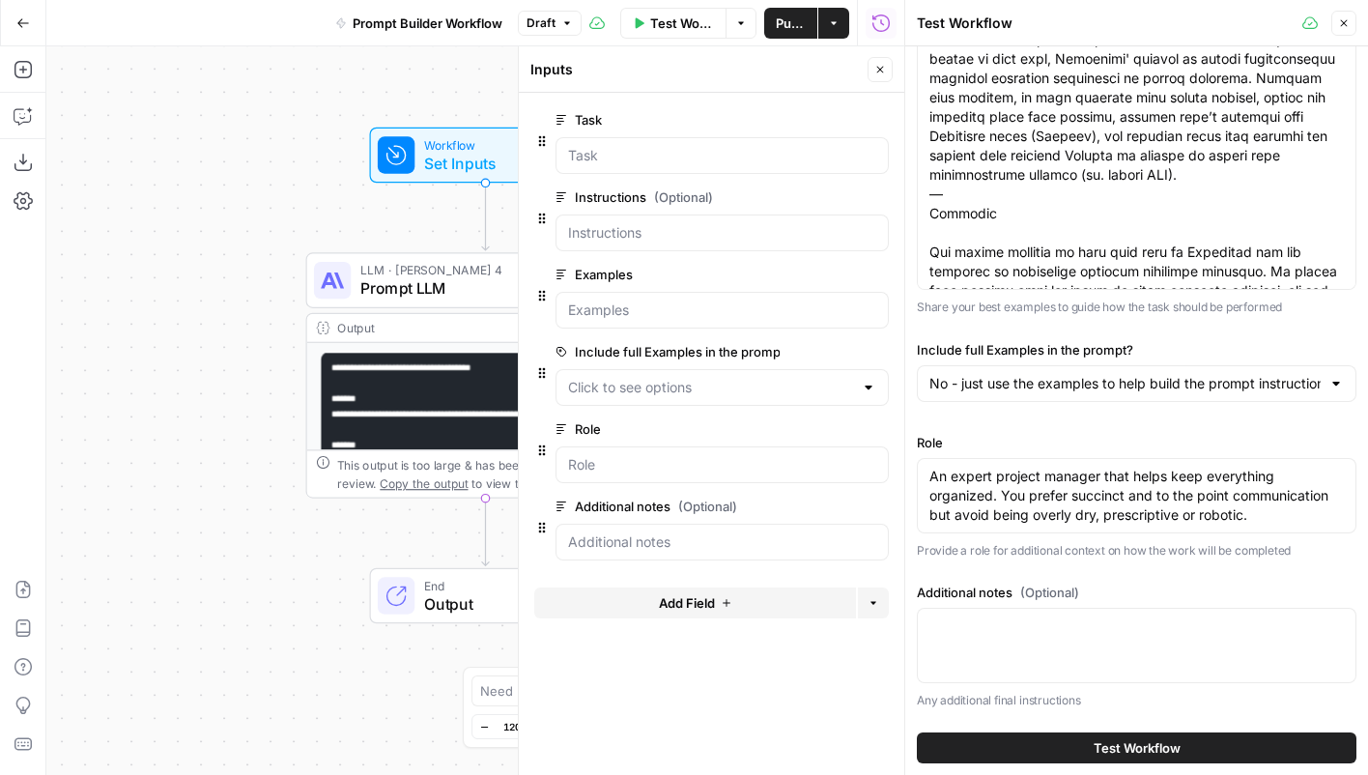
click at [1139, 743] on span "Test Workflow" at bounding box center [1137, 747] width 87 height 19
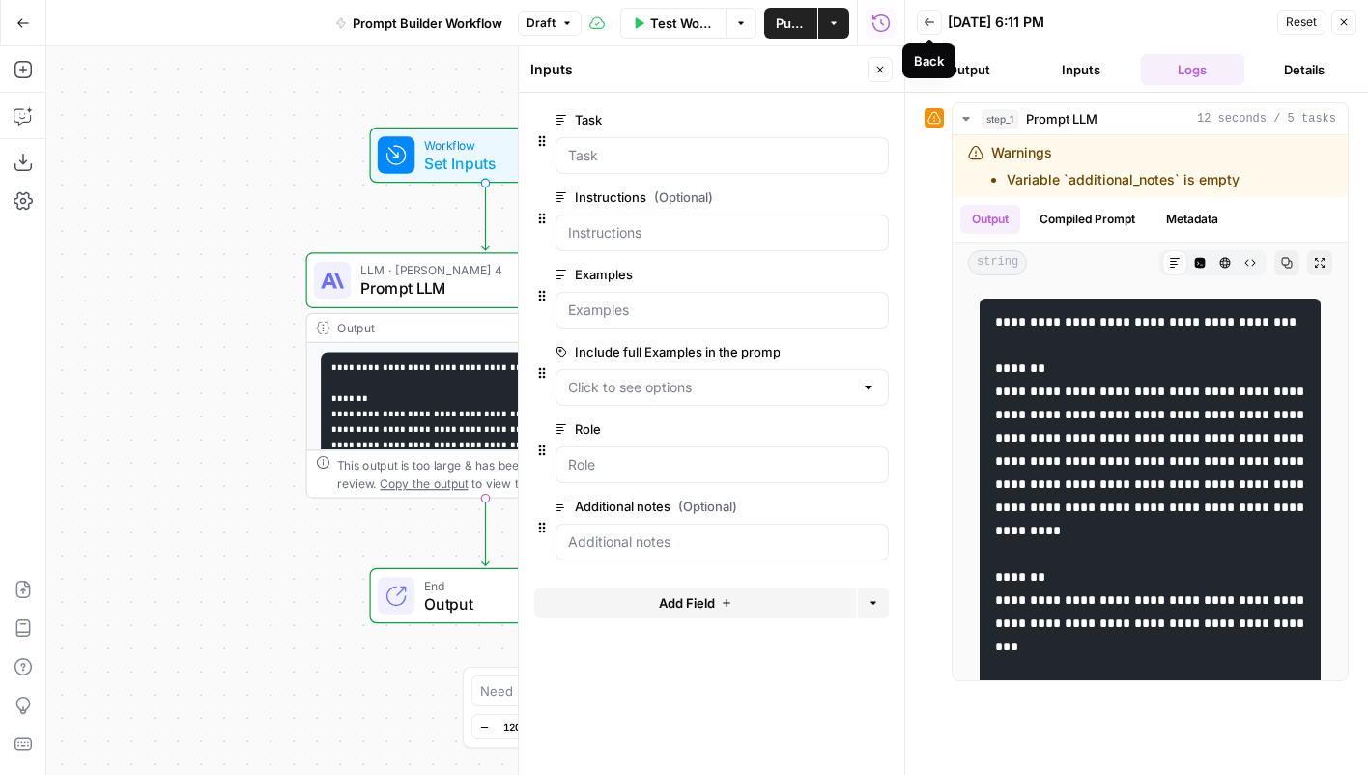
click at [924, 21] on icon "button" at bounding box center [930, 22] width 12 height 12
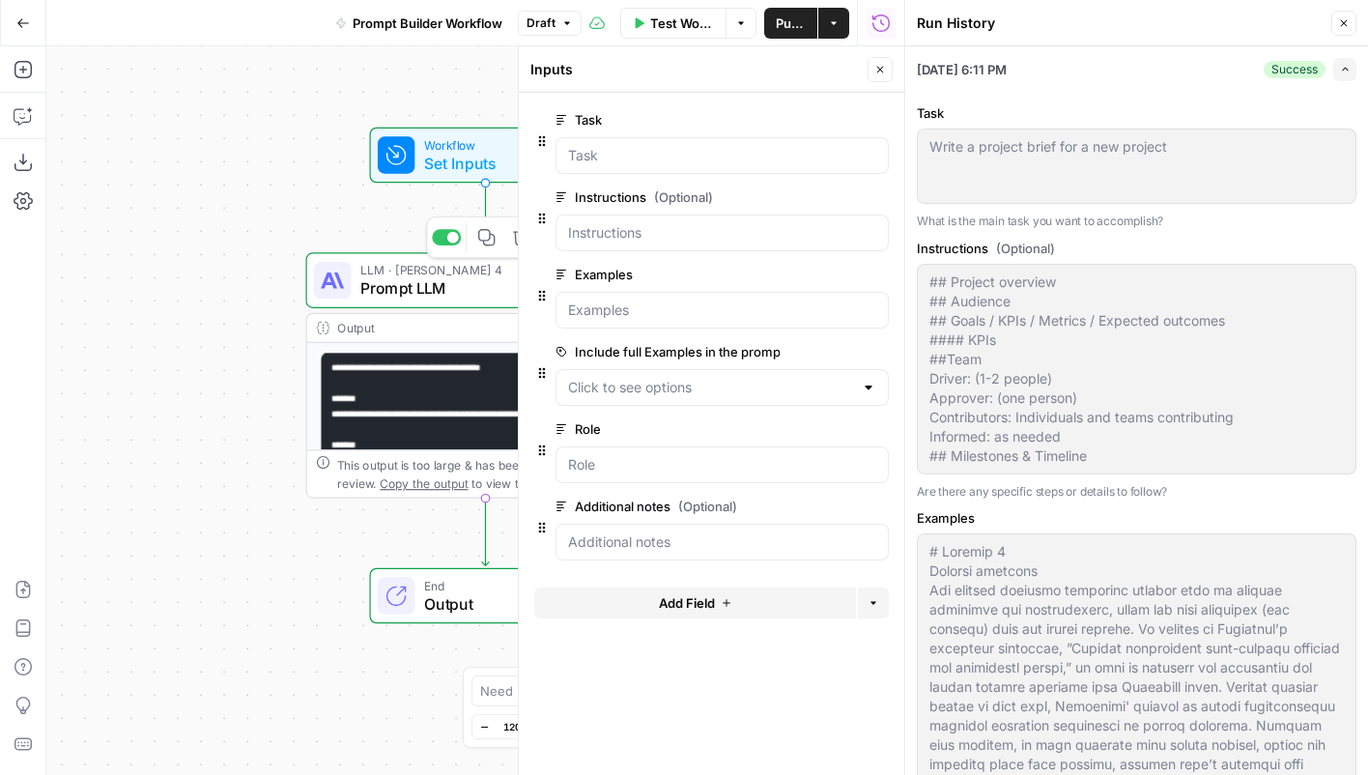
click at [250, 244] on div "Workflow Set Inputs Inputs LLM · Claude Sonnet 4 Prompt LLM Step 1 Copy step De…" at bounding box center [475, 410] width 858 height 728
click at [789, 24] on span "Publish" at bounding box center [791, 23] width 30 height 19
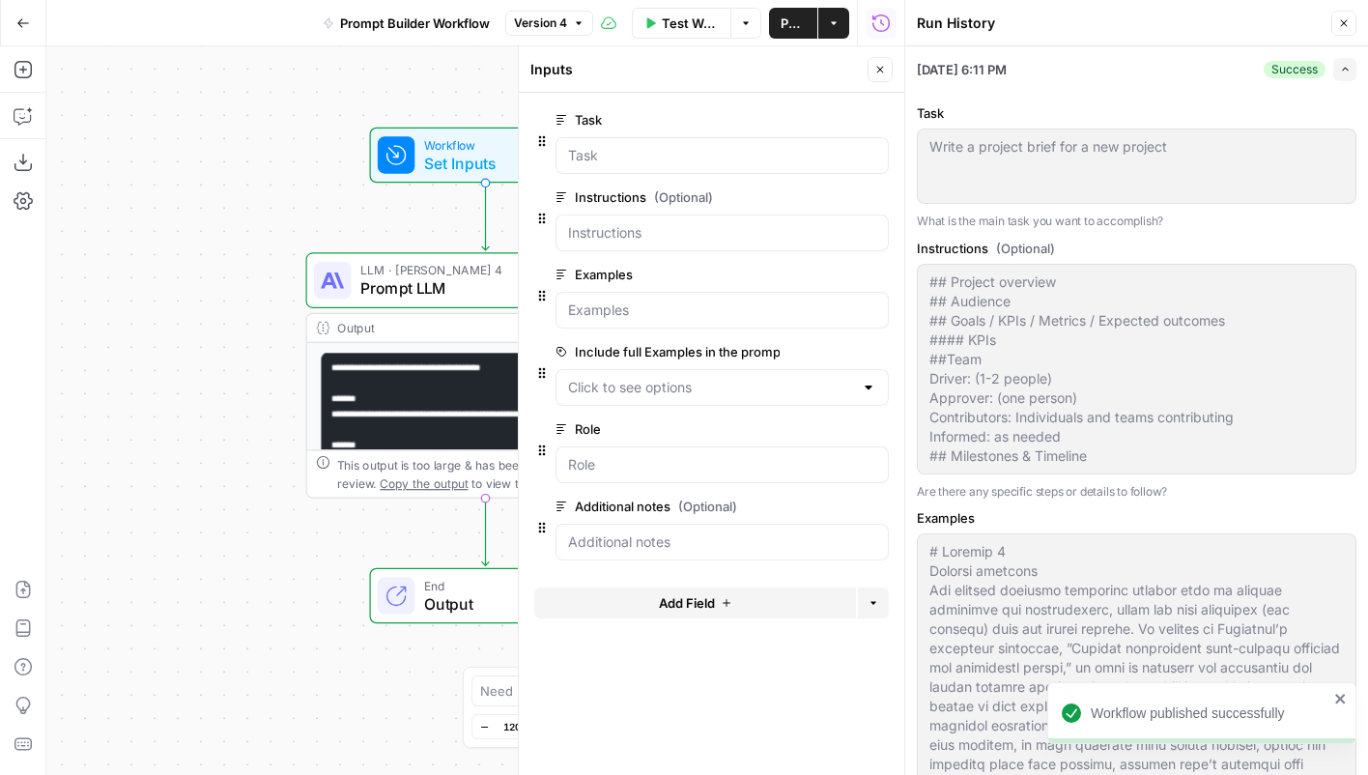
click at [1350, 15] on button "Close" at bounding box center [1343, 23] width 25 height 25
